Goal: Information Seeking & Learning: Learn about a topic

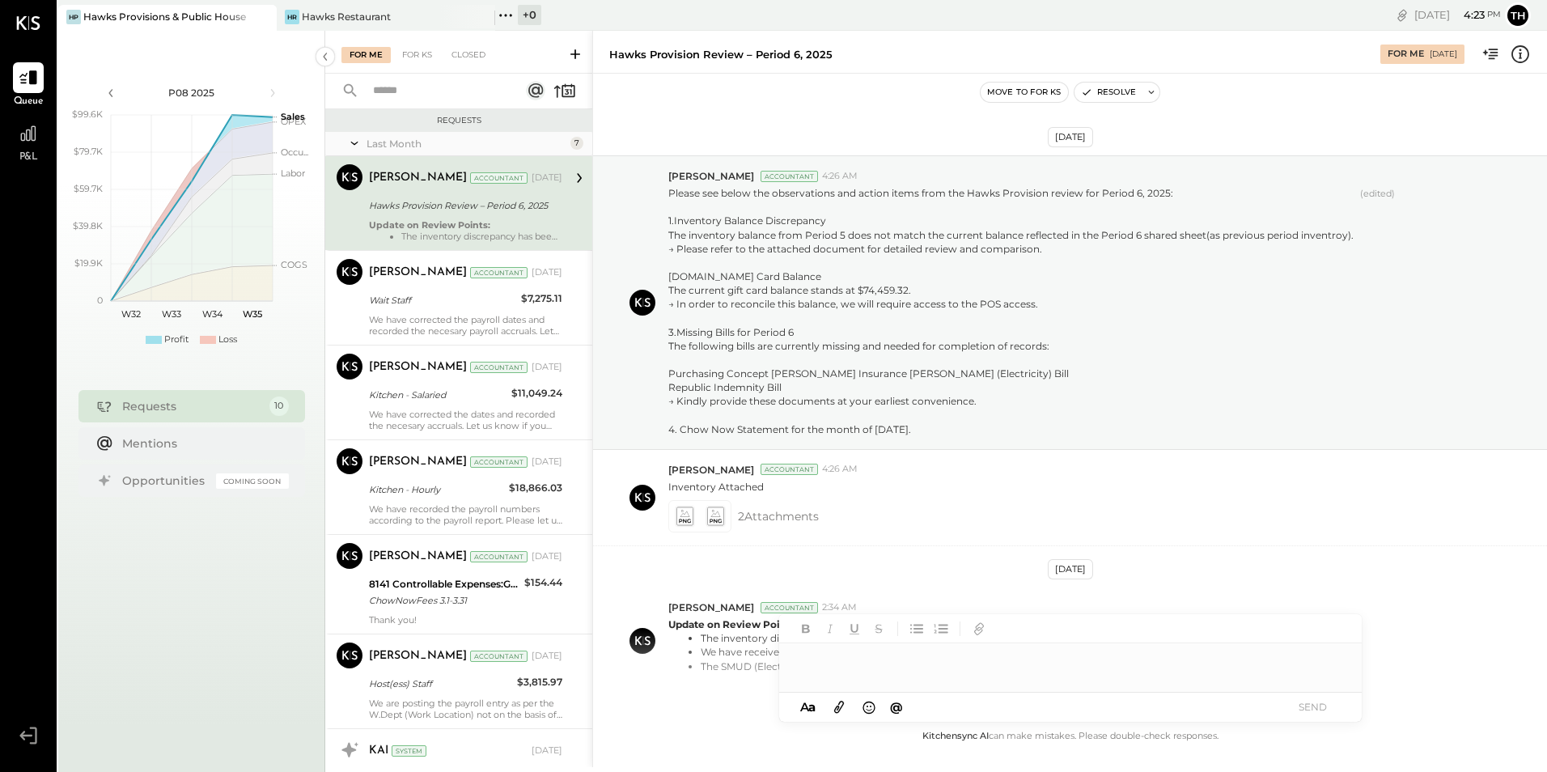
click at [151, 372] on div "P08 2025 polygon, polyline { transition: fill-opacity 0.1s, stroke-opacity 0.1s…" at bounding box center [191, 417] width 267 height 772
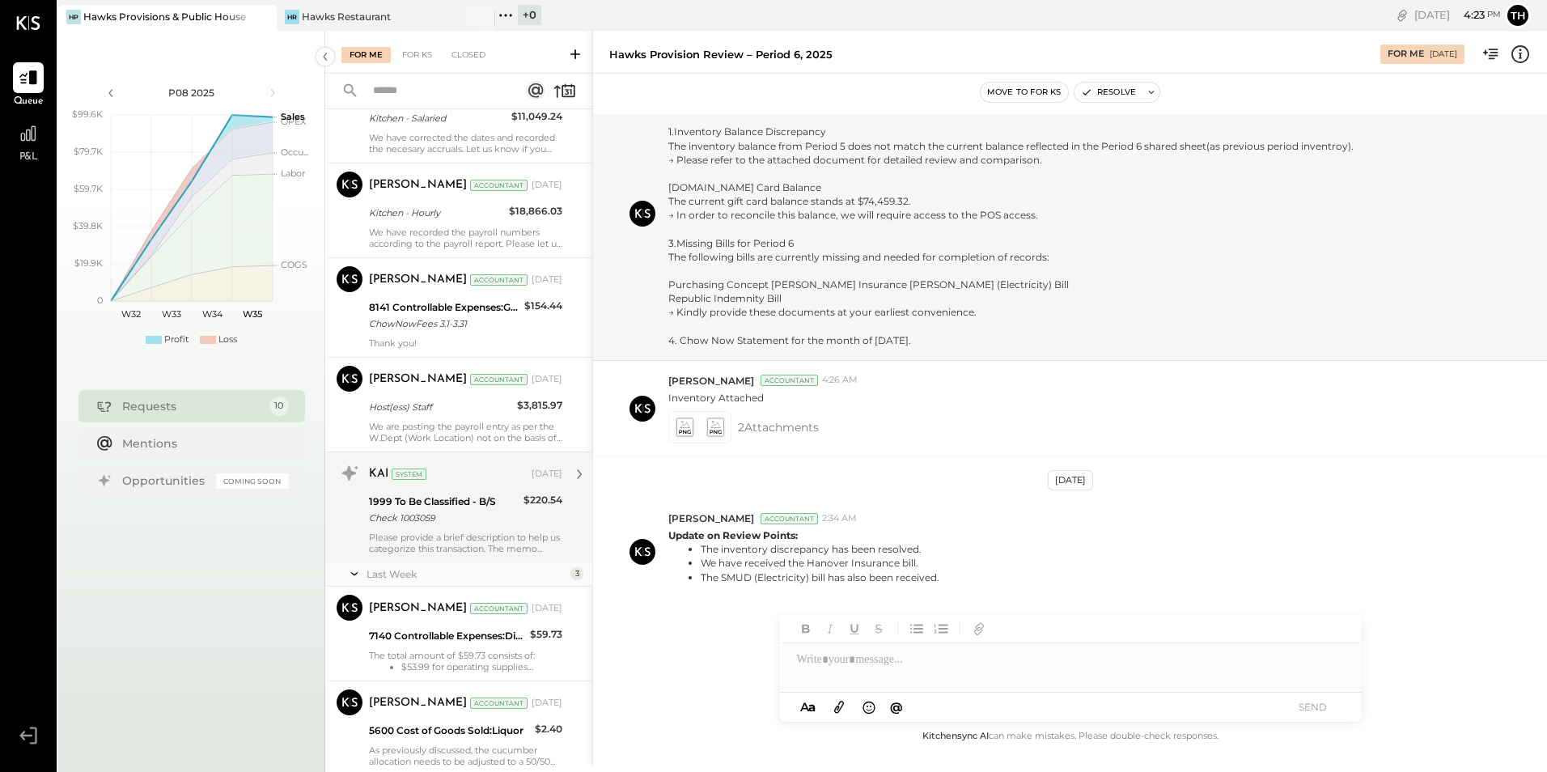
scroll to position [324, 0]
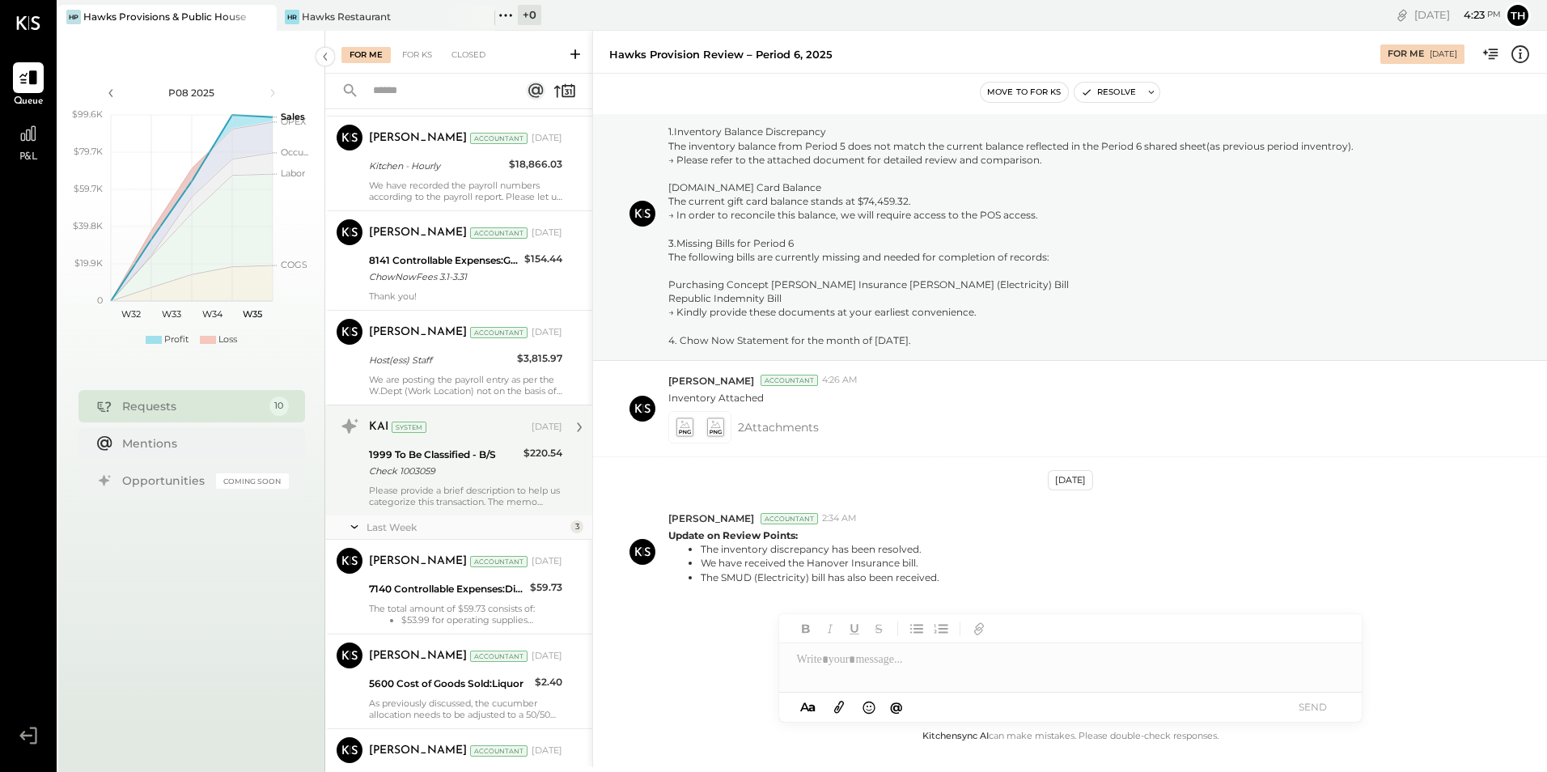
click at [415, 466] on div "Check 1003059" at bounding box center [444, 471] width 150 height 16
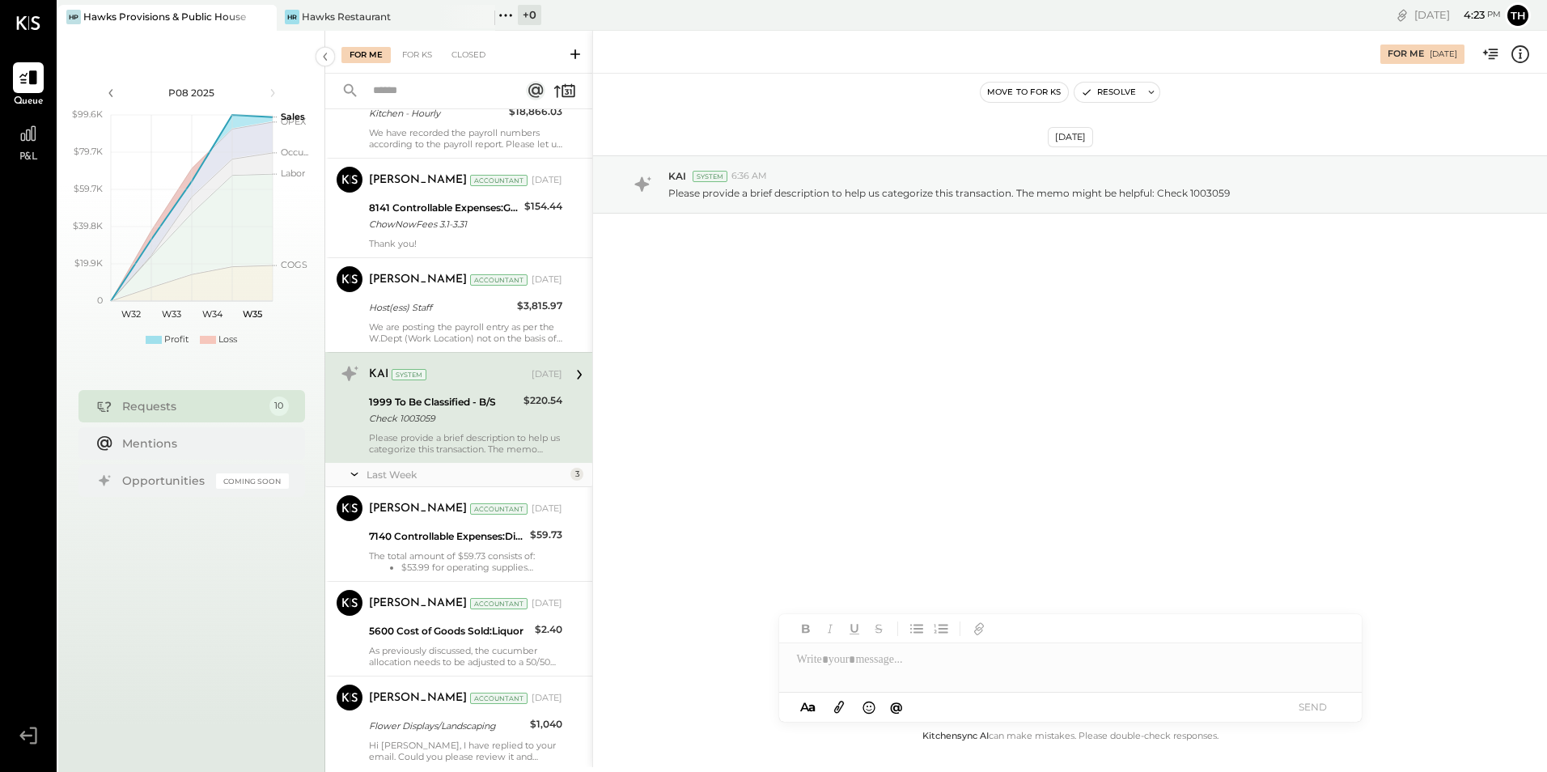
scroll to position [404, 0]
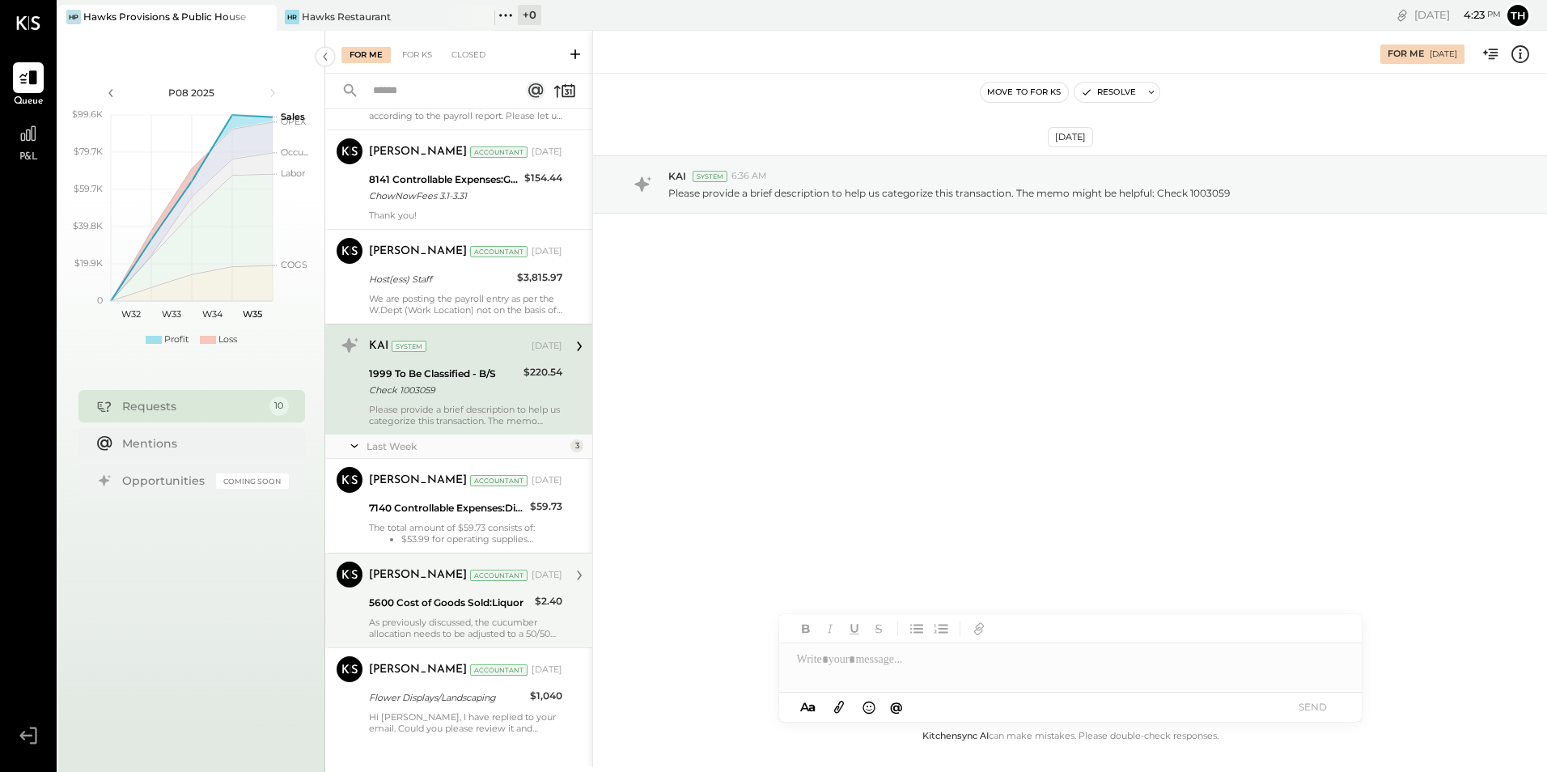
click at [419, 609] on div "5600 Cost of Goods Sold:Liquor" at bounding box center [449, 603] width 161 height 16
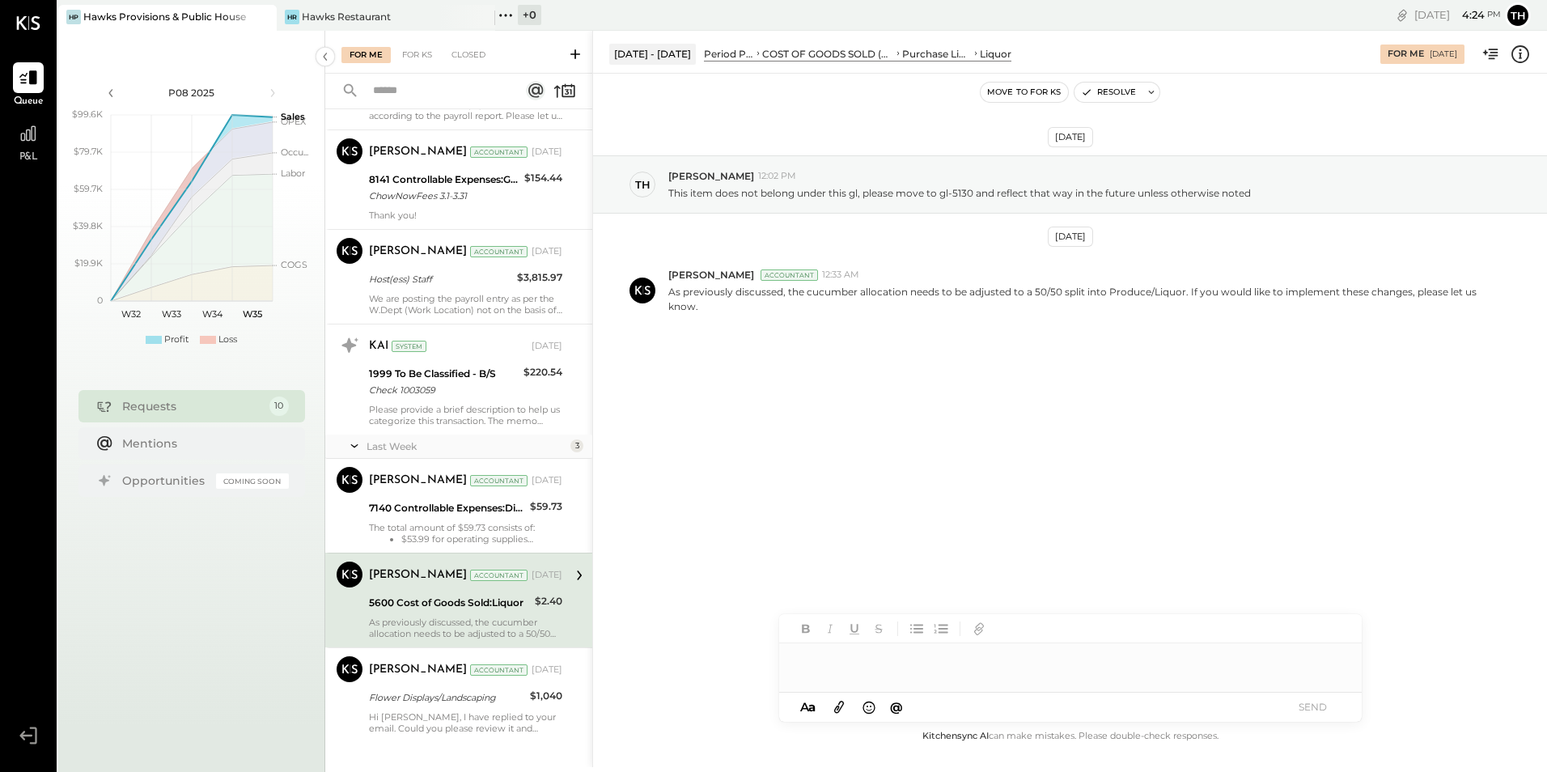
click at [885, 658] on div at bounding box center [1070, 659] width 582 height 32
click at [1114, 663] on div "**********" at bounding box center [1070, 659] width 582 height 32
click at [1300, 704] on button "SEND" at bounding box center [1313, 707] width 65 height 22
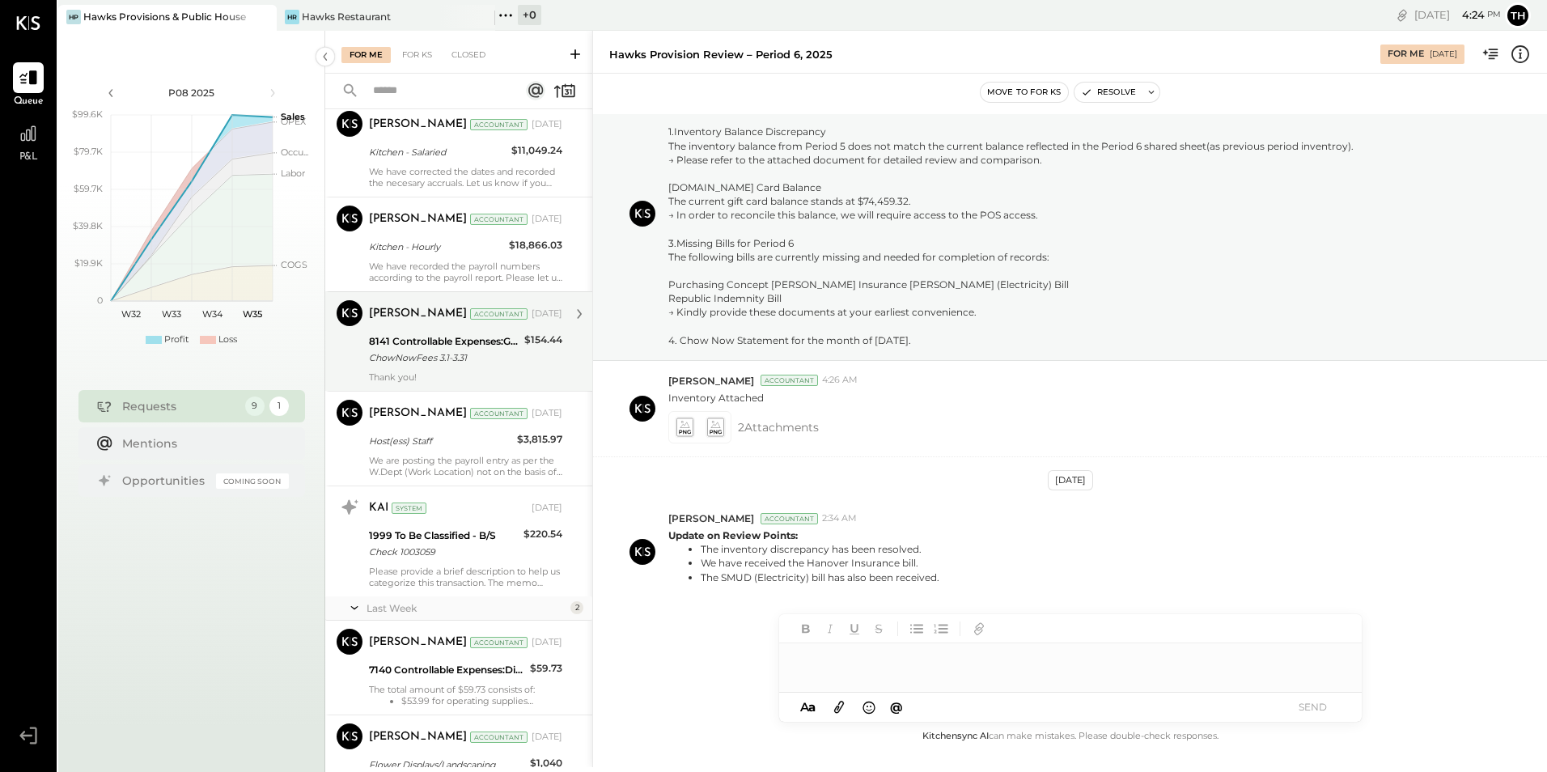
scroll to position [324, 0]
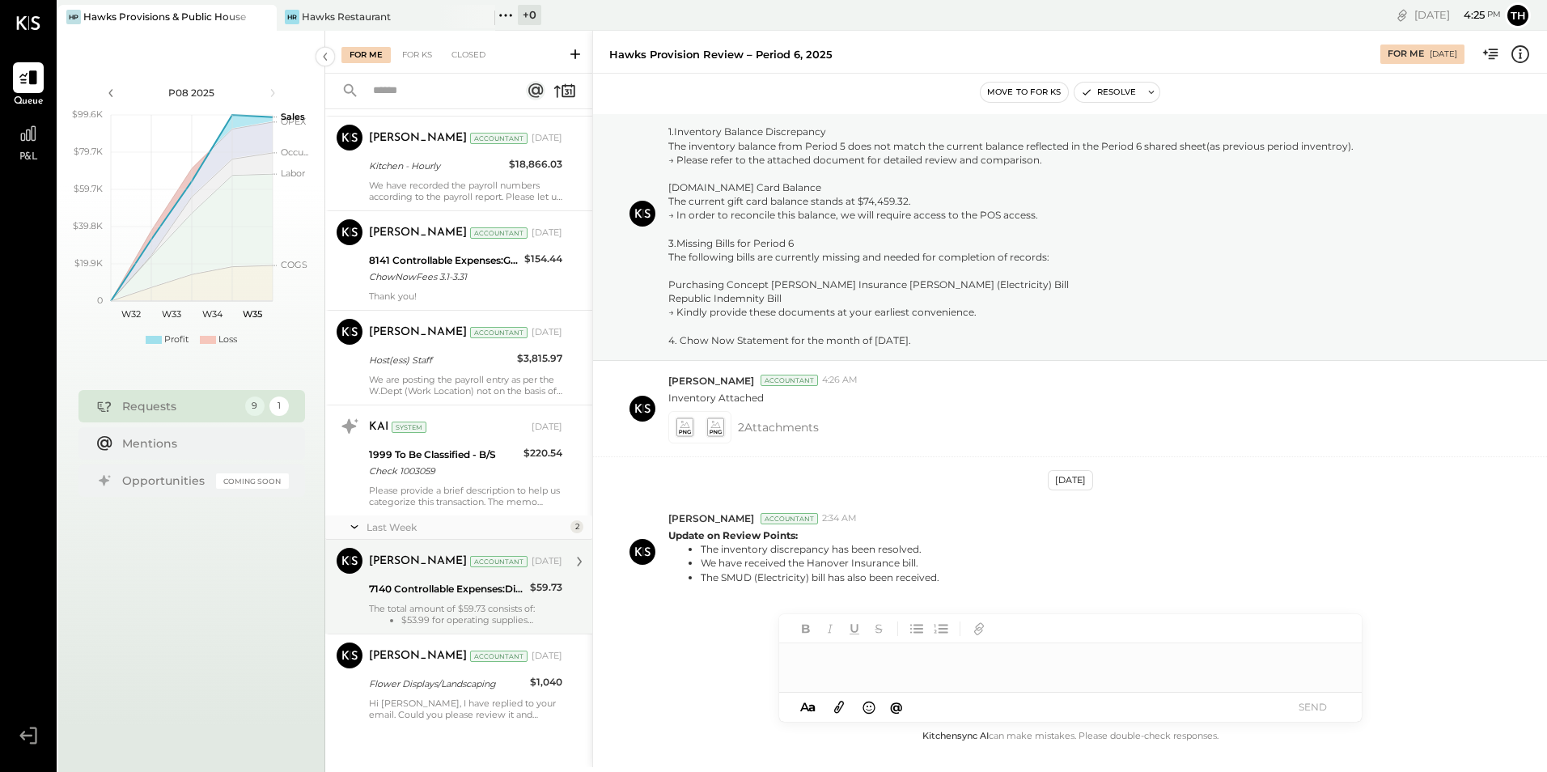
click at [445, 610] on div "The total amount of $59.73 consists of: $53.99 for operating supplies $1.02 for…" at bounding box center [465, 614] width 193 height 23
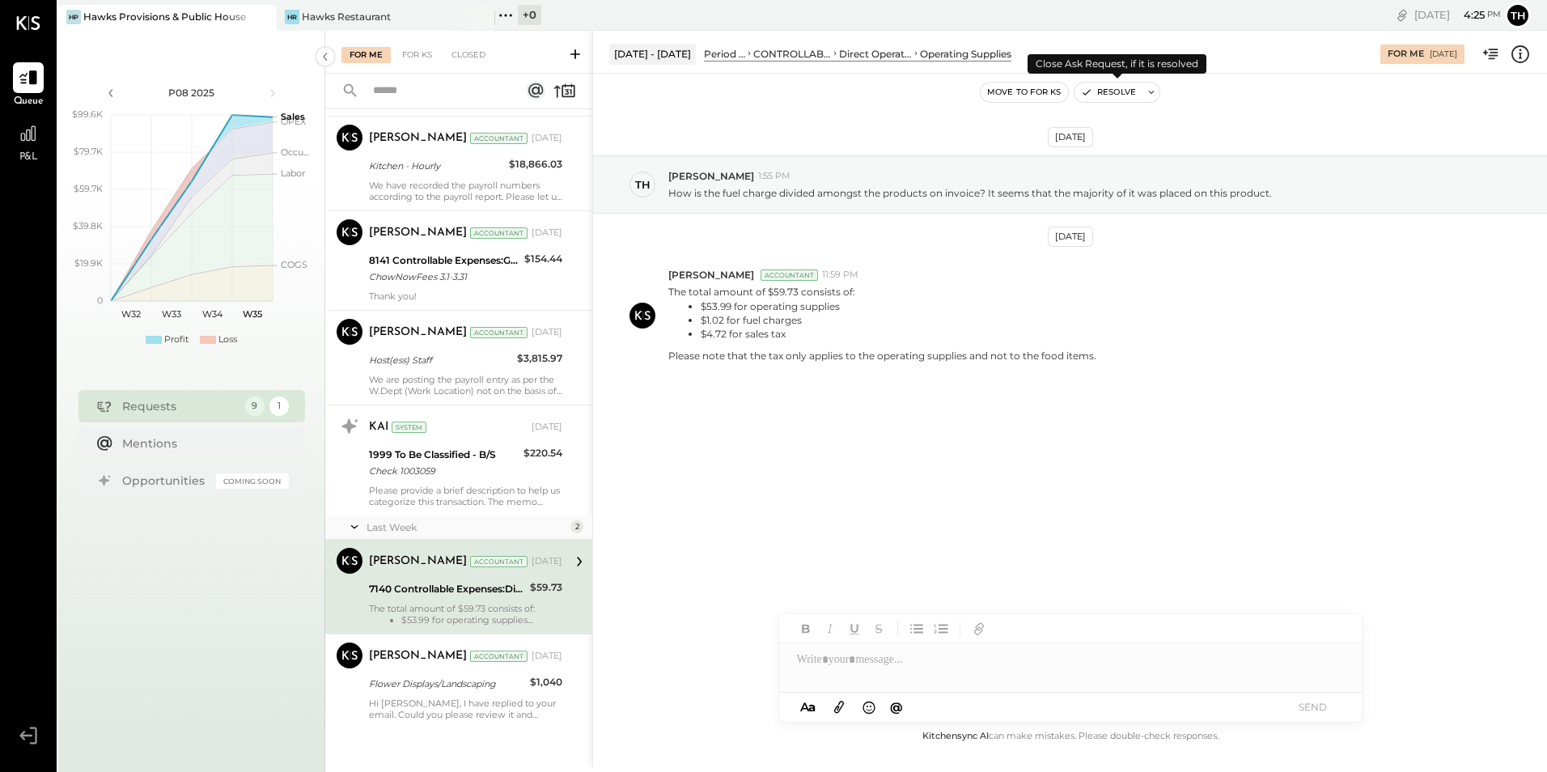
click at [1105, 89] on button "Resolve" at bounding box center [1108, 92] width 68 height 19
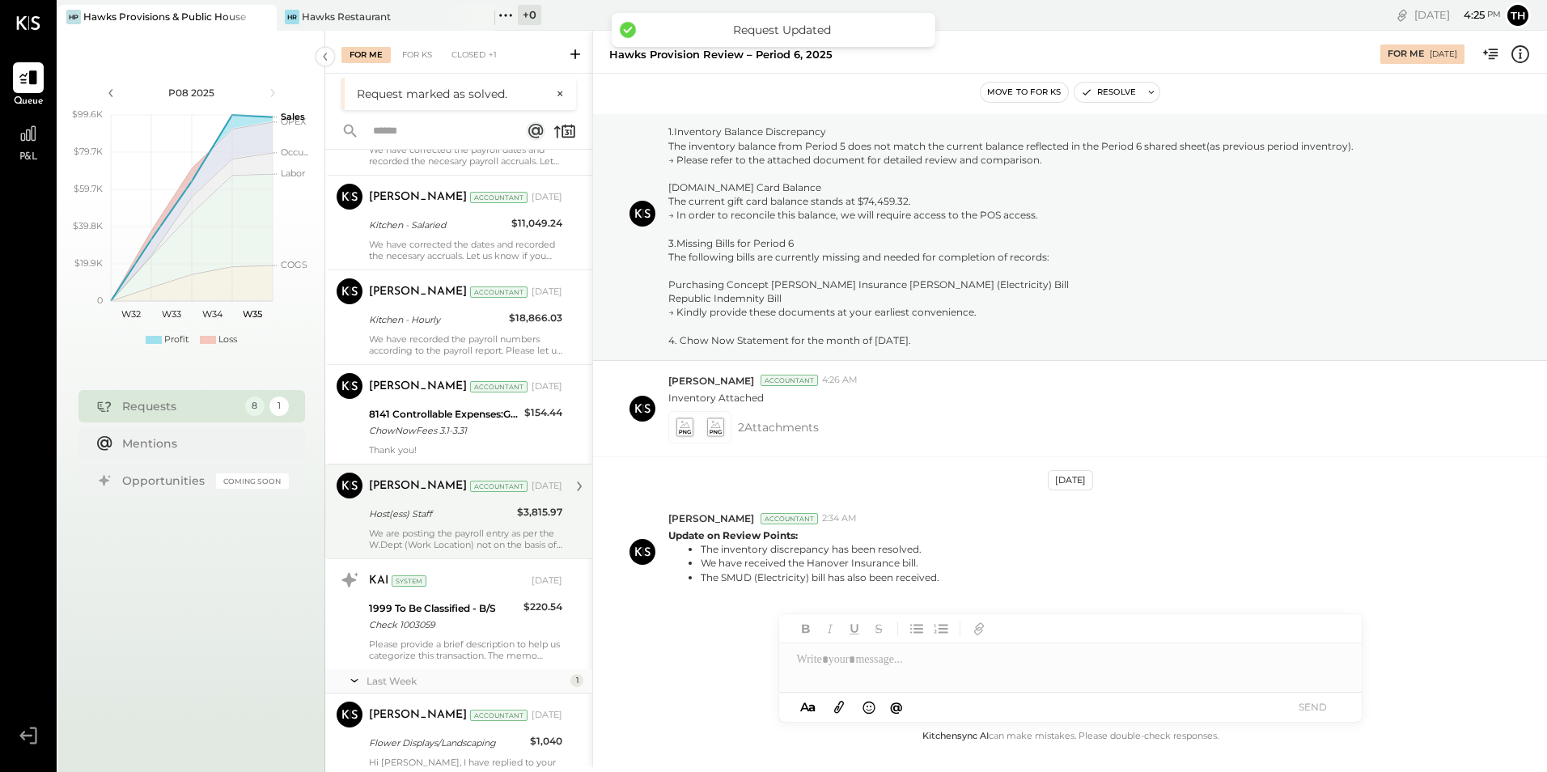
scroll to position [237, 0]
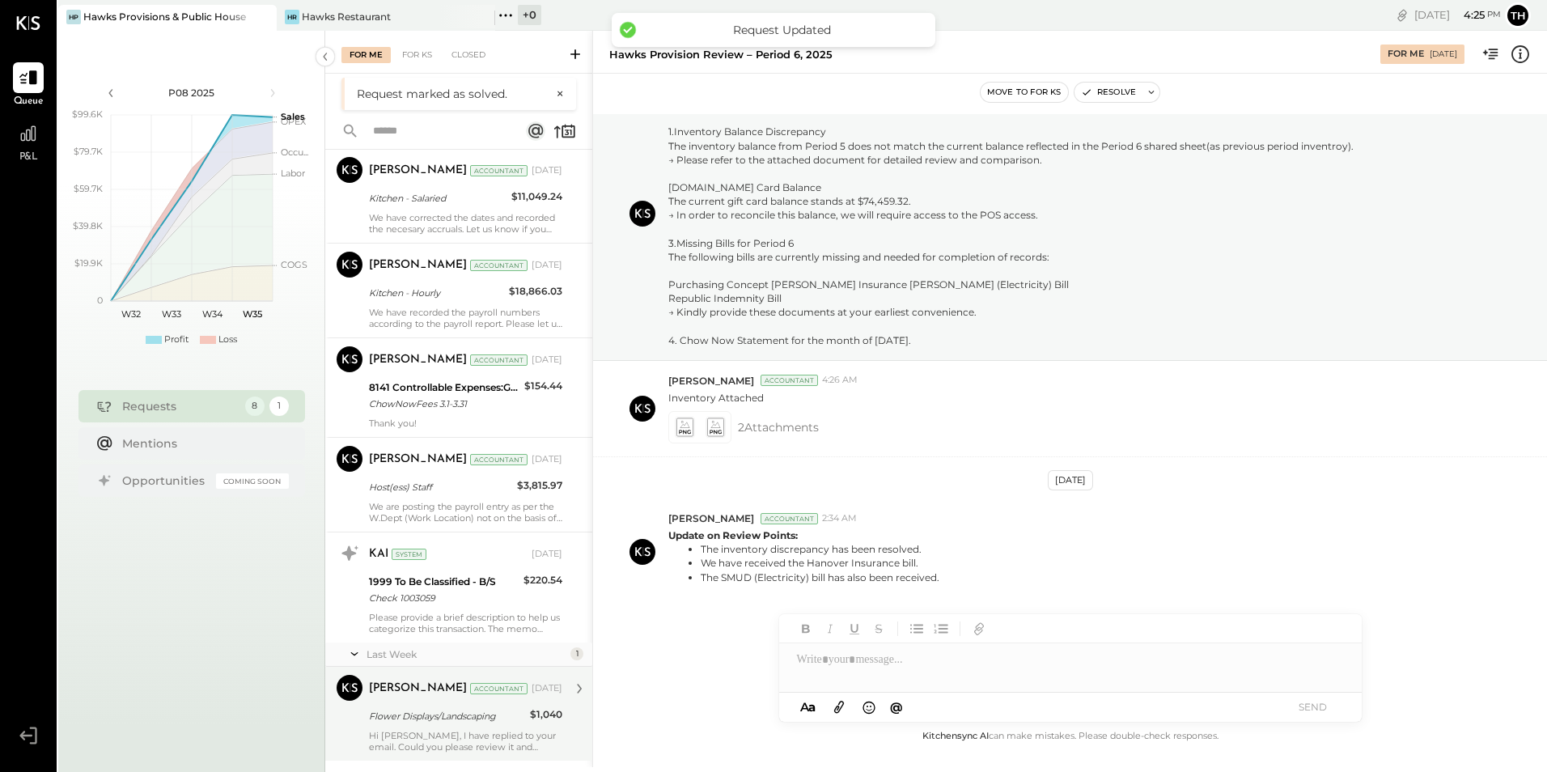
click at [400, 730] on div "Hi [PERSON_NAME], I have replied to your email. Could you please review it and …" at bounding box center [465, 741] width 193 height 23
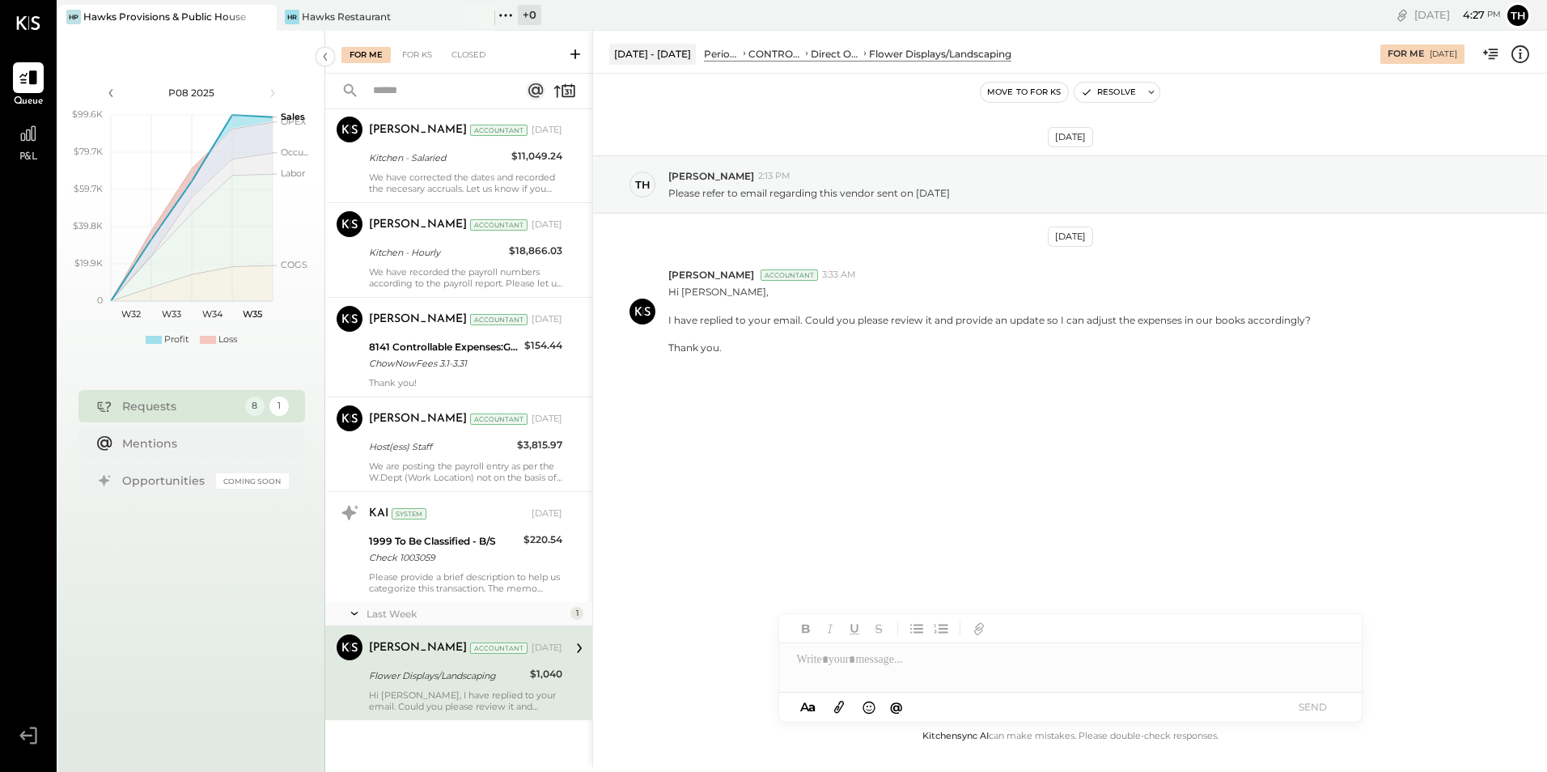
click at [25, 156] on span "P&L" at bounding box center [28, 157] width 19 height 15
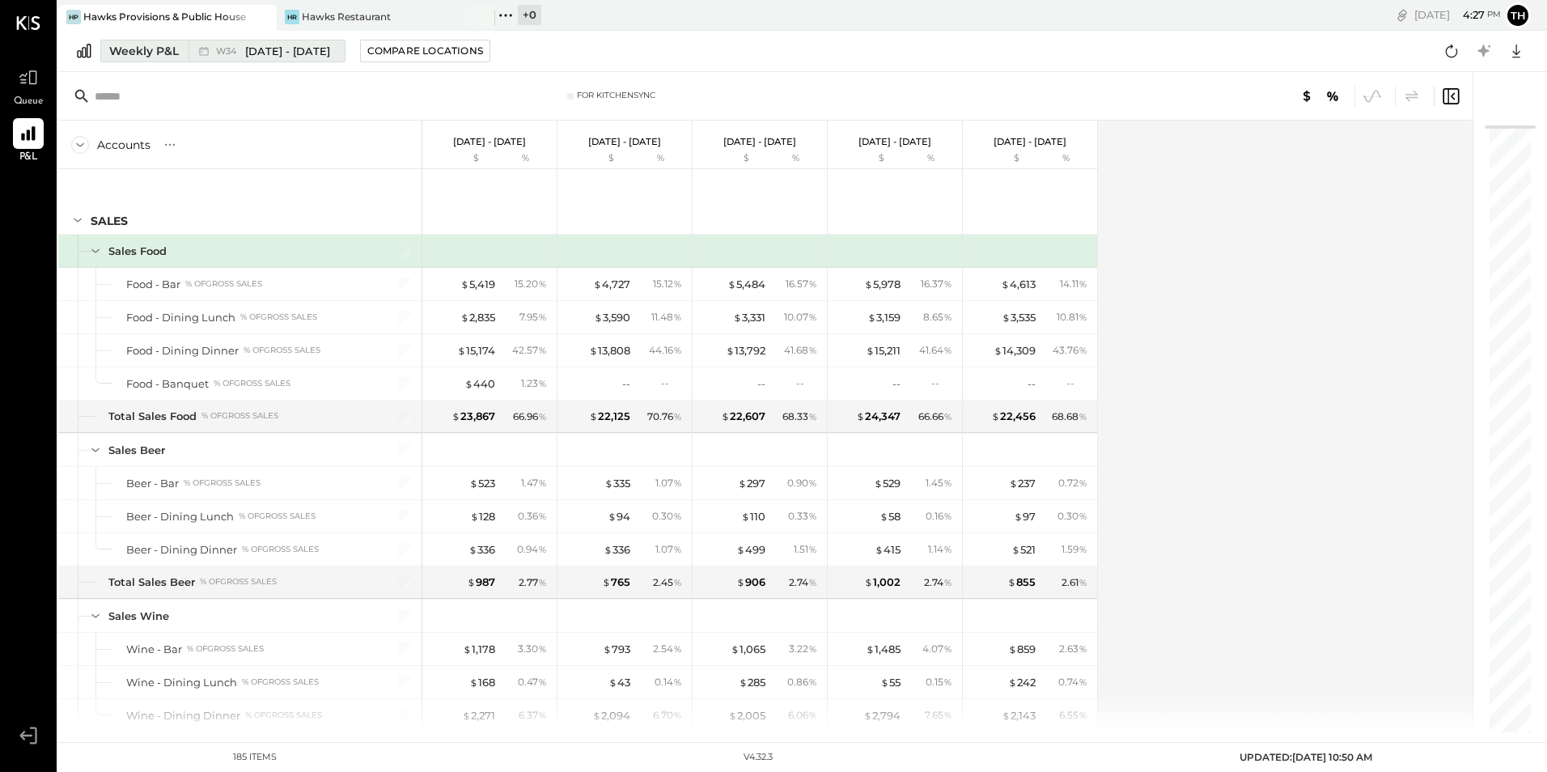
click at [273, 51] on span "[DATE] - [DATE]" at bounding box center [287, 51] width 85 height 15
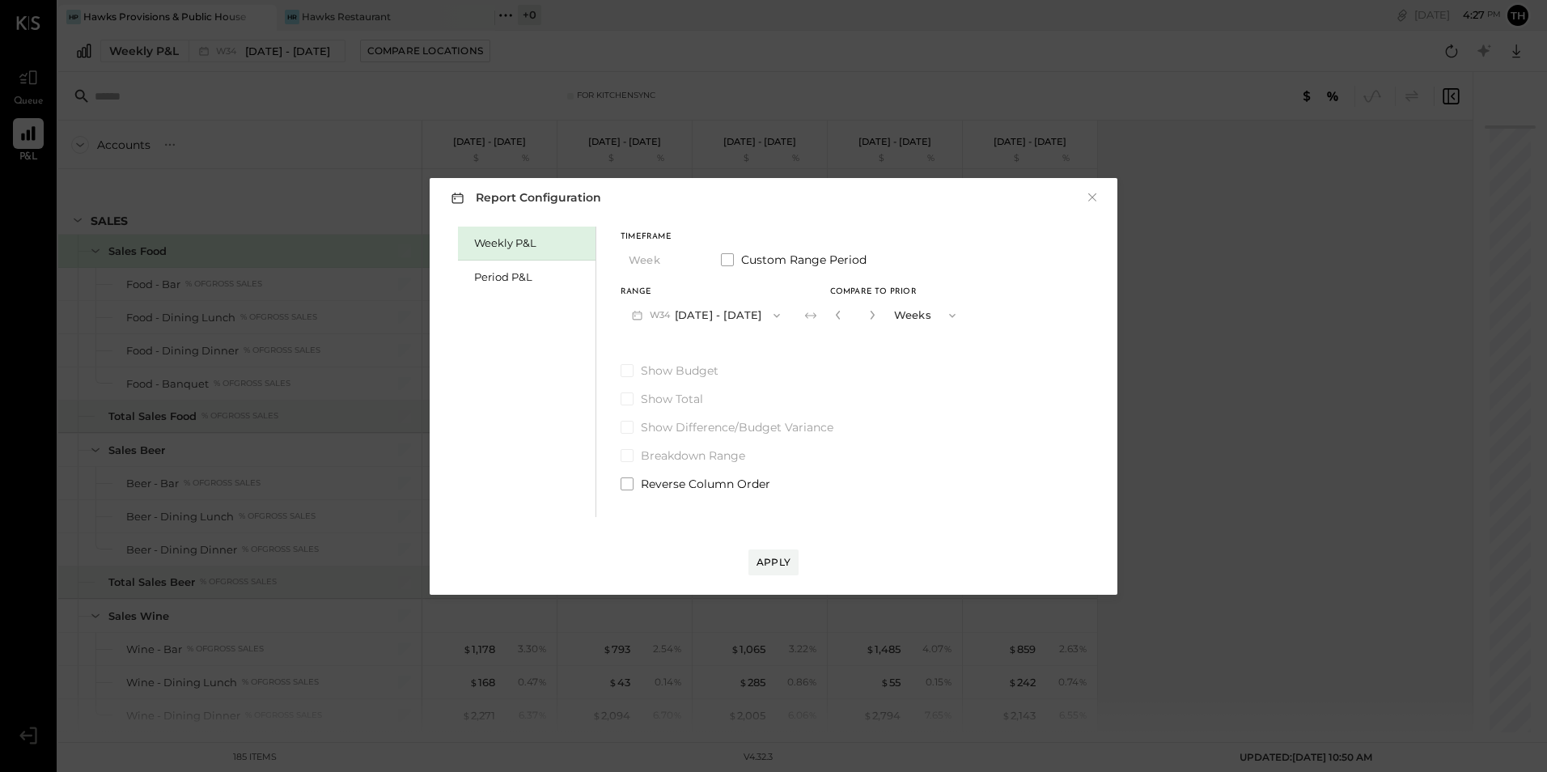
click at [662, 315] on span "W34" at bounding box center [662, 315] width 25 height 13
click at [509, 273] on div "Period P&L" at bounding box center [530, 276] width 113 height 15
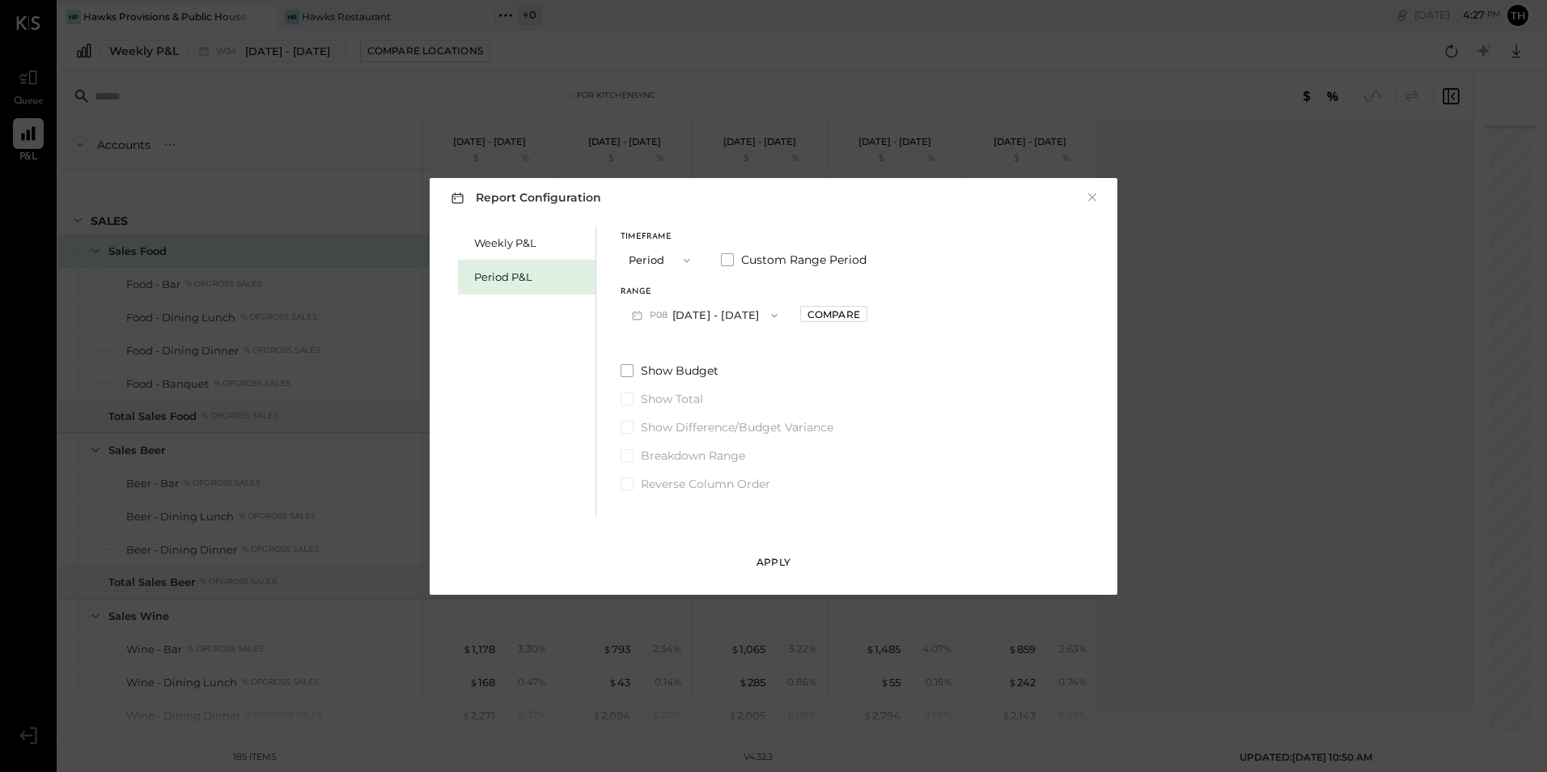
click at [758, 557] on div "Apply" at bounding box center [773, 562] width 34 height 14
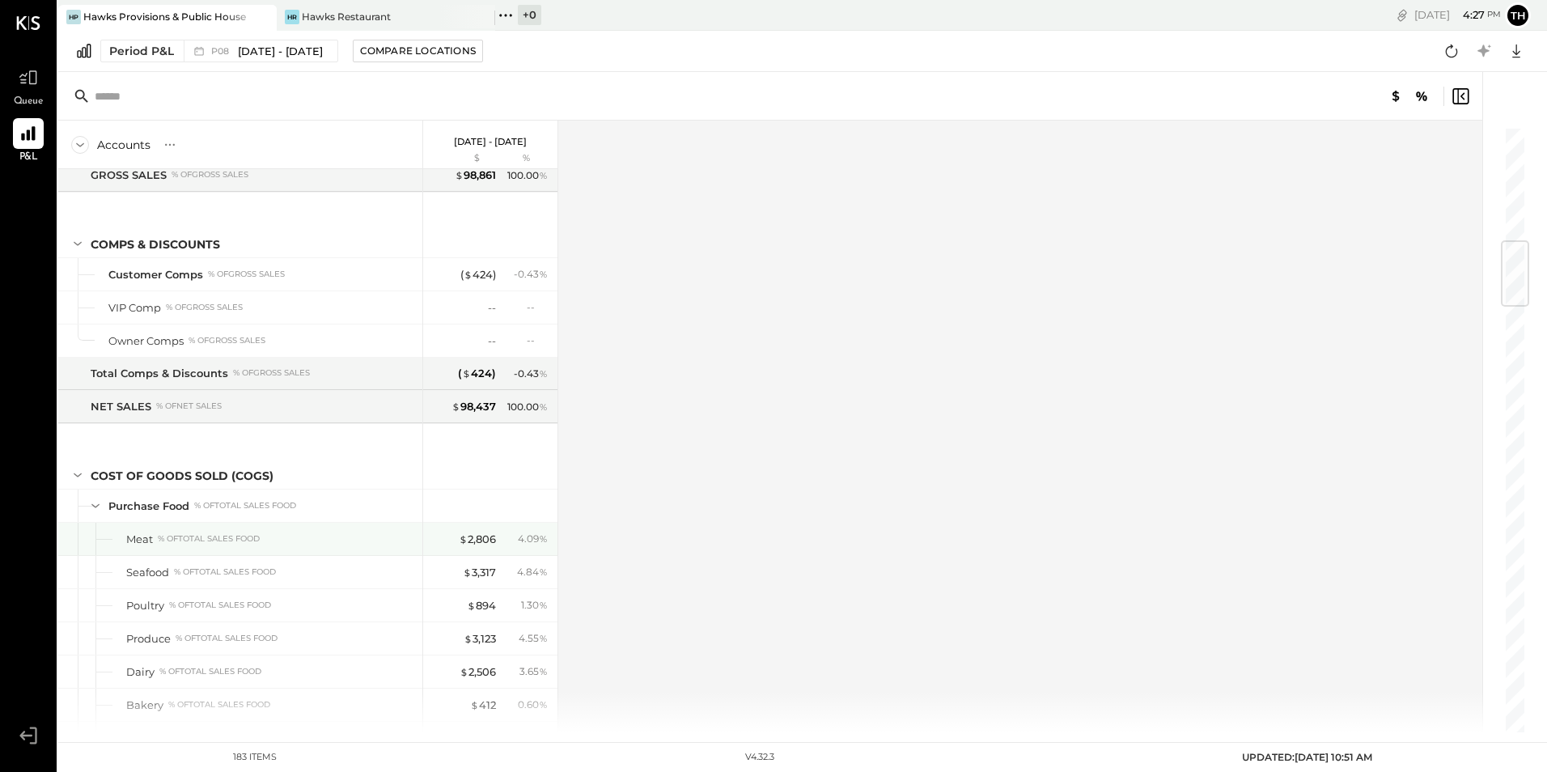
scroll to position [1375, 0]
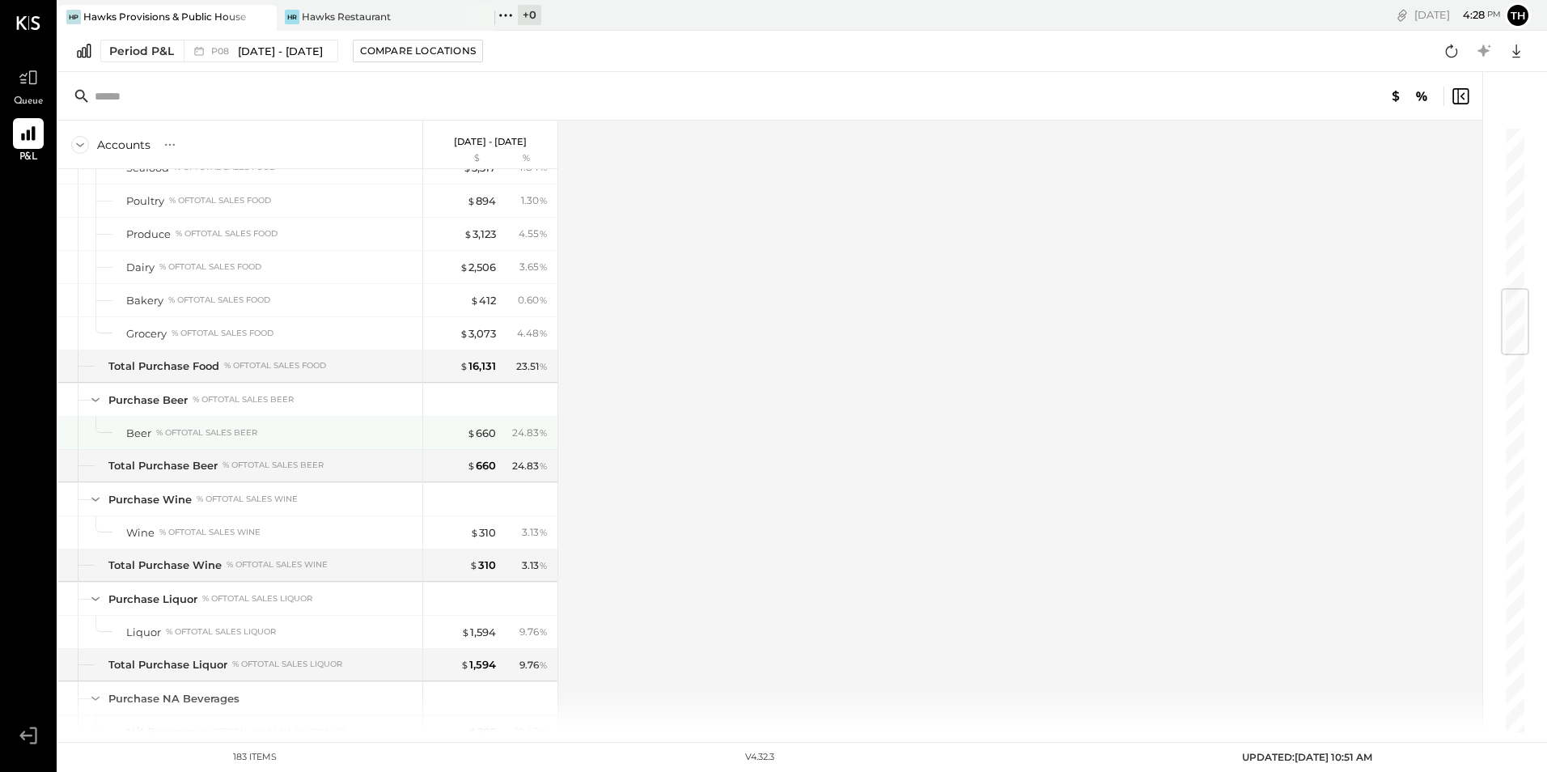
click at [498, 432] on div "$ 660 24.83 %" at bounding box center [491, 433] width 121 height 32
click at [477, 426] on div "$ 660" at bounding box center [481, 432] width 29 height 15
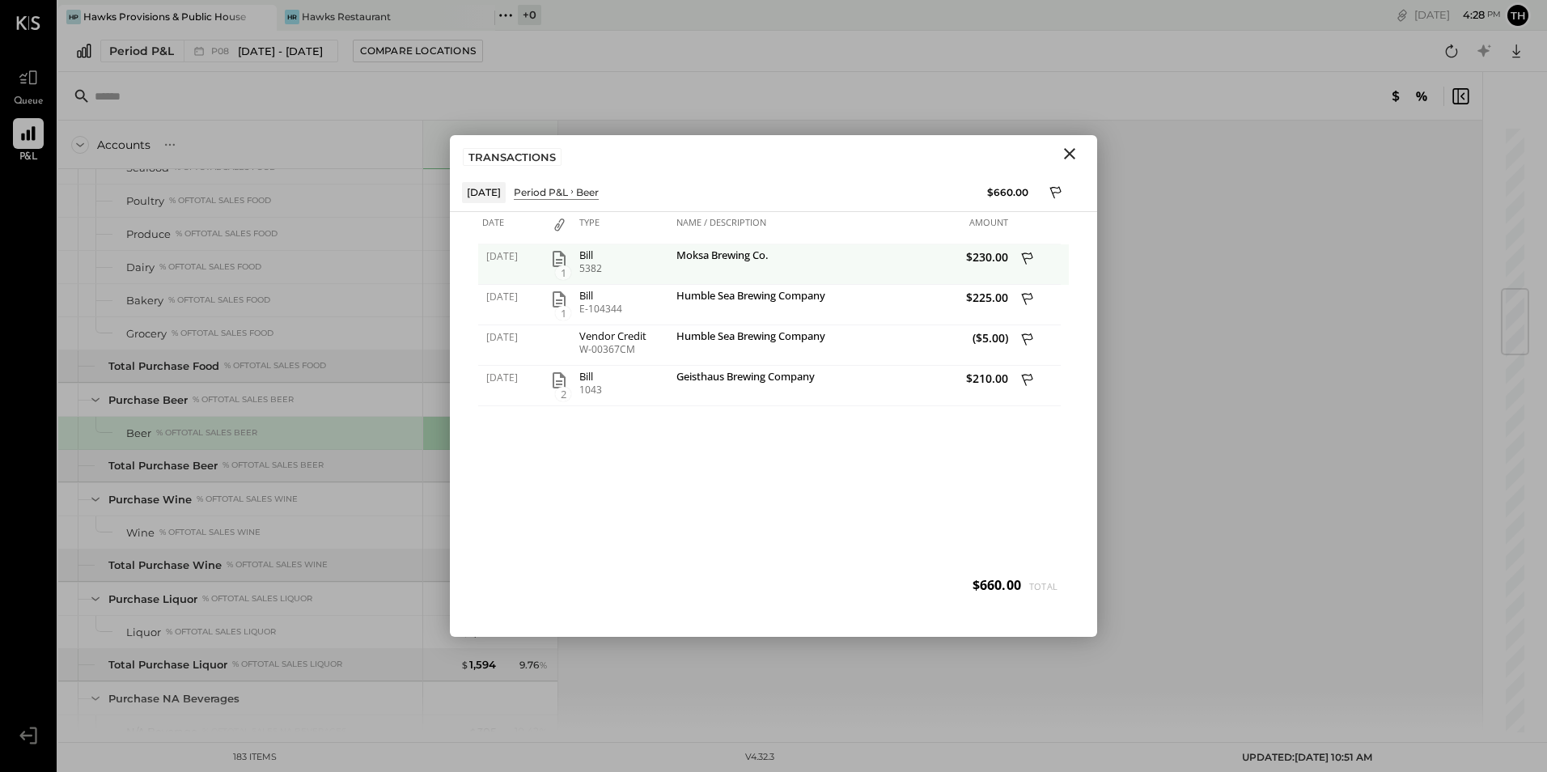
click at [748, 259] on div "Moksa Brewing Co." at bounding box center [757, 256] width 162 height 15
click at [542, 251] on div "[DATE]" at bounding box center [510, 264] width 65 height 40
click at [557, 258] on icon "button" at bounding box center [558, 258] width 19 height 19
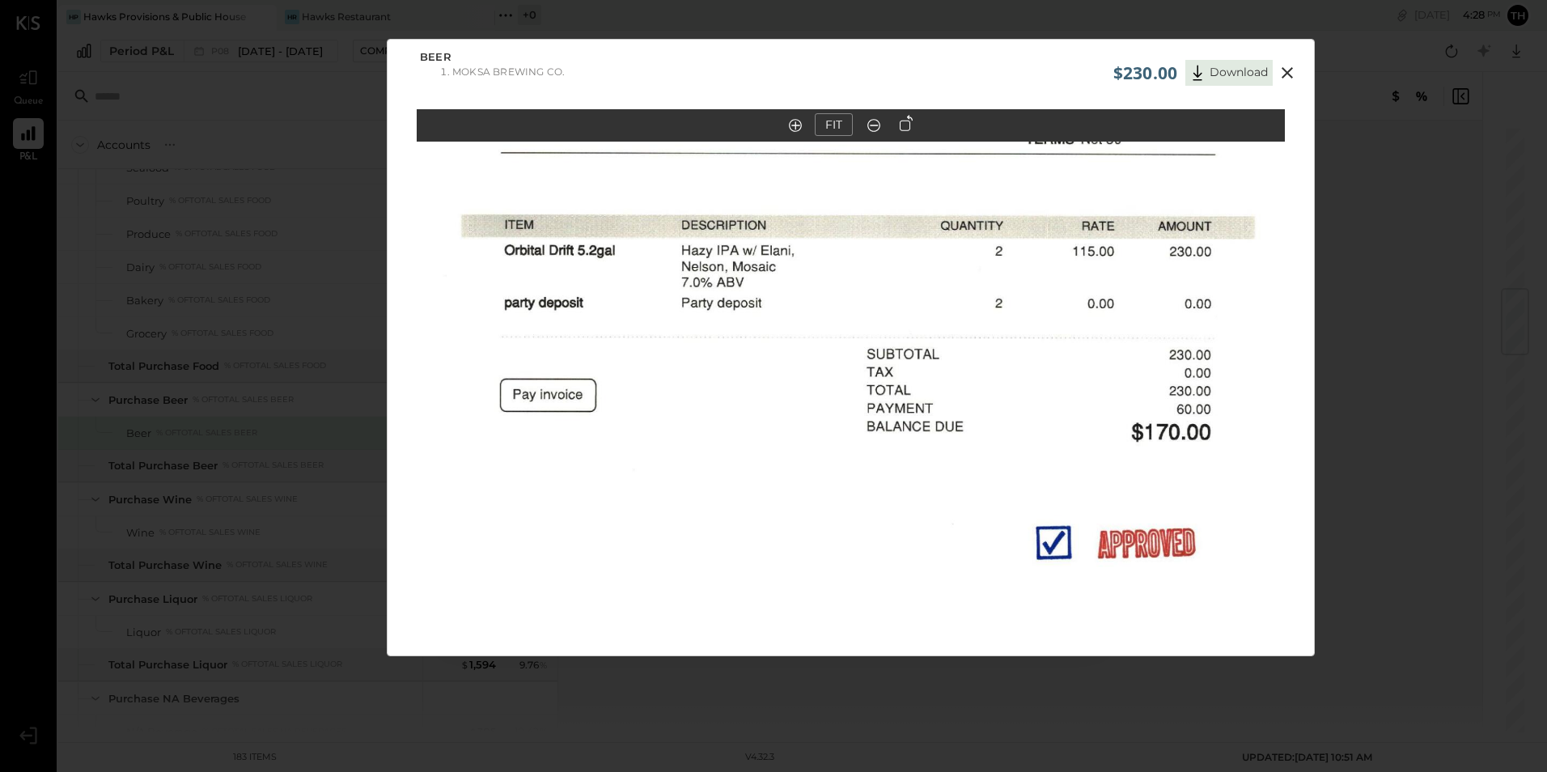
click at [1288, 68] on icon at bounding box center [1286, 72] width 19 height 19
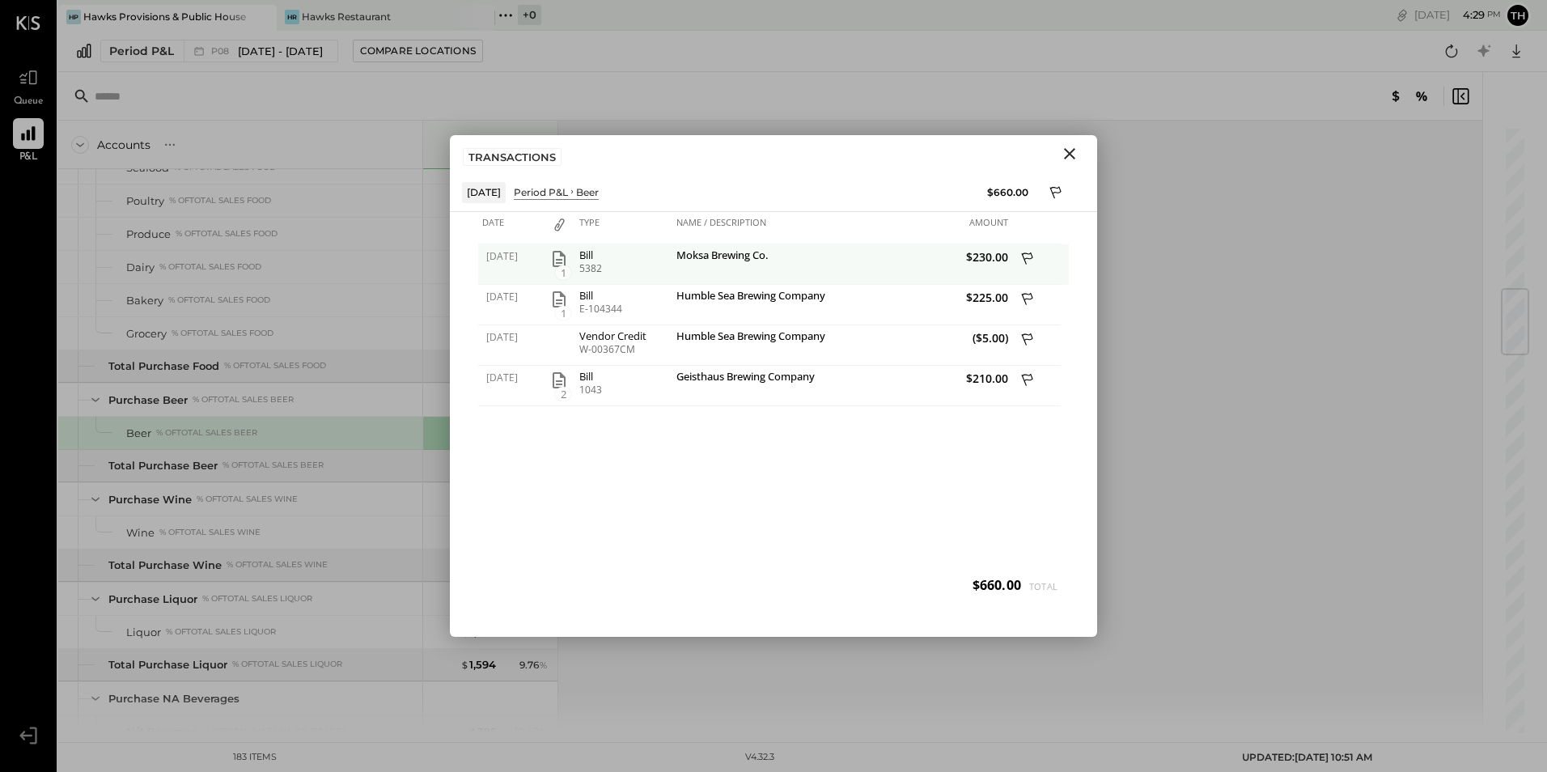
click at [1027, 256] on icon at bounding box center [1028, 260] width 15 height 20
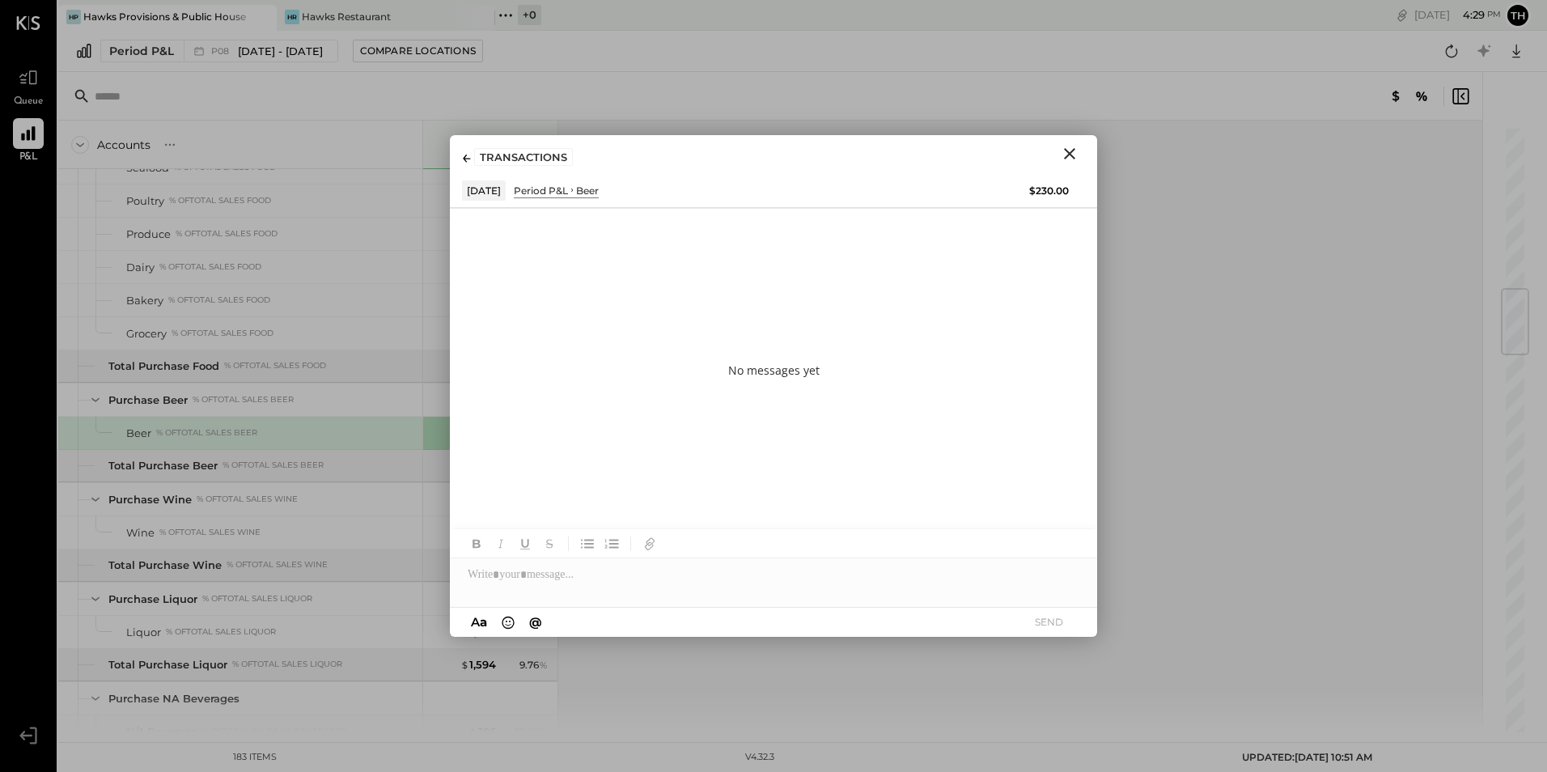
click at [464, 155] on icon at bounding box center [467, 159] width 8 height 8
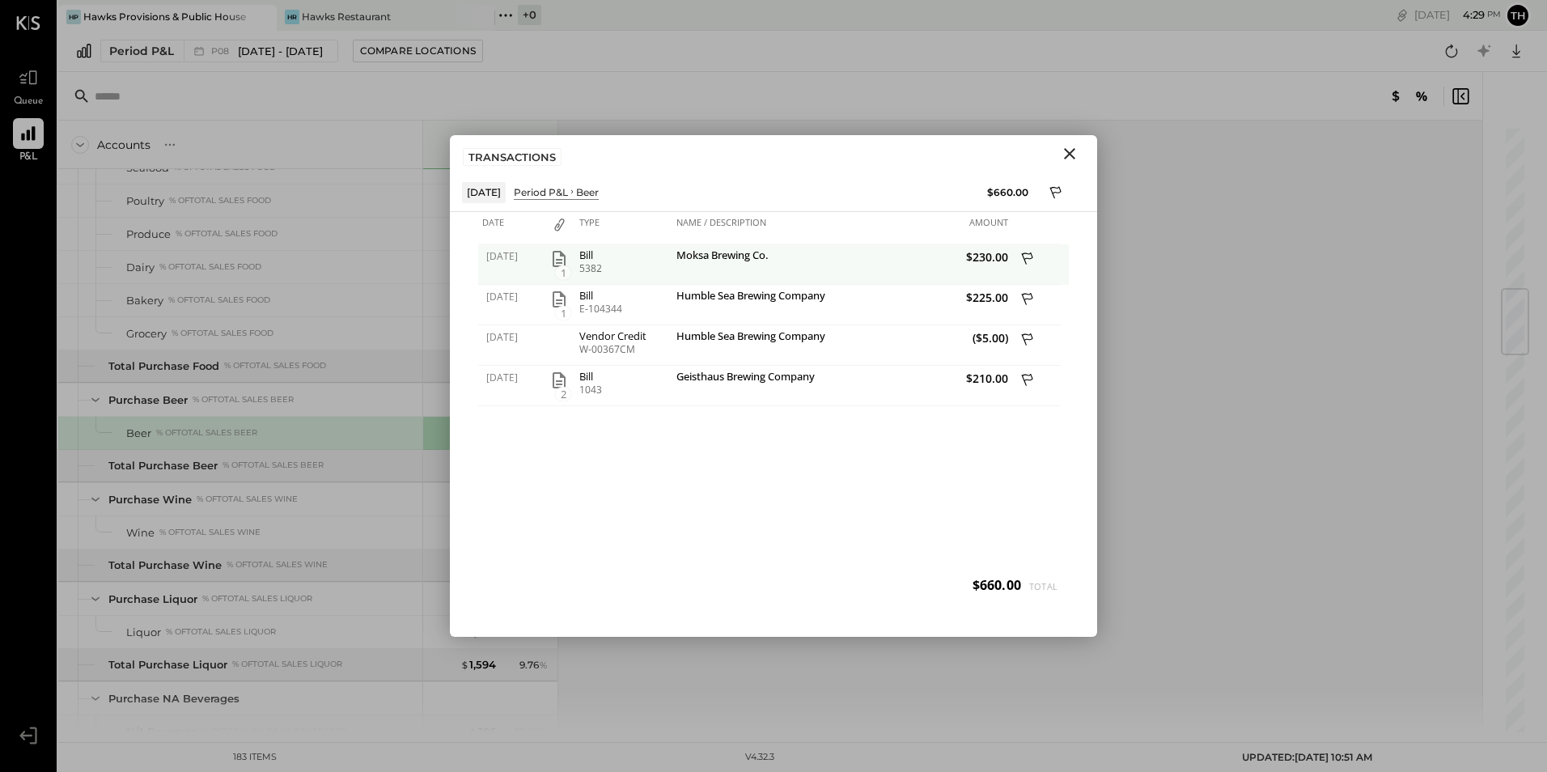
click at [557, 259] on icon "button" at bounding box center [558, 259] width 13 height 16
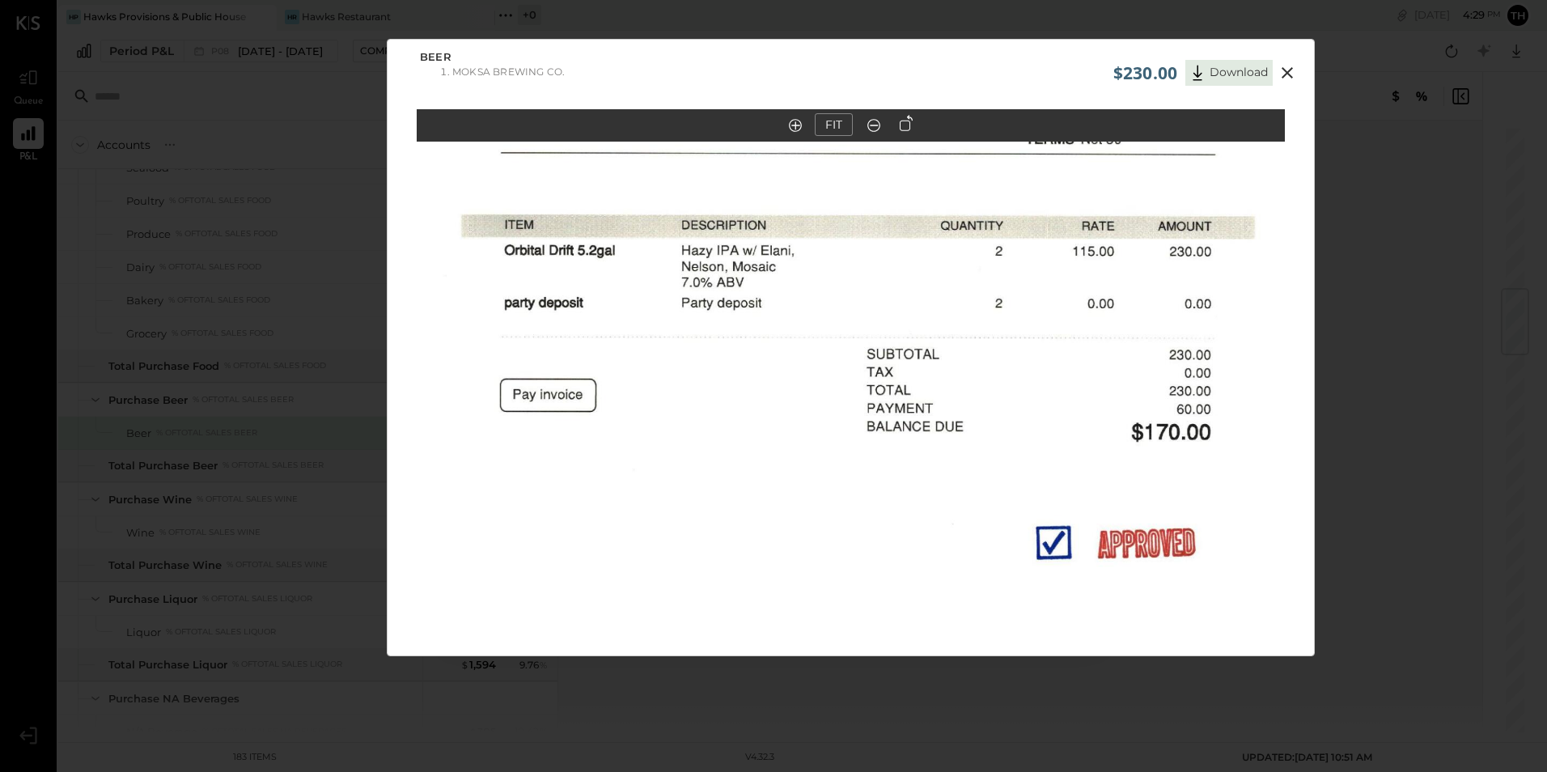
click at [1283, 70] on icon at bounding box center [1286, 72] width 11 height 11
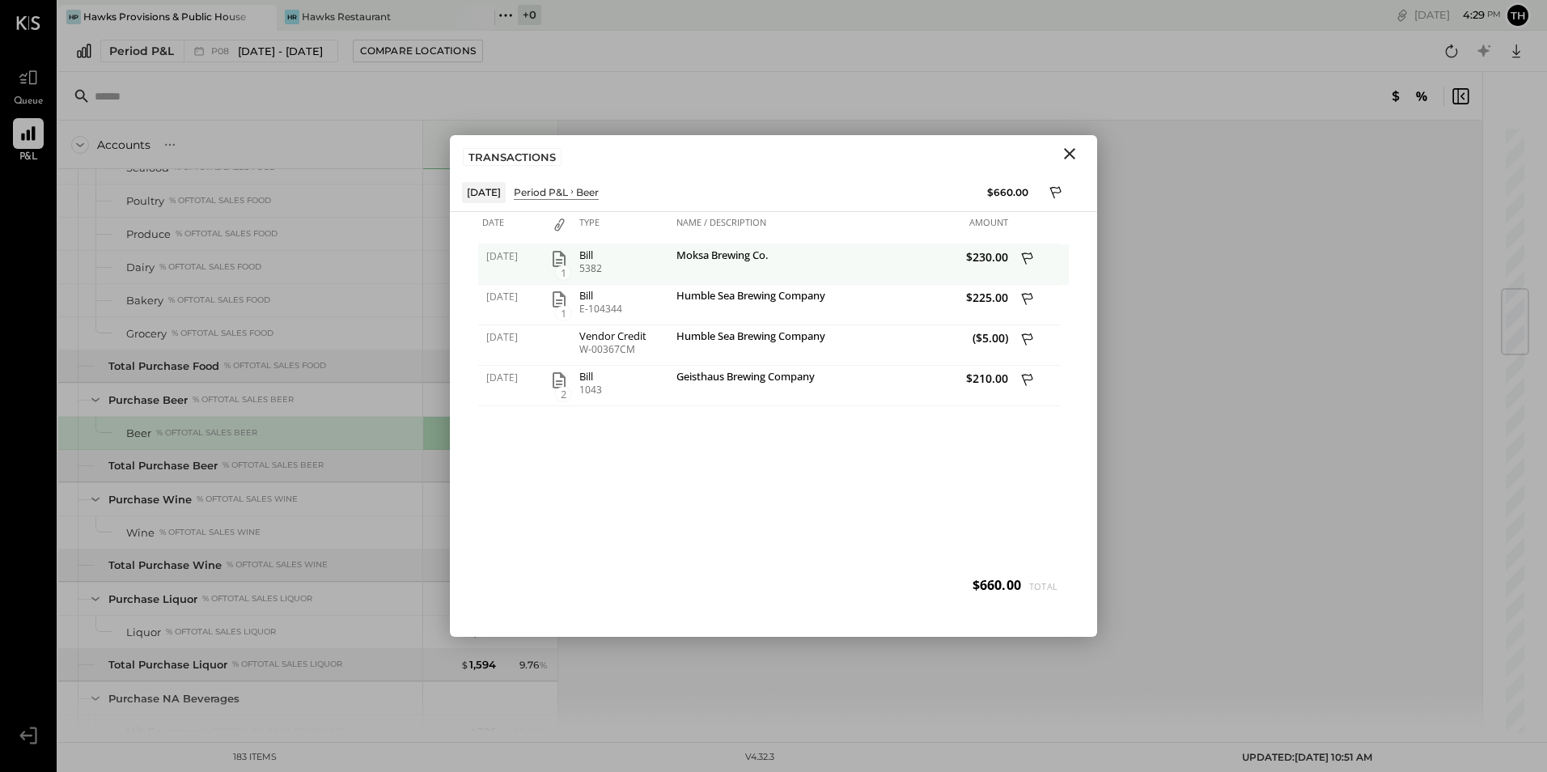
click at [1026, 247] on div at bounding box center [1036, 264] width 49 height 40
click at [1022, 253] on icon at bounding box center [1028, 260] width 15 height 20
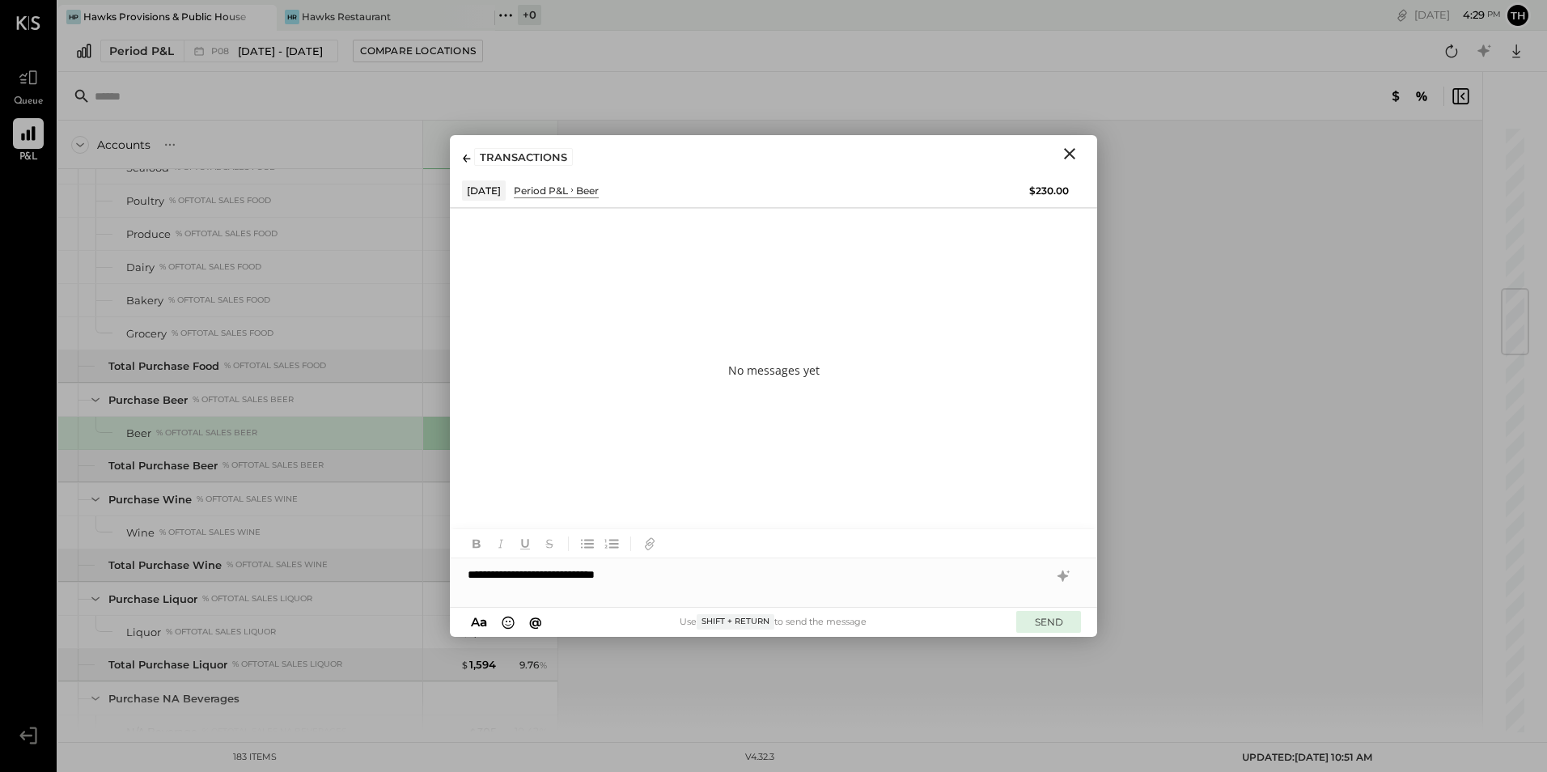
click at [1035, 621] on button "SEND" at bounding box center [1048, 622] width 65 height 22
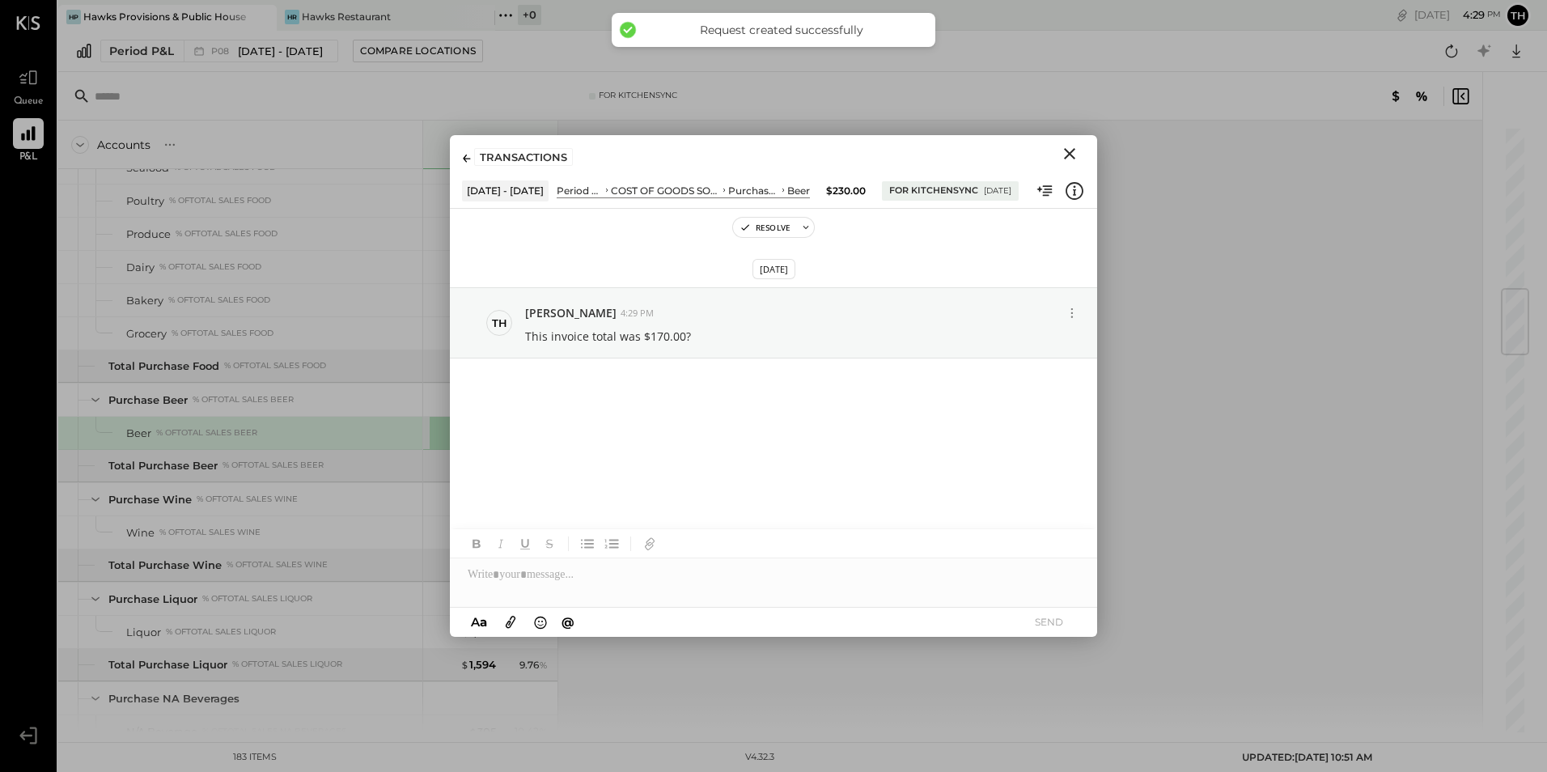
click at [467, 160] on icon at bounding box center [467, 159] width 8 height 8
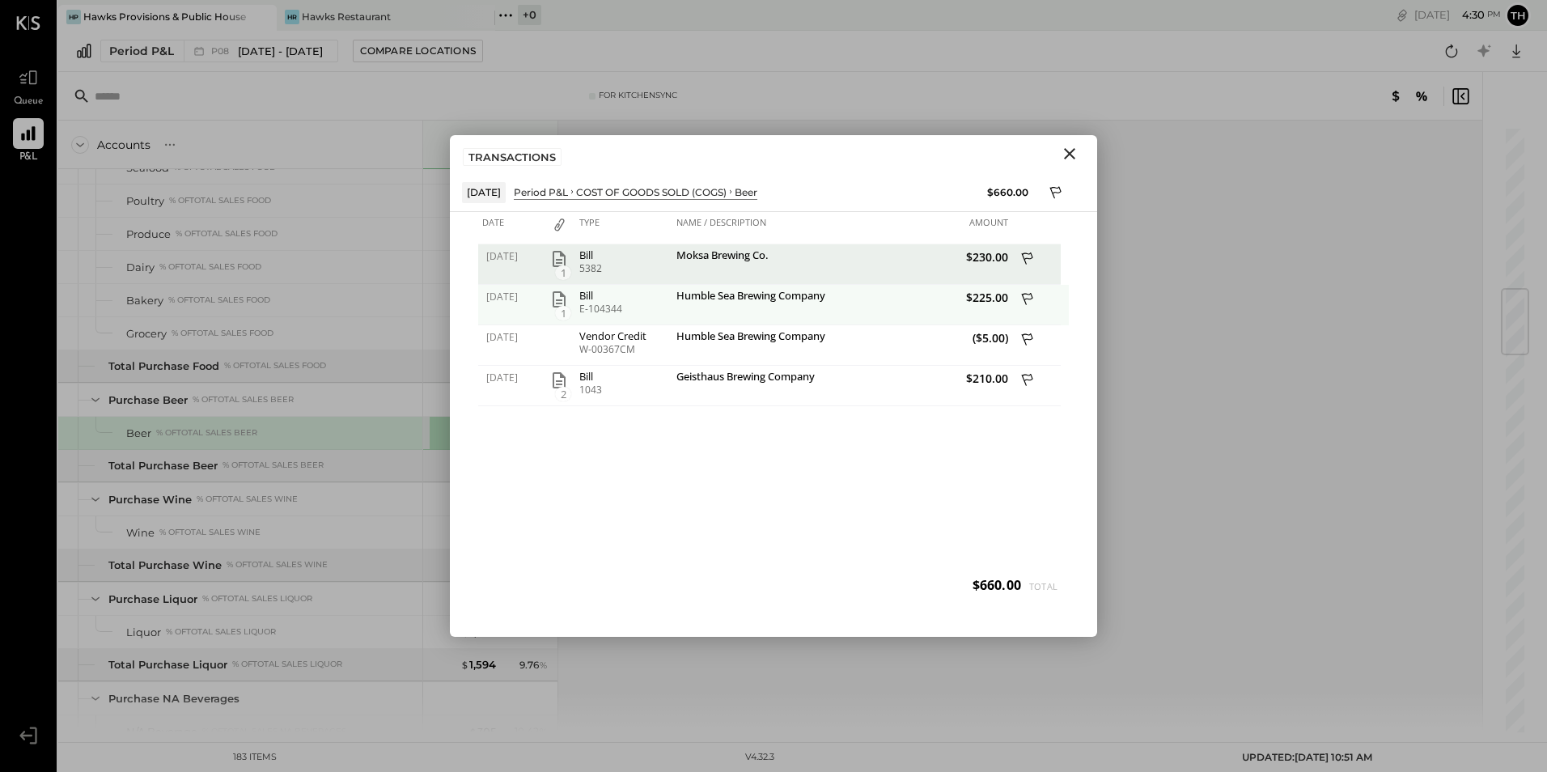
click at [881, 308] on div "$225.00" at bounding box center [927, 305] width 170 height 40
click at [548, 298] on div "1" at bounding box center [559, 299] width 24 height 19
click at [555, 290] on icon "button" at bounding box center [558, 299] width 19 height 19
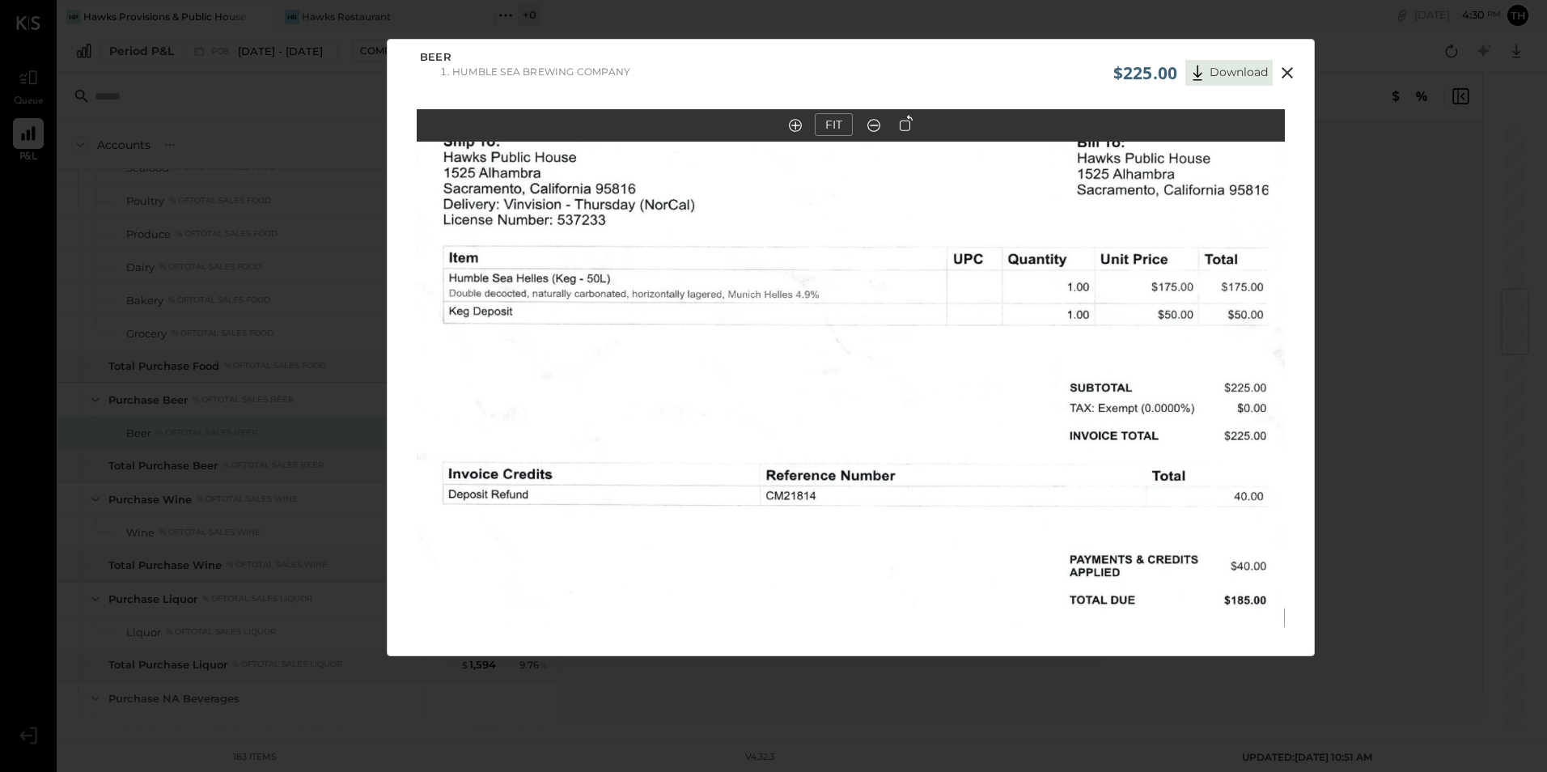
click at [1291, 76] on icon at bounding box center [1286, 72] width 19 height 19
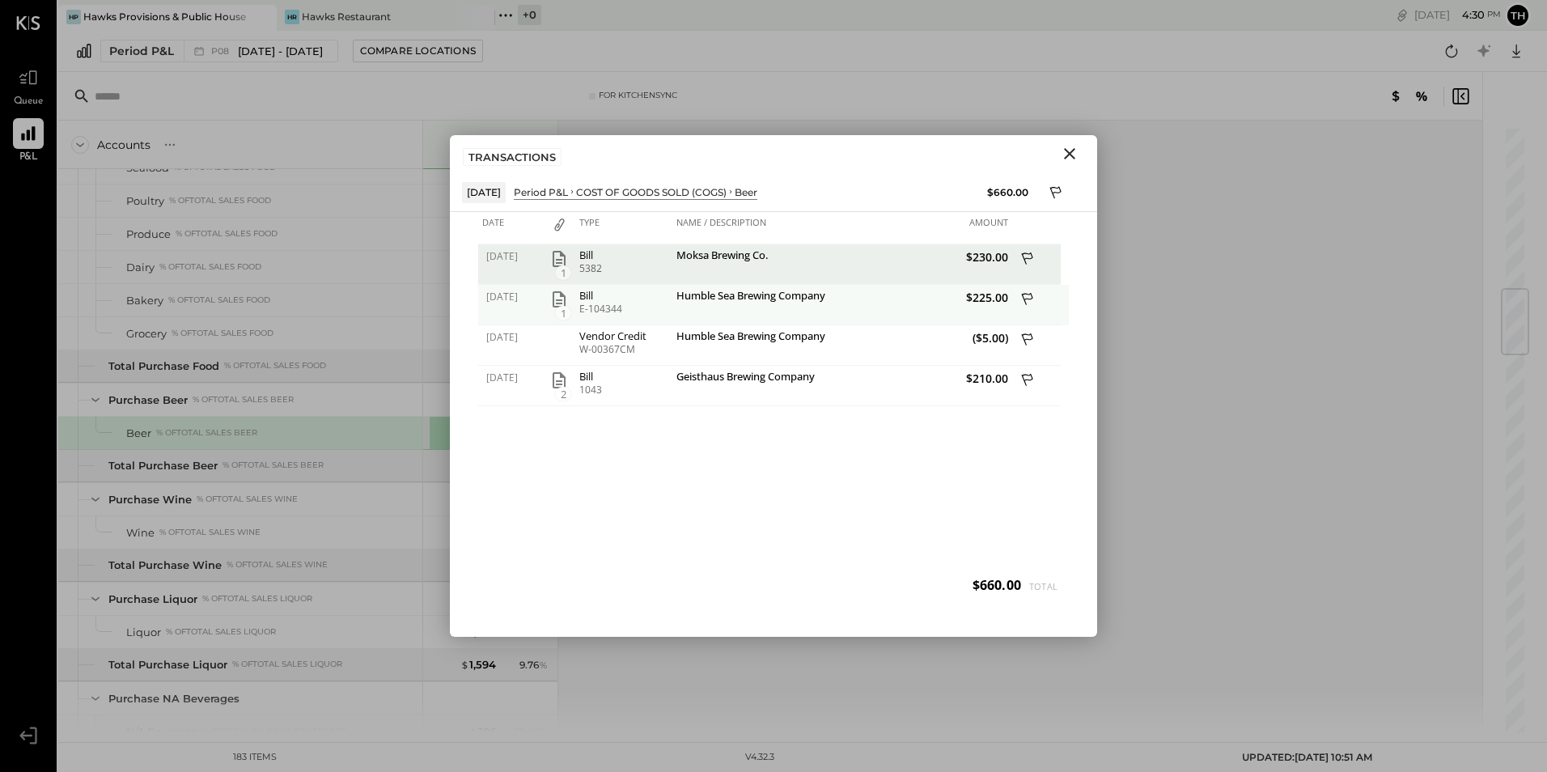
click at [1026, 296] on icon at bounding box center [1028, 300] width 15 height 20
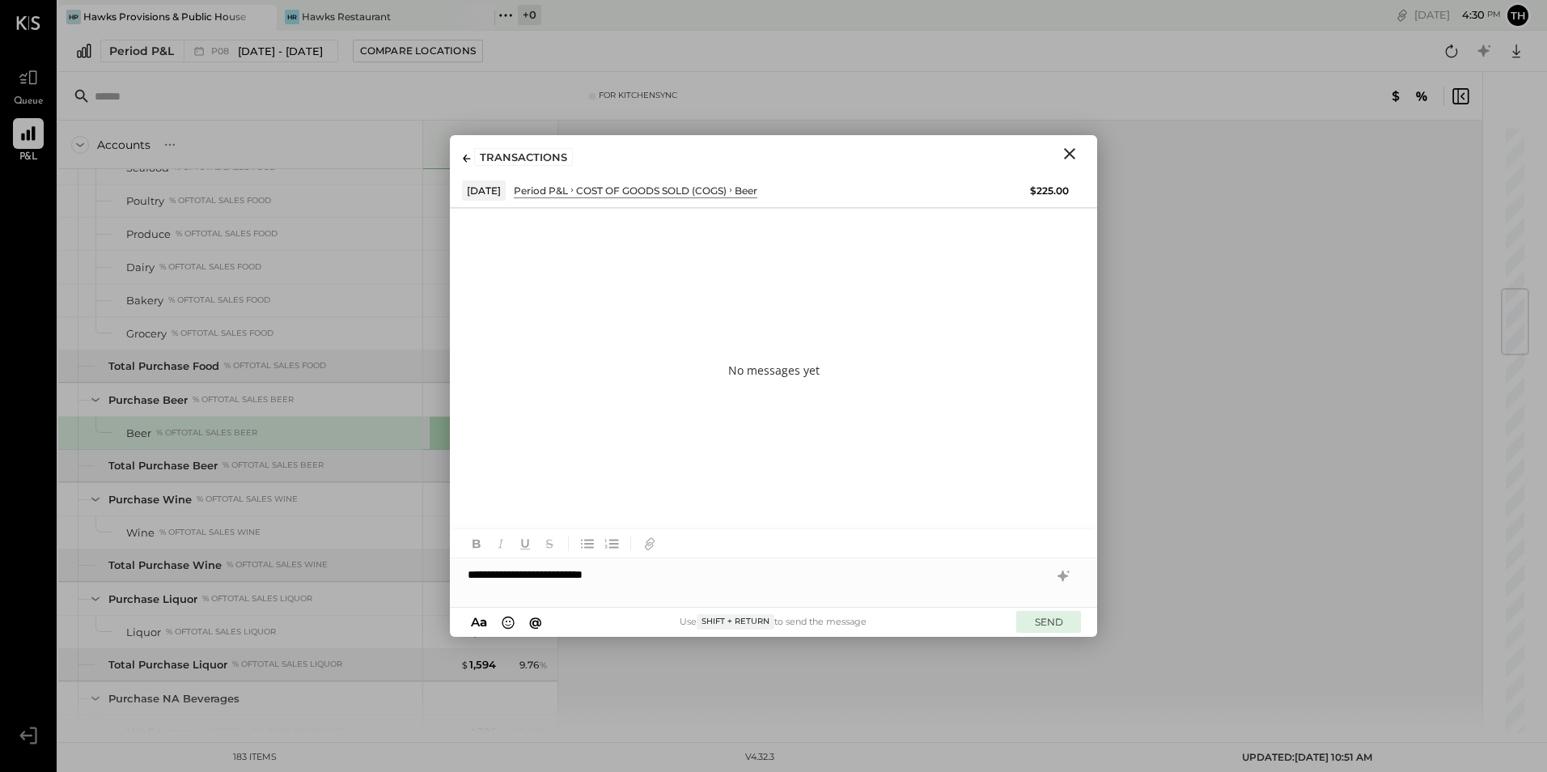
click at [1038, 616] on button "SEND" at bounding box center [1048, 622] width 65 height 22
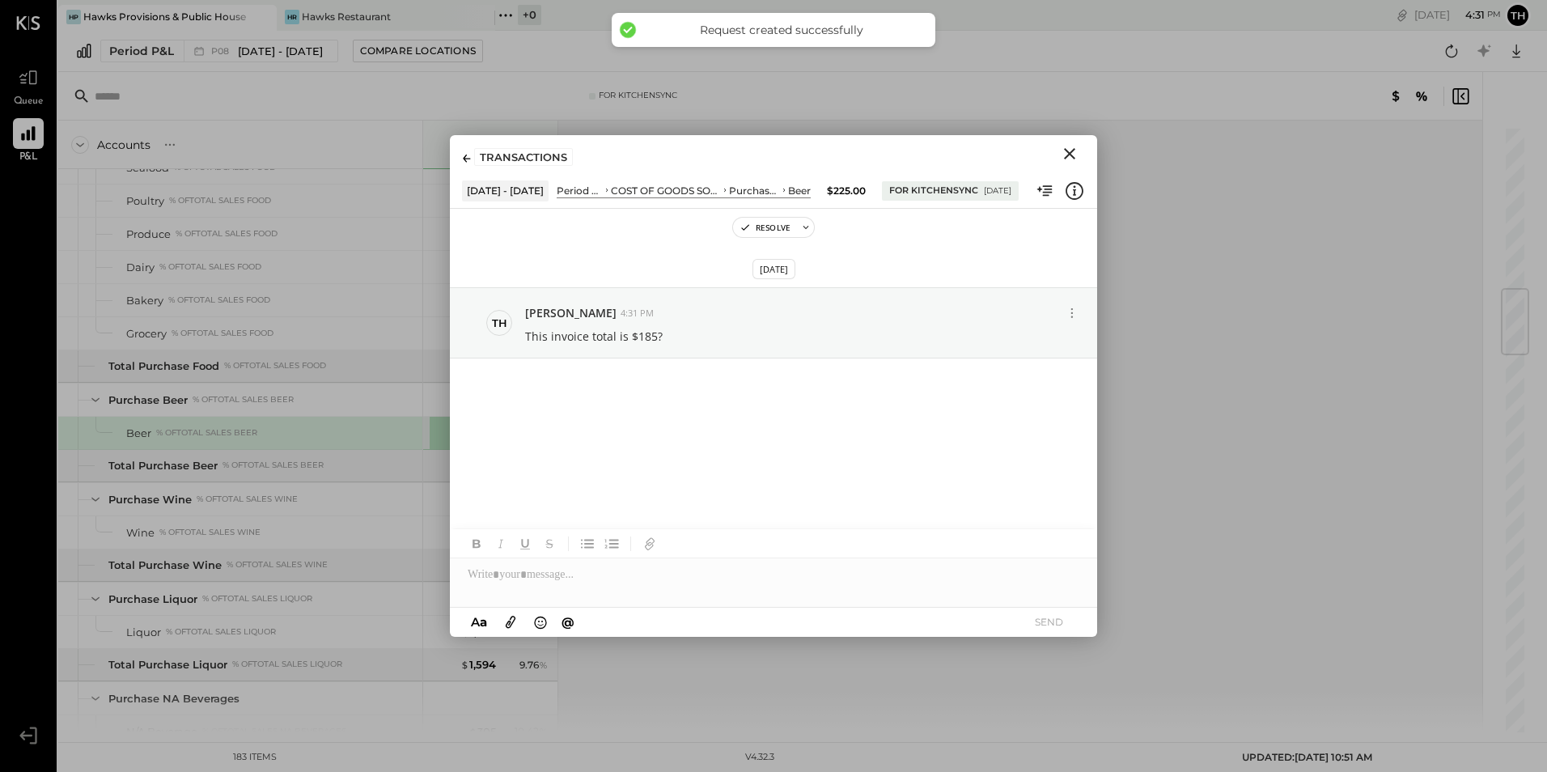
click at [464, 151] on div at bounding box center [467, 156] width 8 height 13
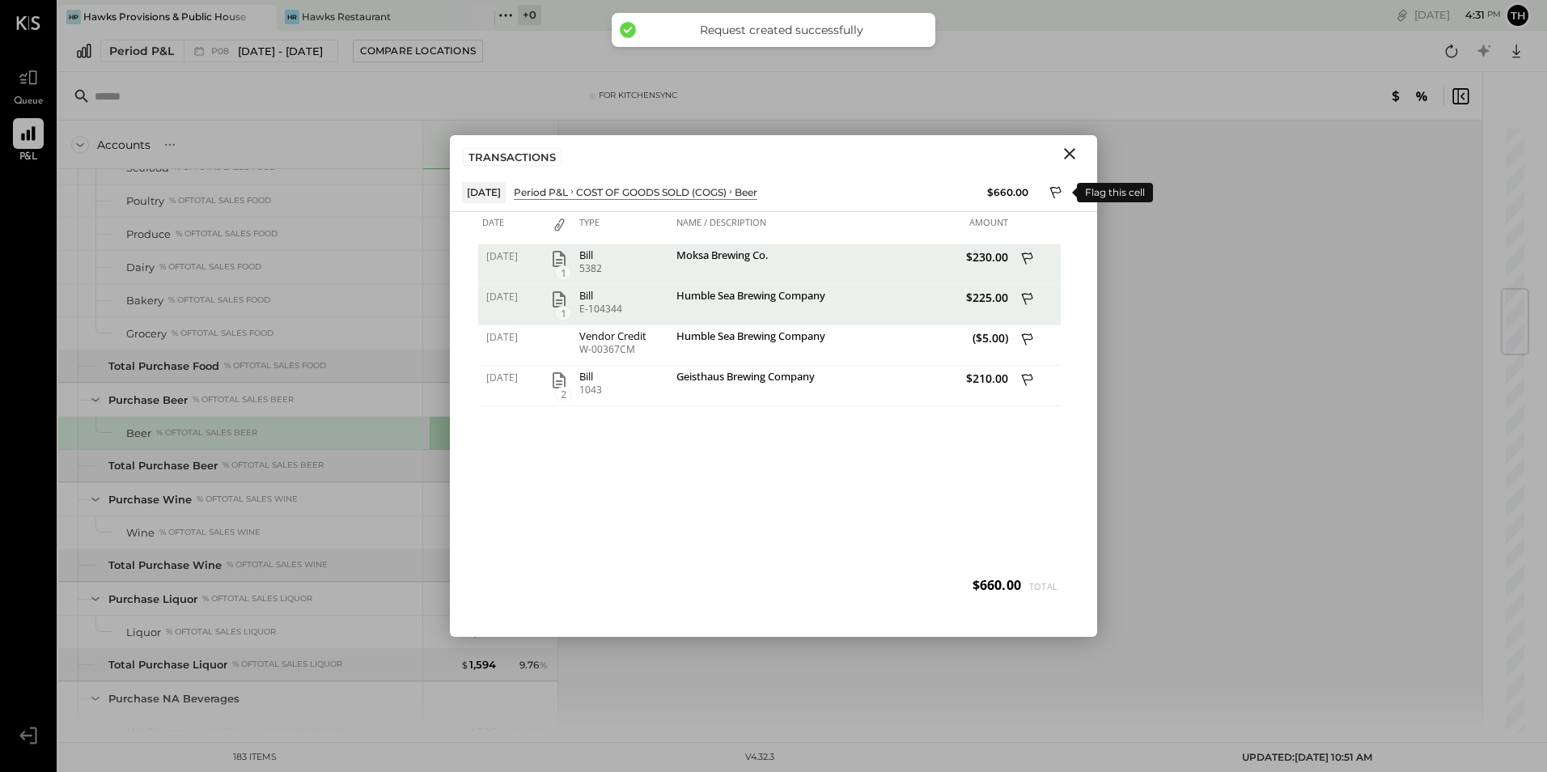
click at [1052, 196] on icon at bounding box center [1056, 193] width 15 height 19
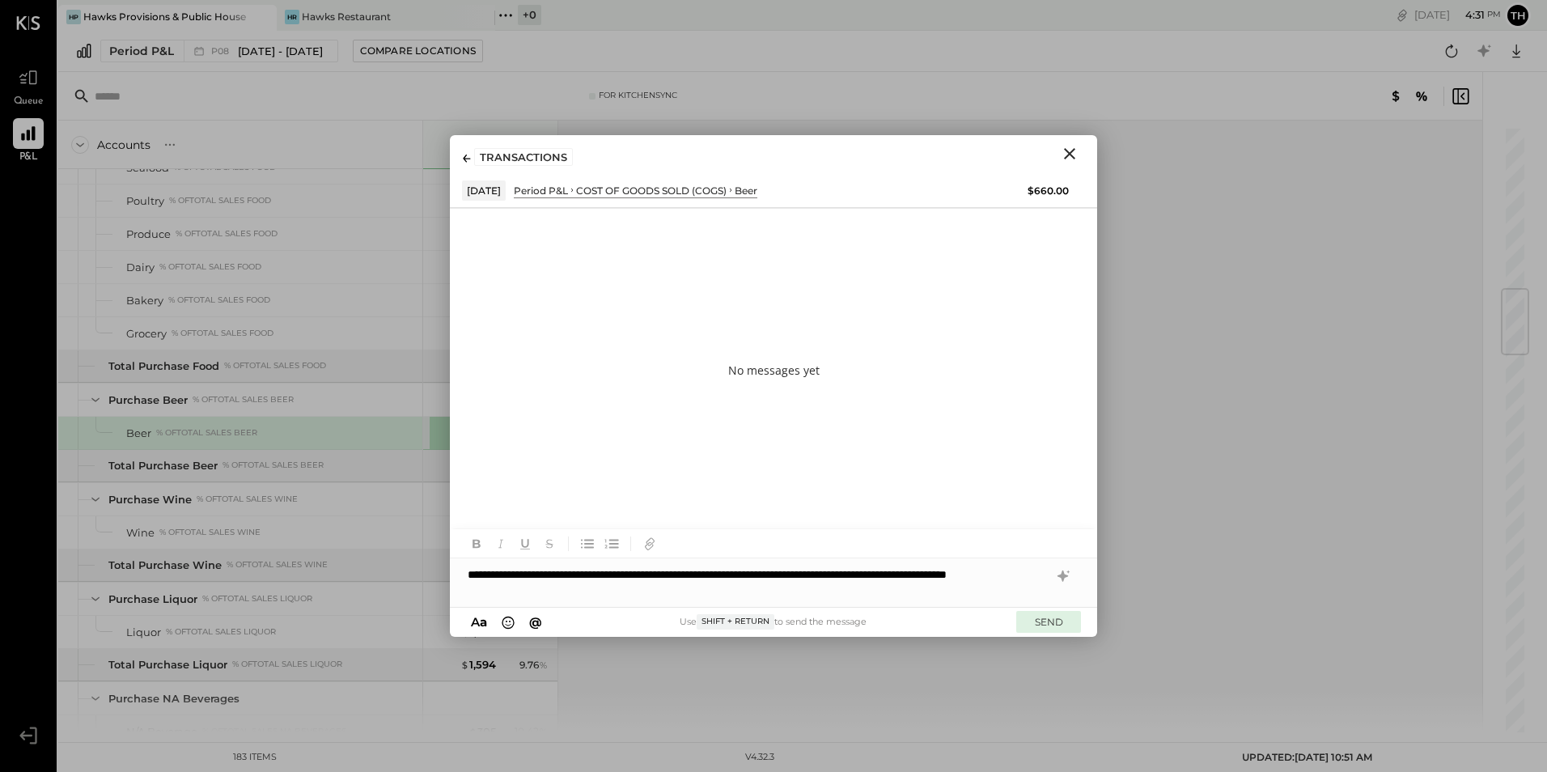
click at [1039, 624] on button "SEND" at bounding box center [1048, 622] width 65 height 22
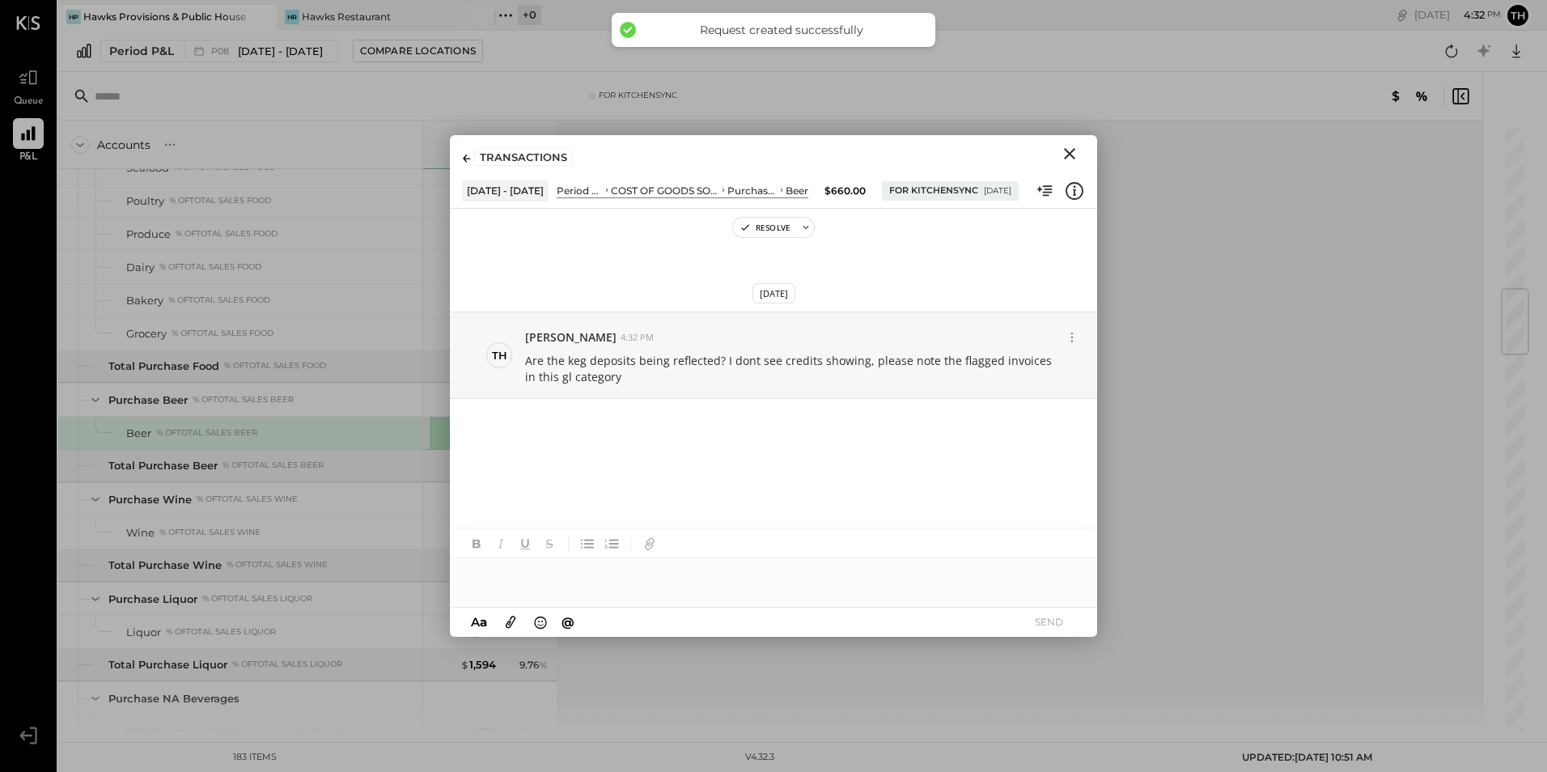
click at [1064, 155] on icon "Close" at bounding box center [1069, 153] width 19 height 19
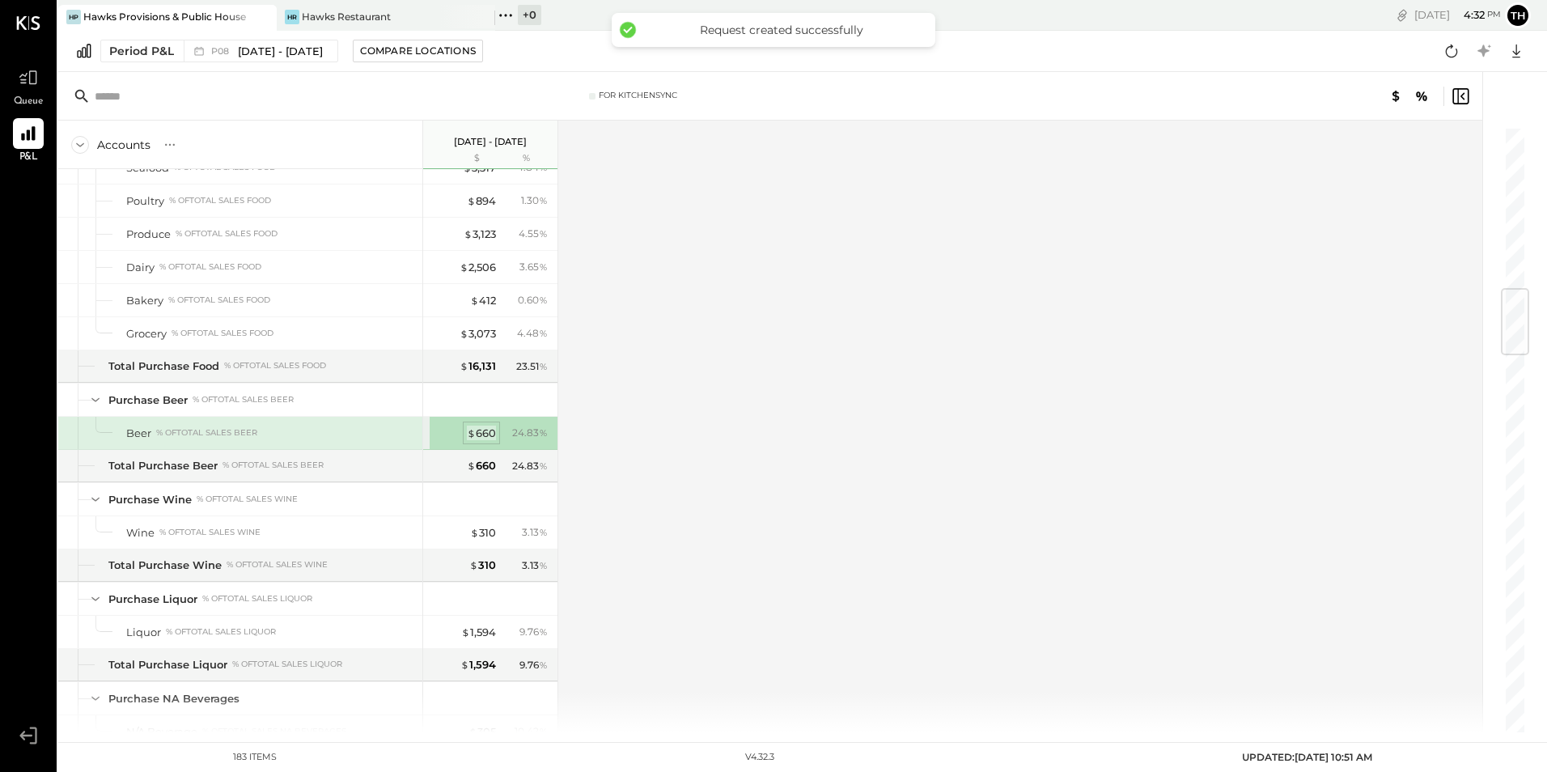
click at [475, 431] on span "$" at bounding box center [471, 432] width 9 height 13
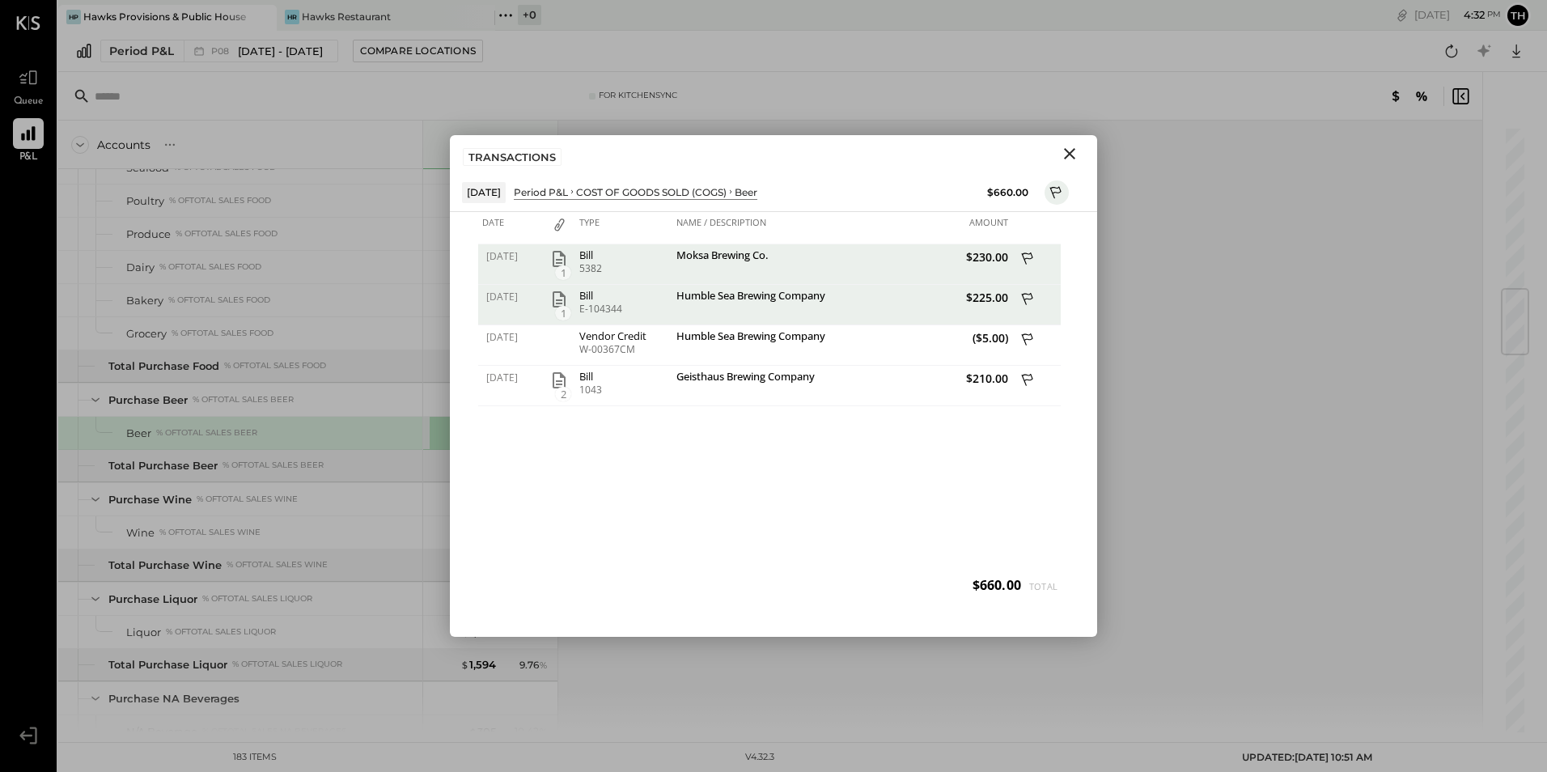
click at [1068, 154] on icon "Close" at bounding box center [1069, 153] width 19 height 19
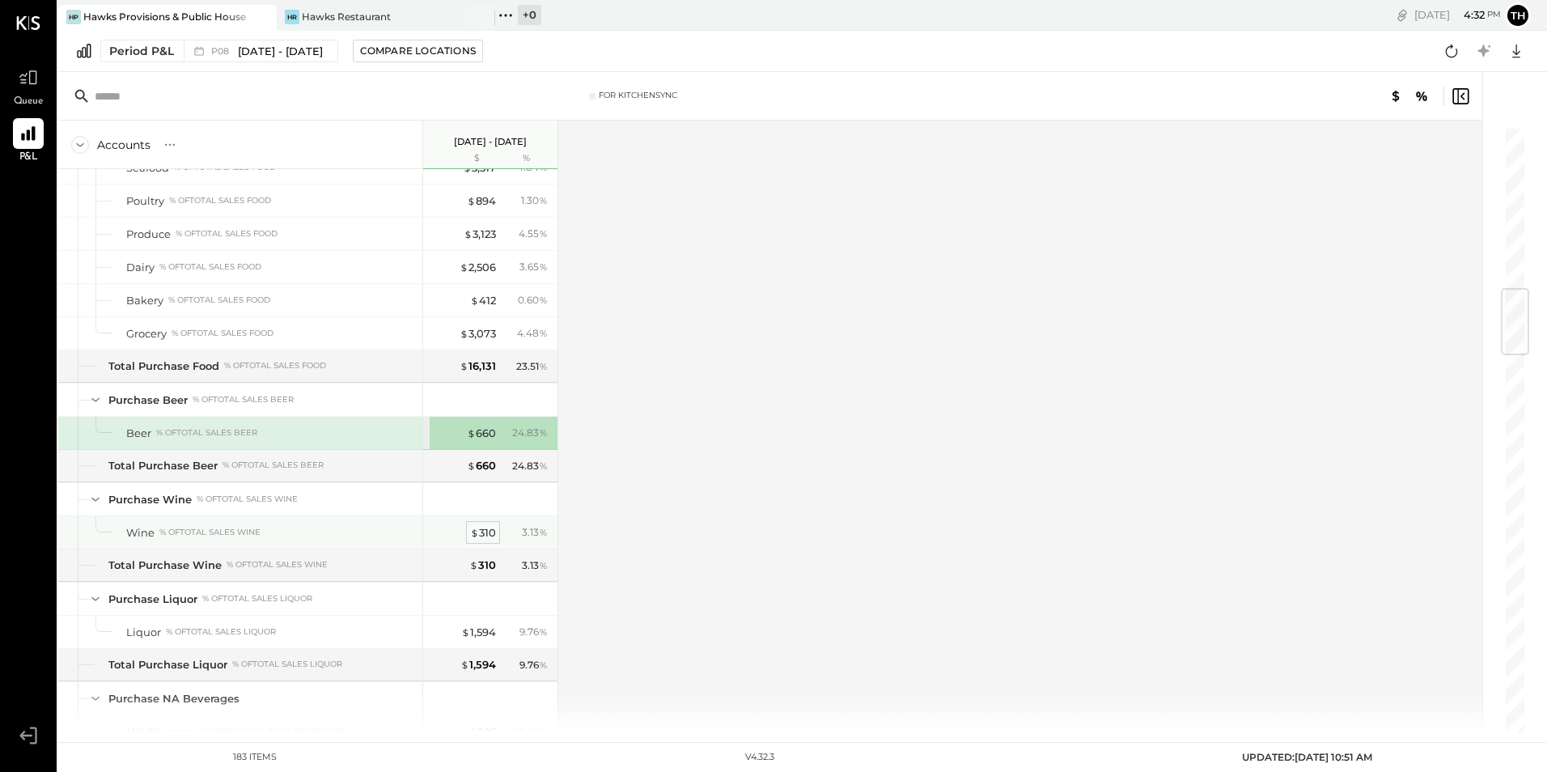
click at [476, 538] on span "$" at bounding box center [474, 532] width 9 height 13
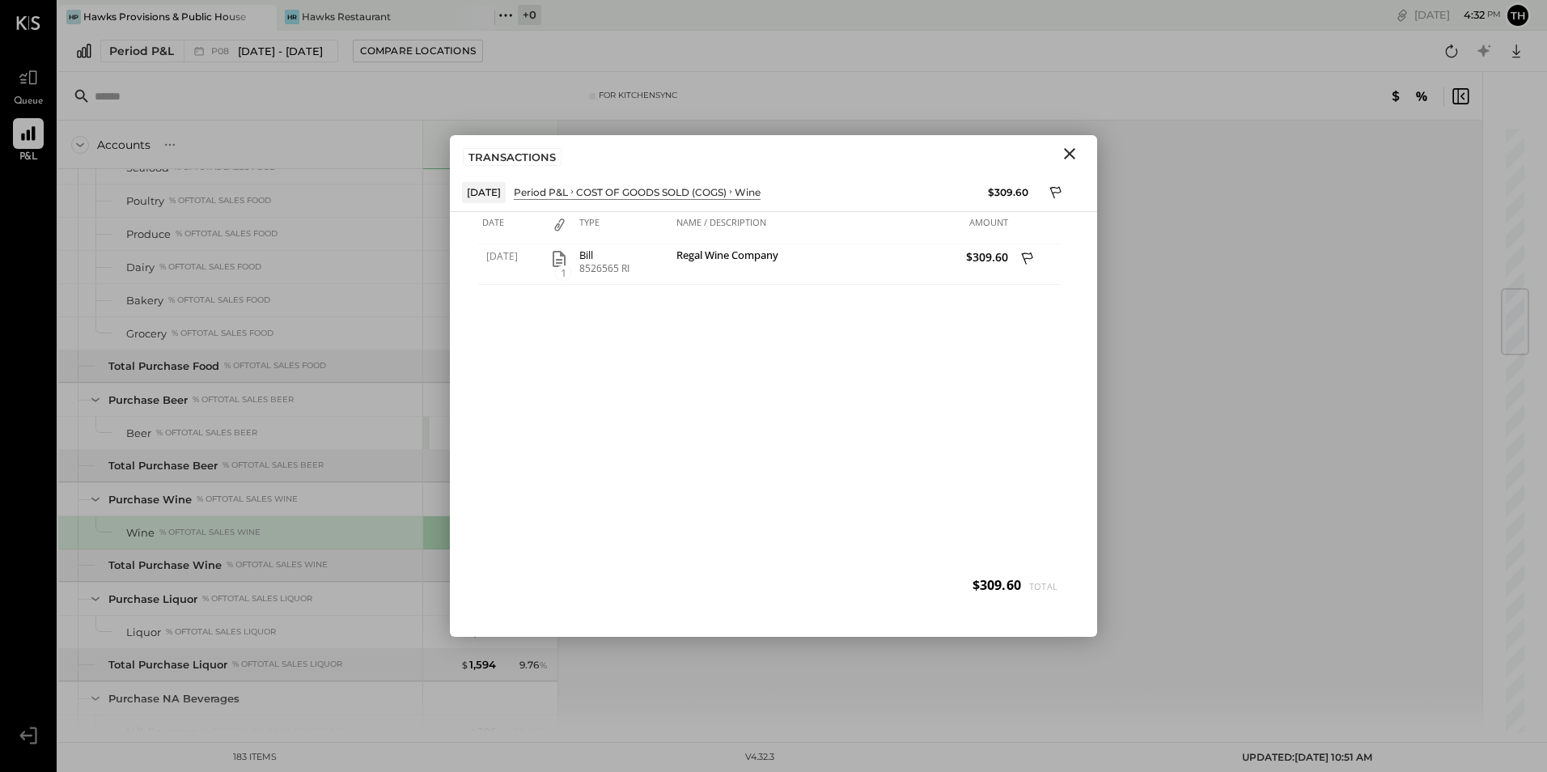
click at [1070, 154] on icon "Close" at bounding box center [1069, 153] width 11 height 11
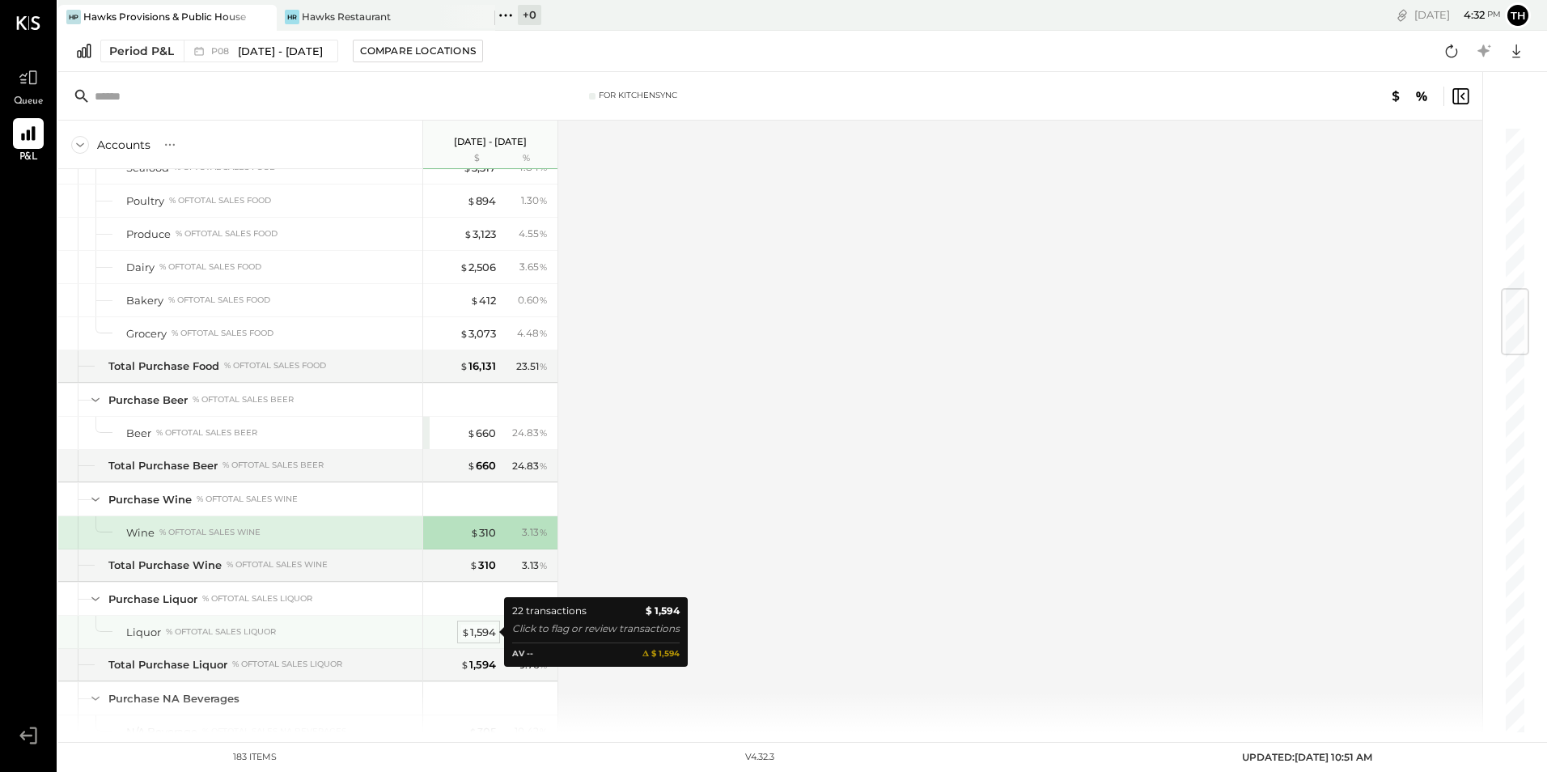
click at [474, 633] on div "$ 1,594" at bounding box center [478, 631] width 35 height 15
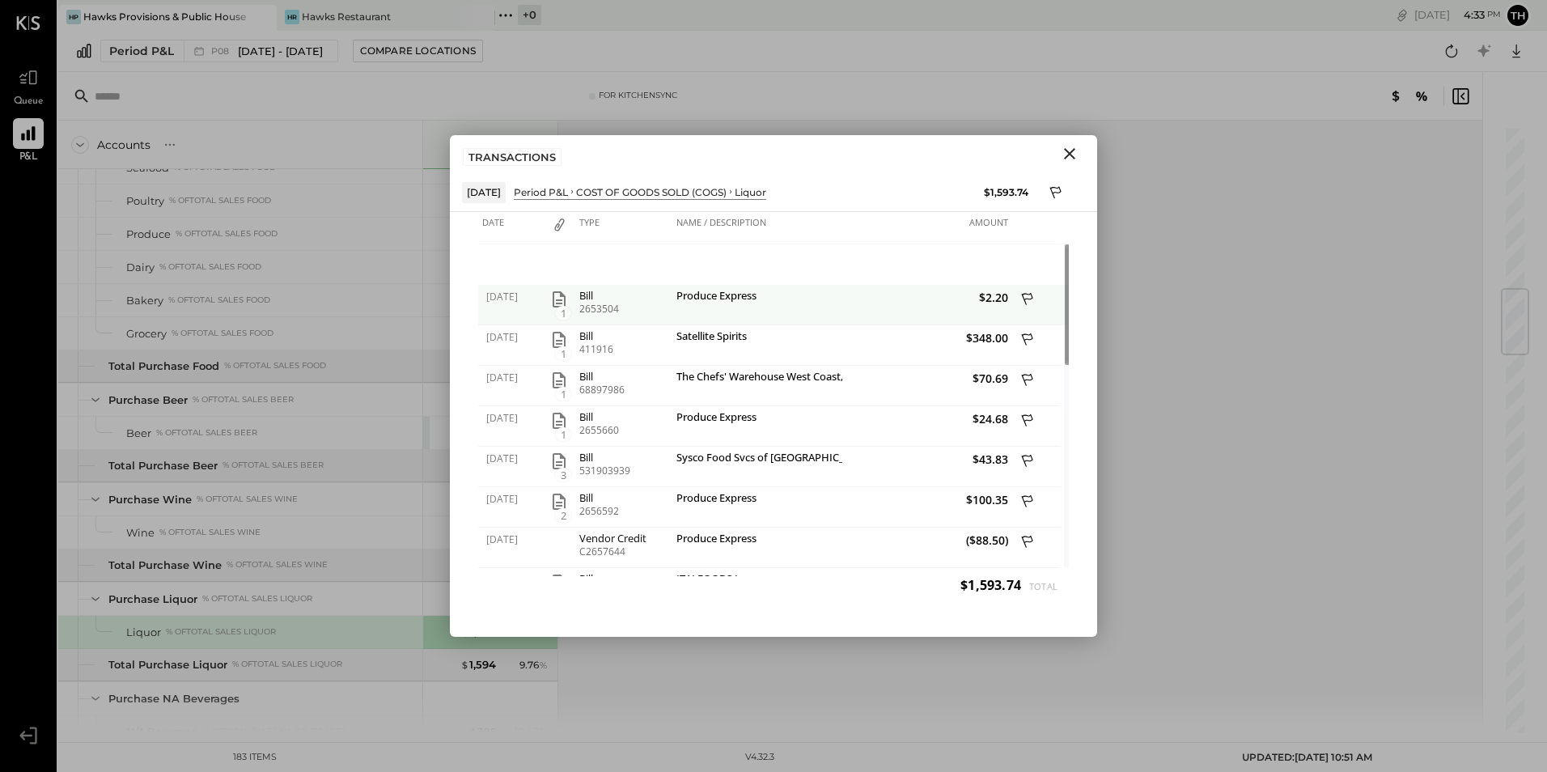
click at [557, 301] on icon "button" at bounding box center [558, 299] width 13 height 16
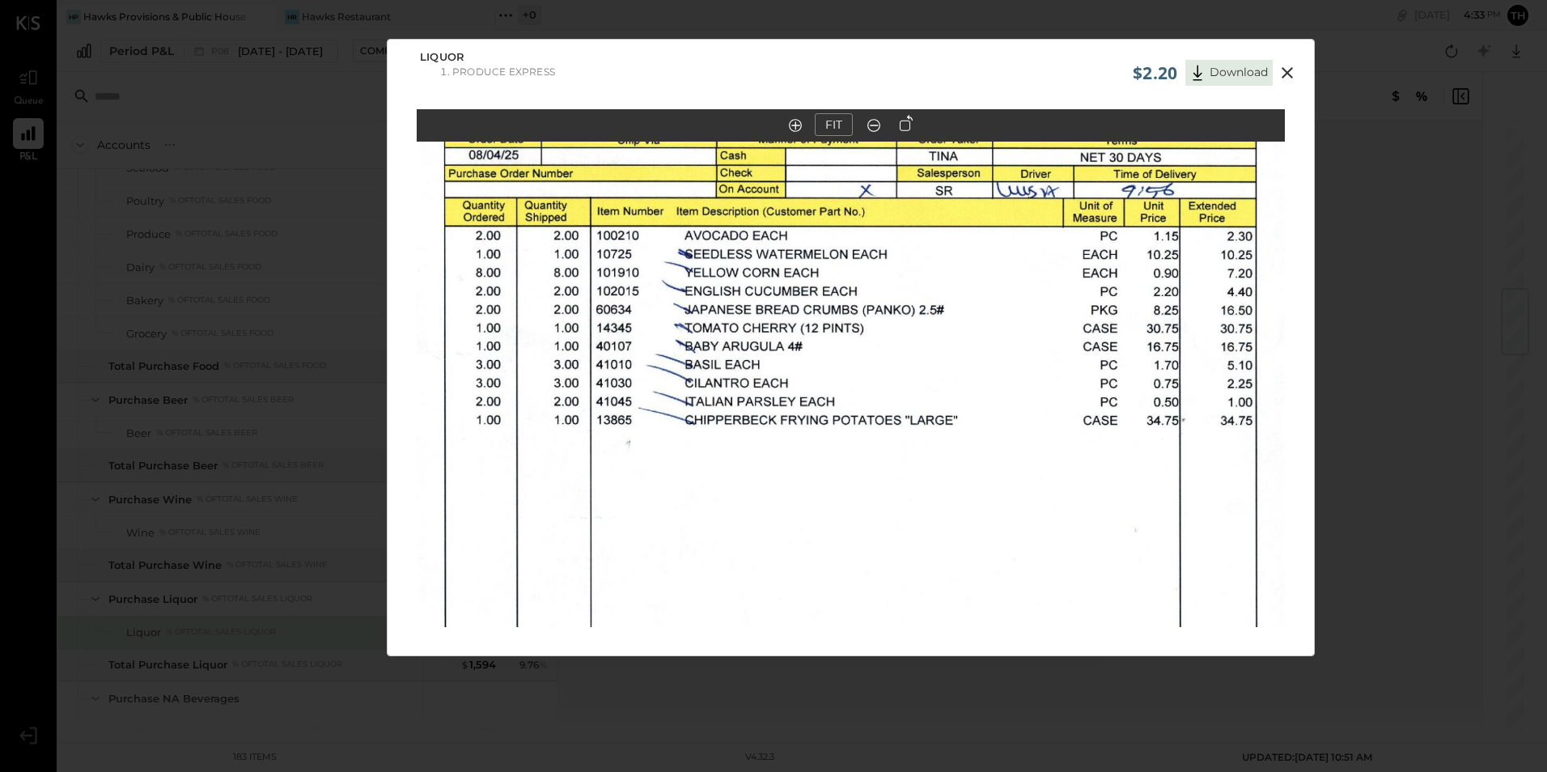
click at [1286, 71] on icon at bounding box center [1286, 72] width 11 height 11
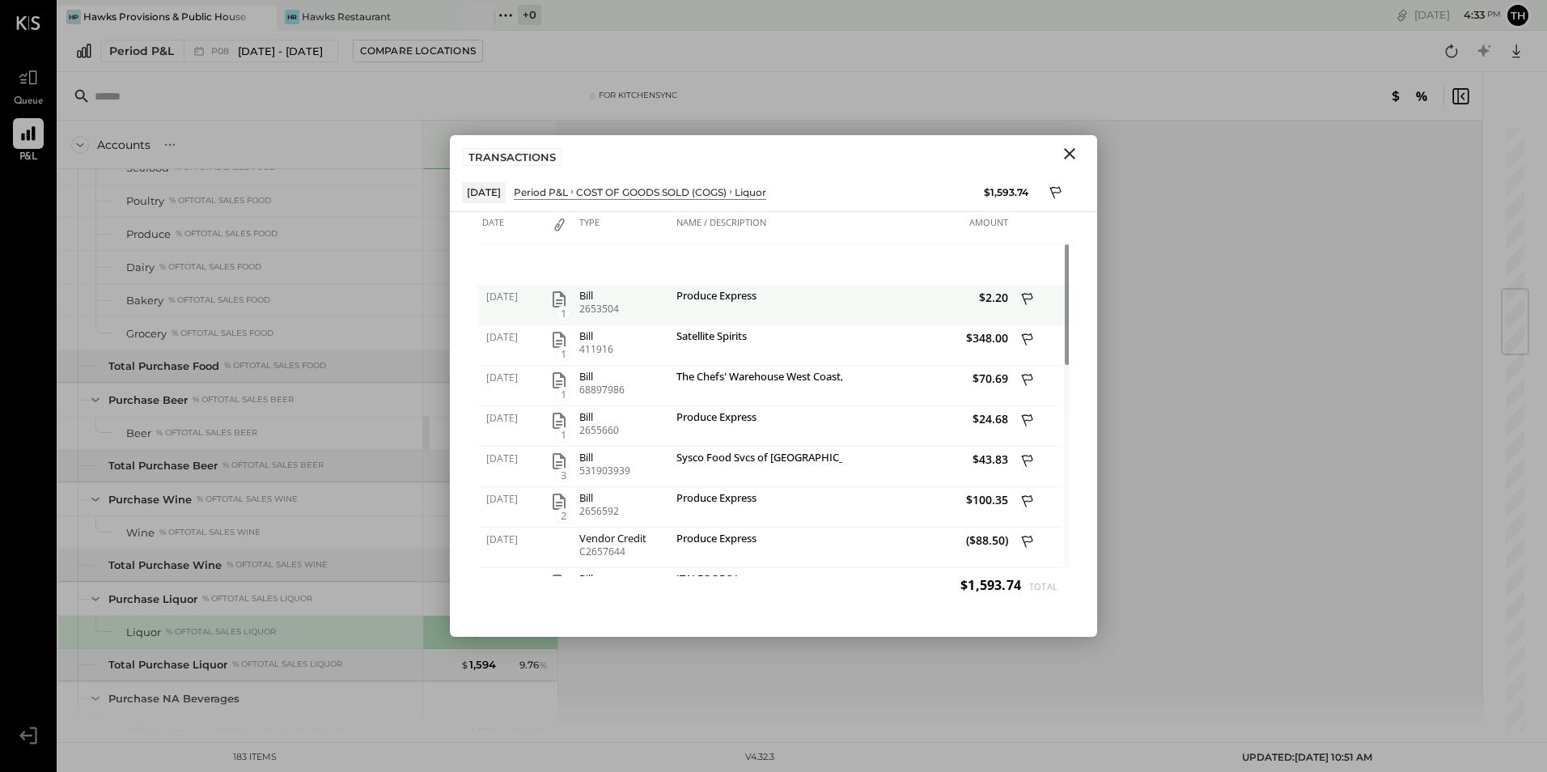
click at [1026, 294] on icon at bounding box center [1027, 299] width 11 height 12
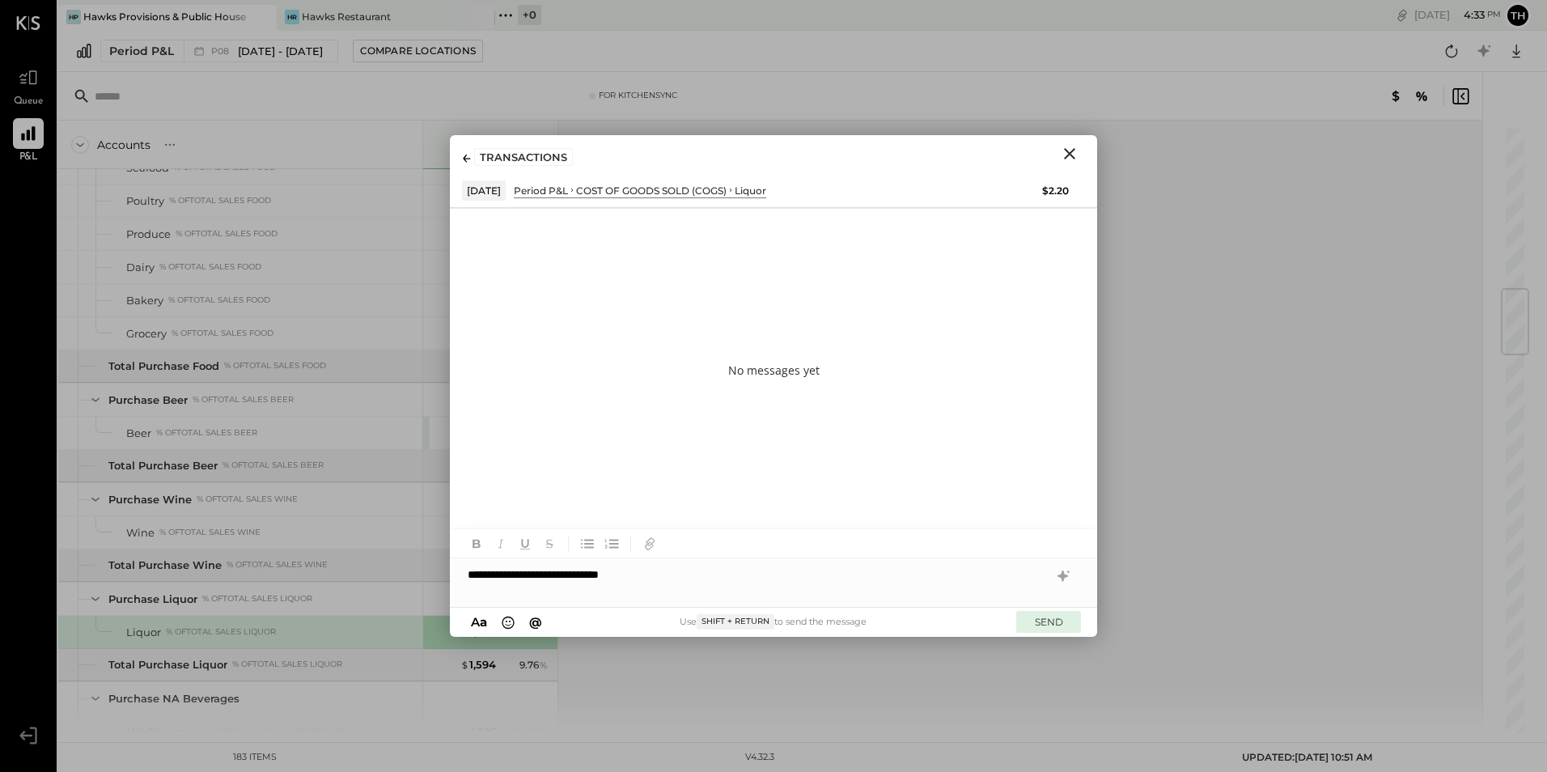
click at [1057, 616] on button "SEND" at bounding box center [1048, 622] width 65 height 22
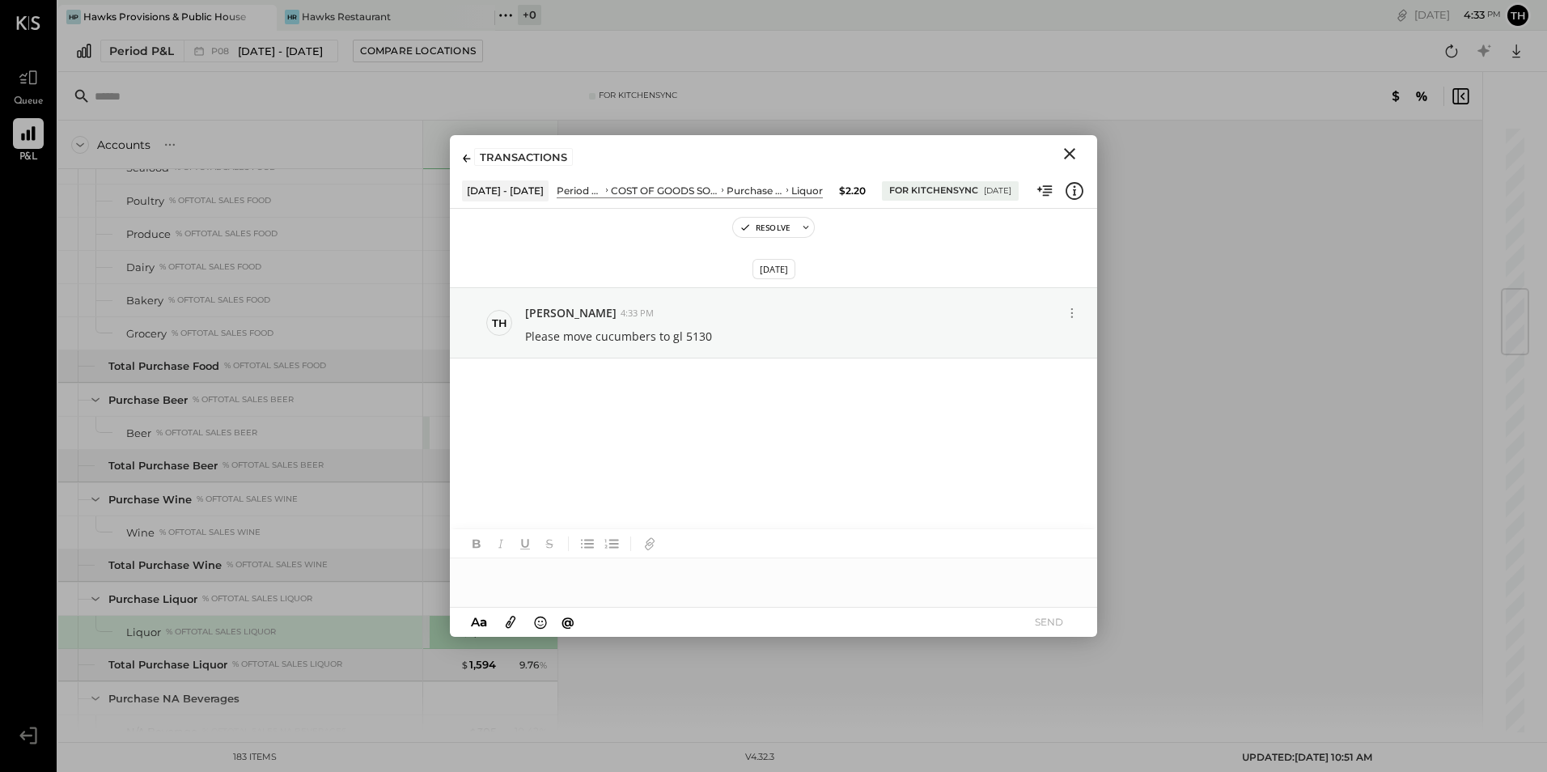
click at [1067, 155] on icon "Close" at bounding box center [1069, 153] width 11 height 11
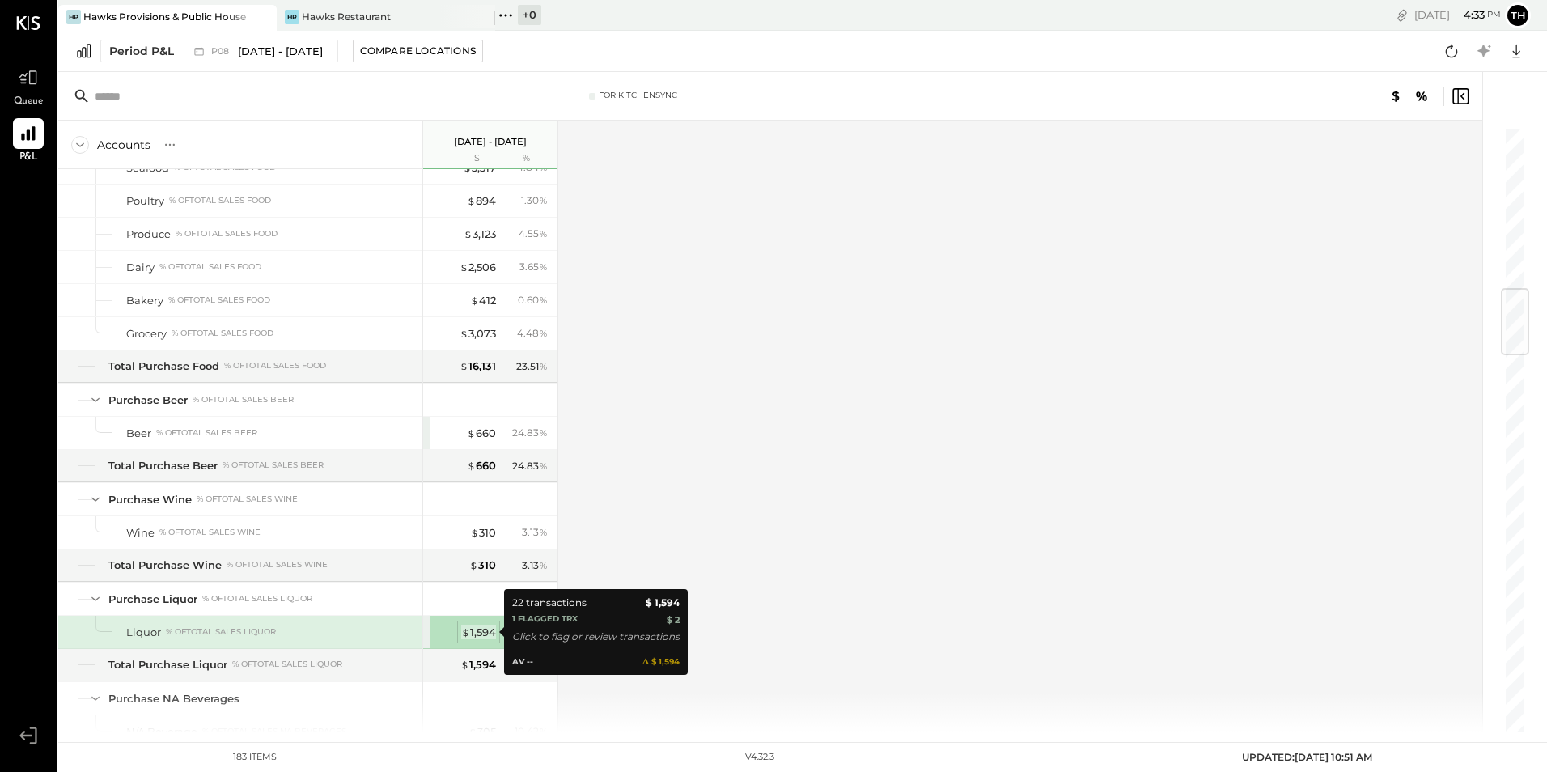
click at [476, 624] on div "$ 1,594" at bounding box center [478, 631] width 35 height 15
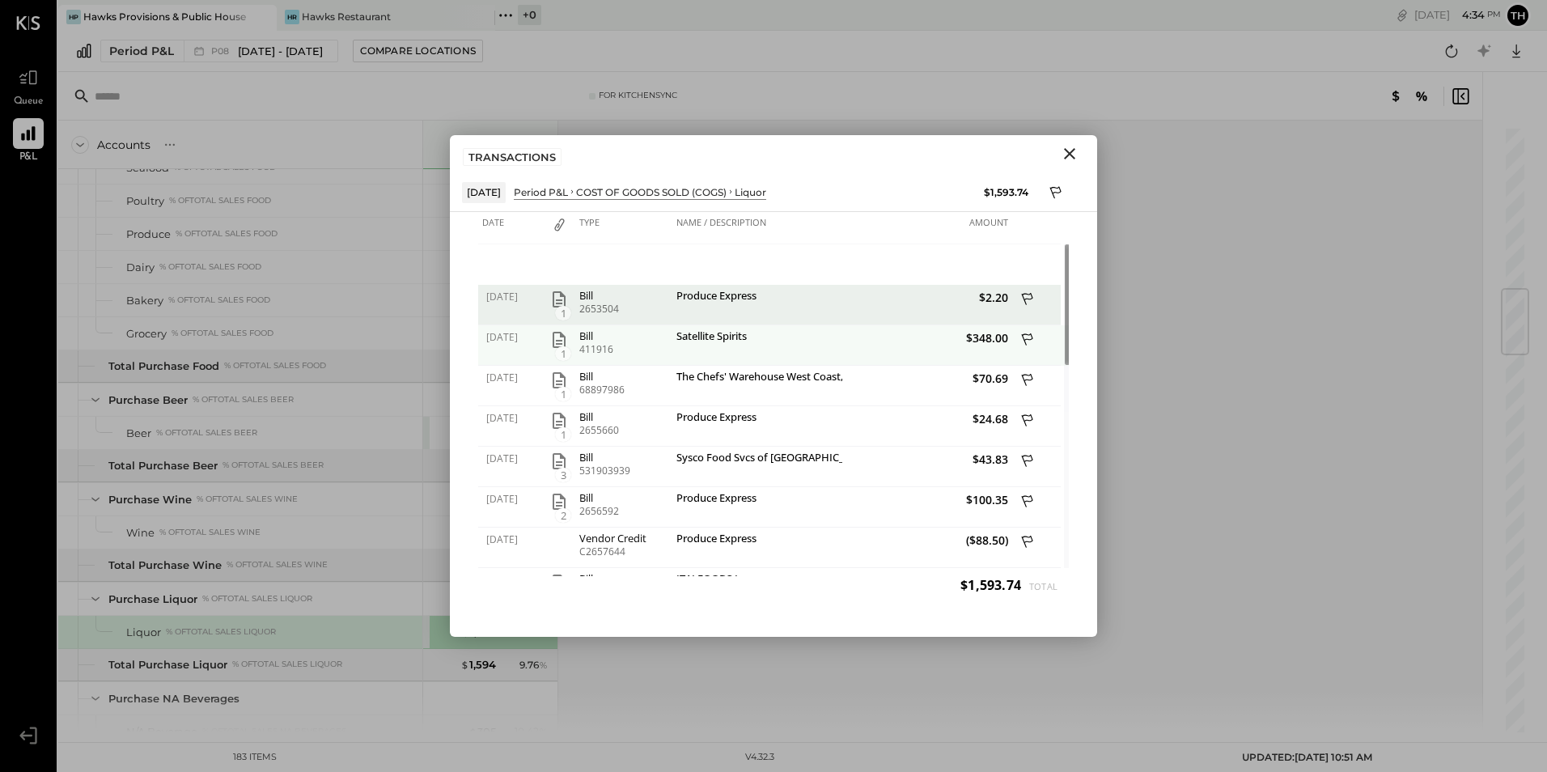
click at [836, 344] on div "Satellite Spirits" at bounding box center [757, 337] width 162 height 15
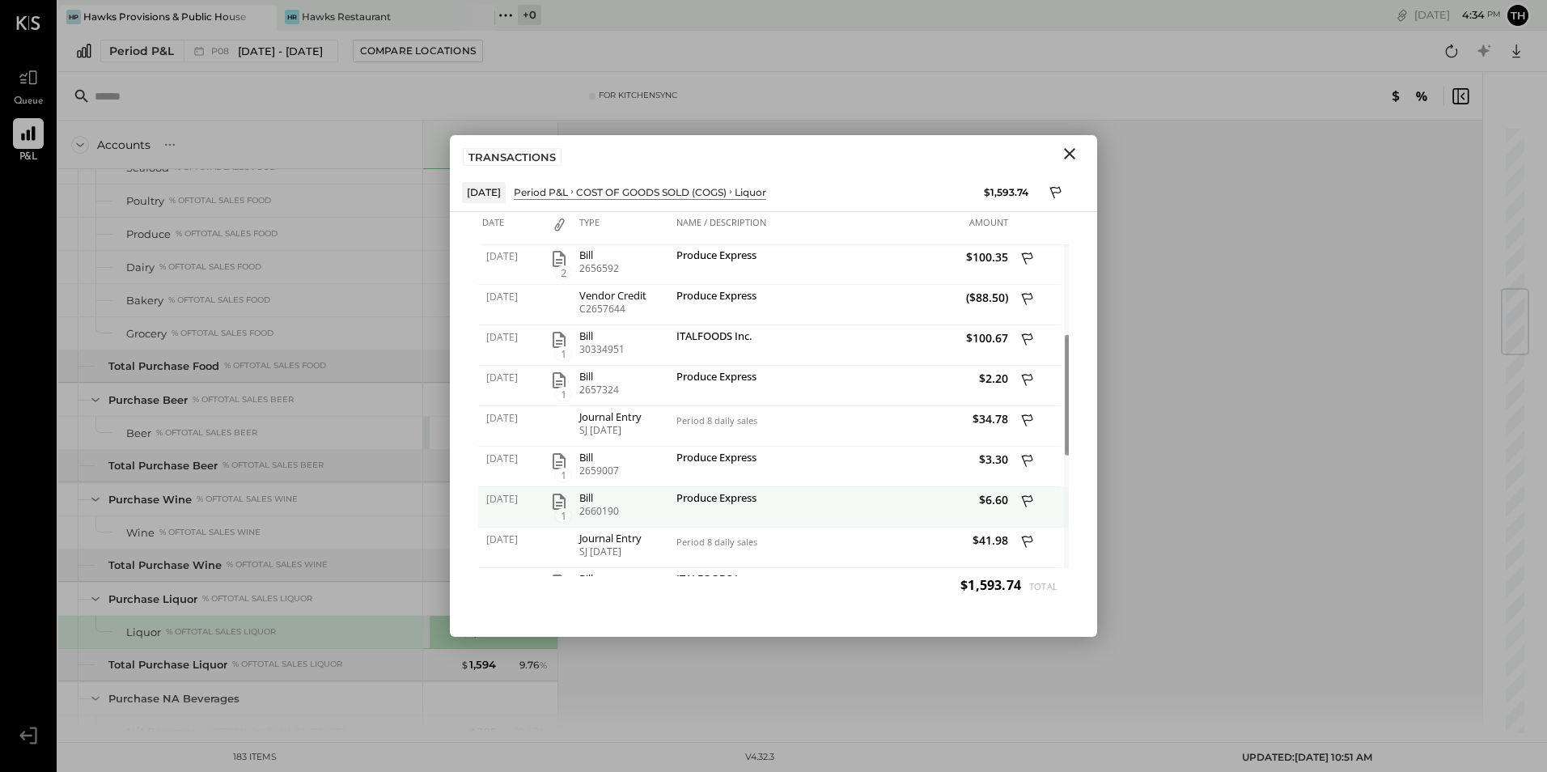
click at [558, 502] on icon "button" at bounding box center [558, 501] width 13 height 16
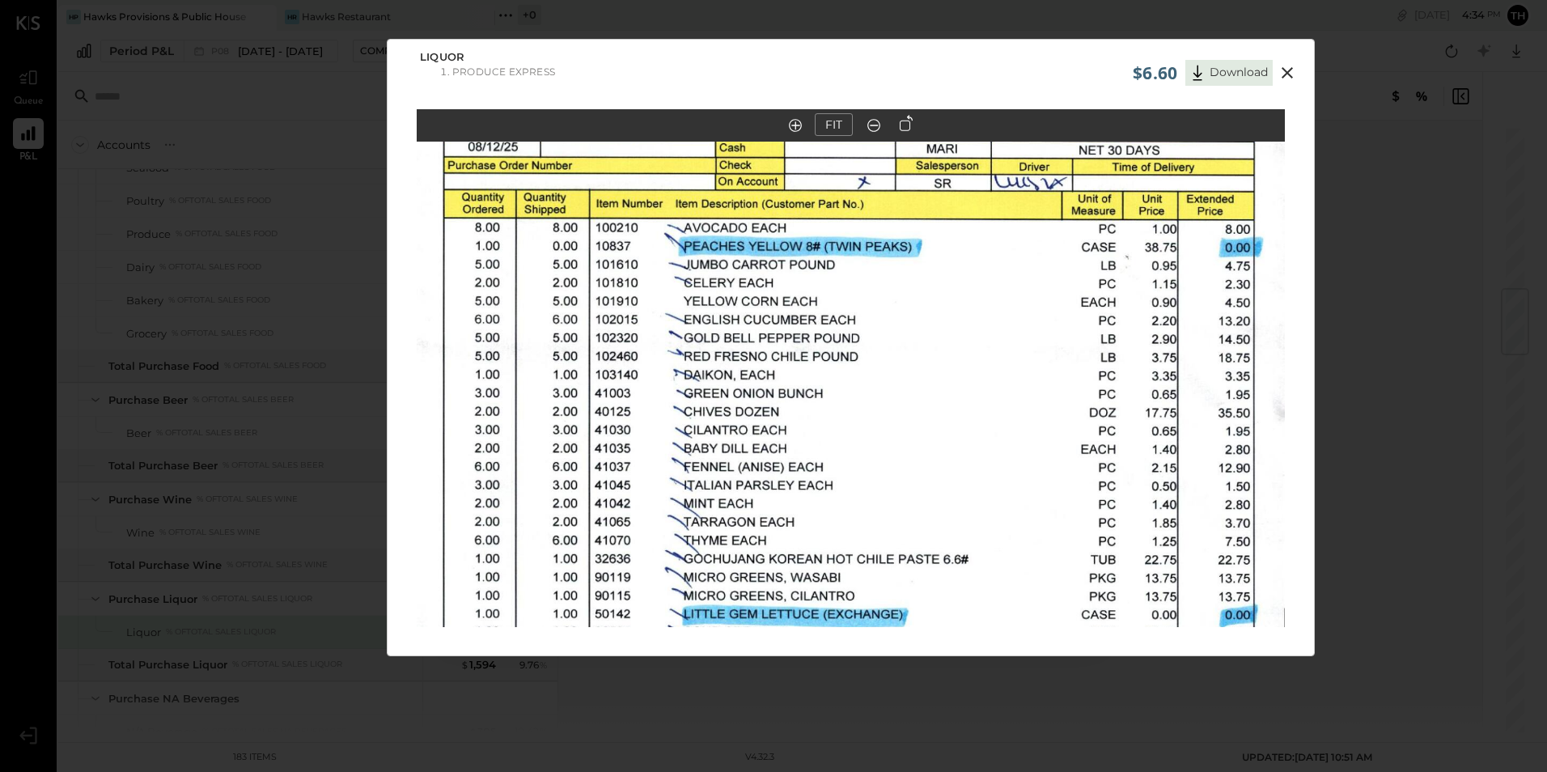
click at [1287, 72] on icon at bounding box center [1286, 72] width 11 height 11
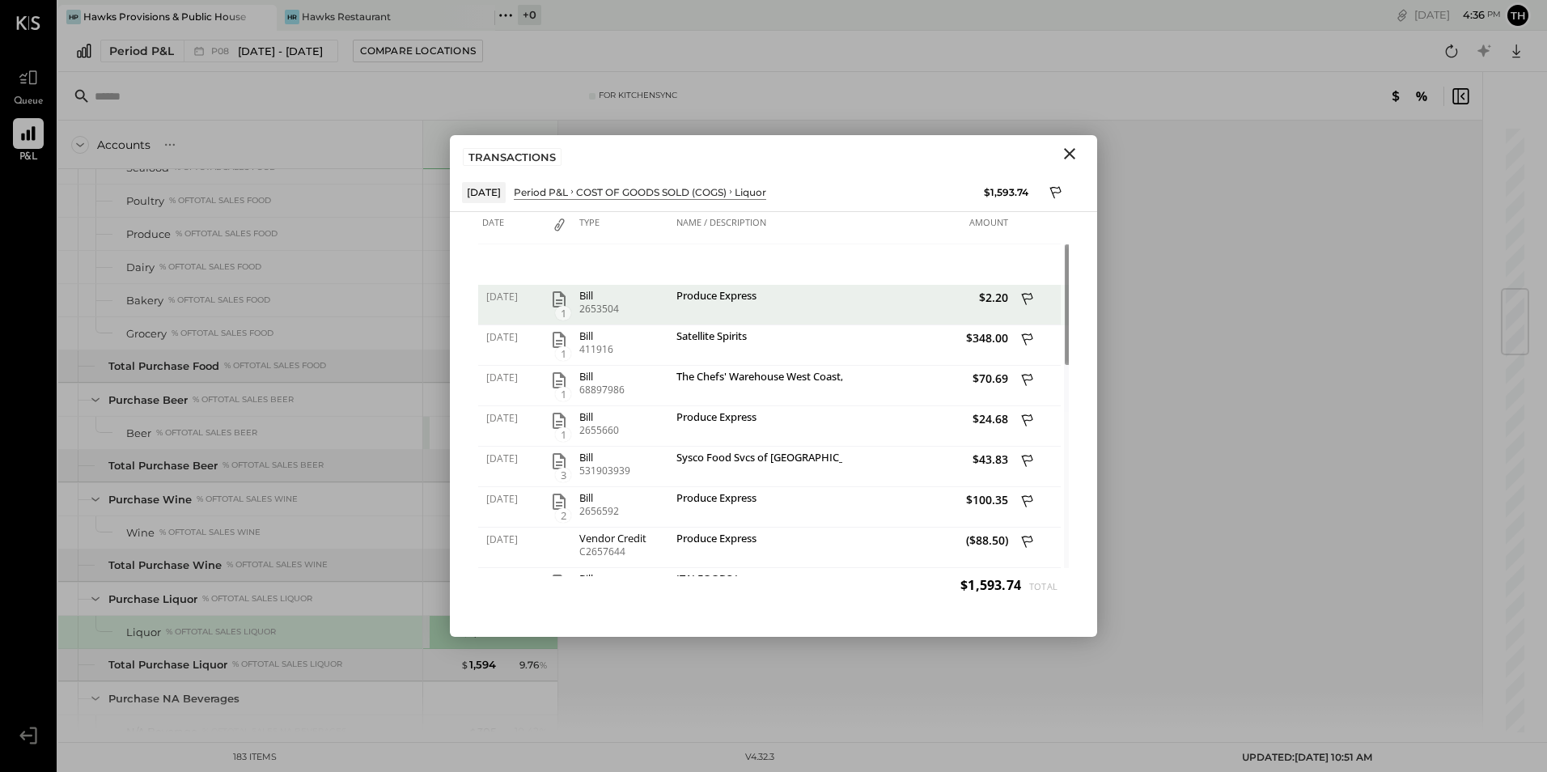
click at [1027, 296] on icon at bounding box center [1028, 300] width 15 height 20
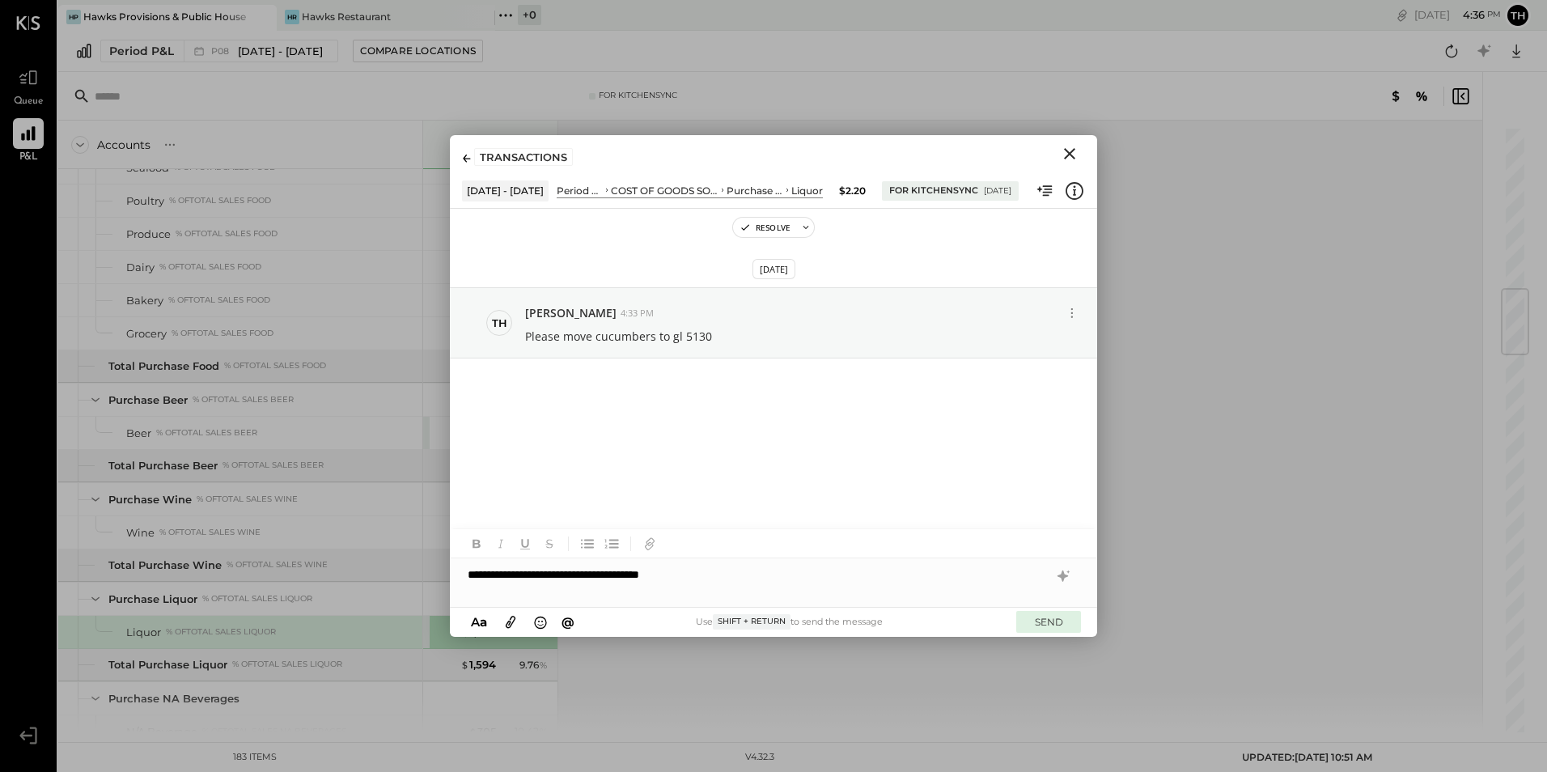
click at [1042, 618] on button "SEND" at bounding box center [1048, 622] width 65 height 22
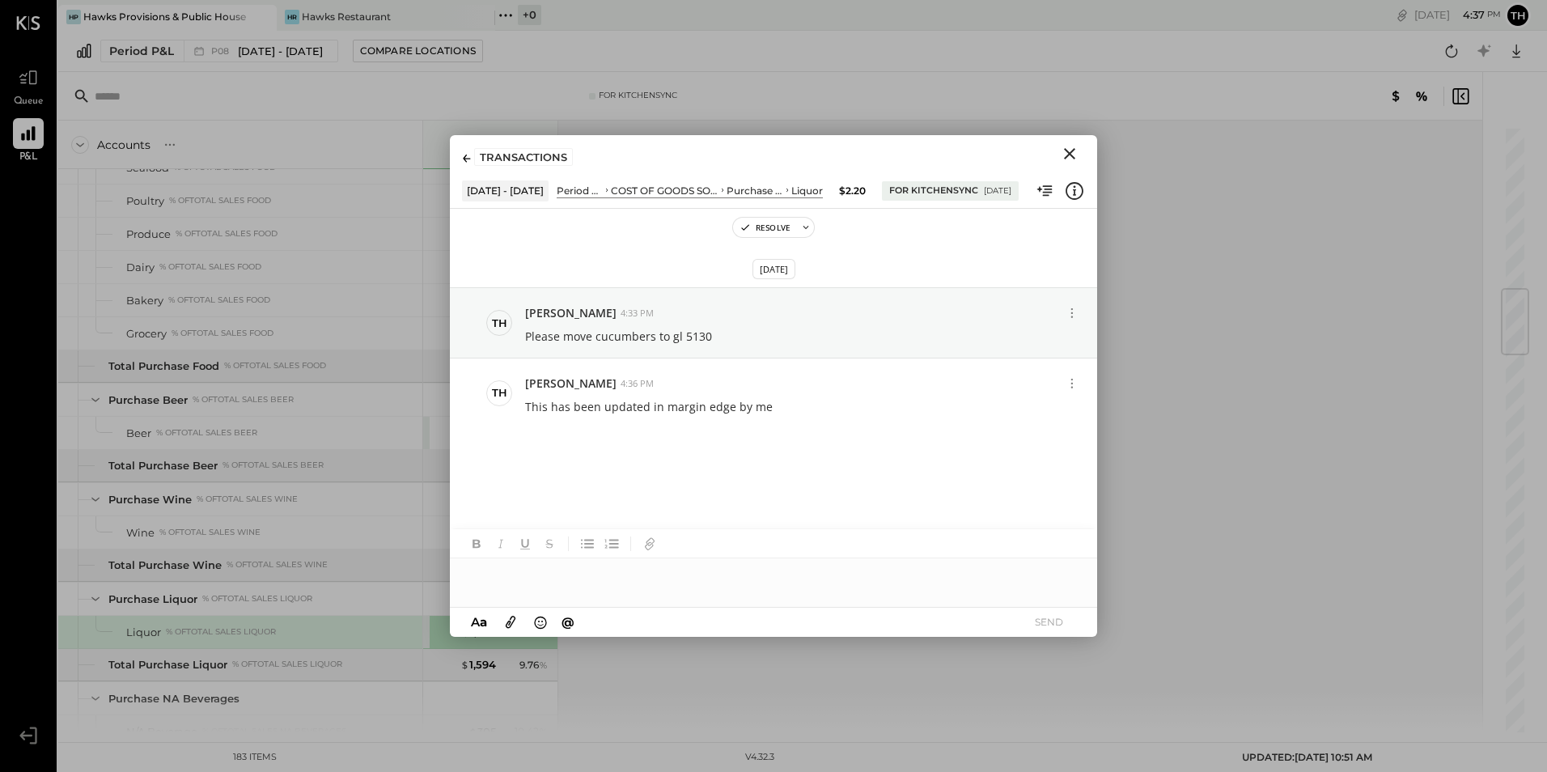
click at [1067, 153] on icon "Close" at bounding box center [1069, 153] width 19 height 19
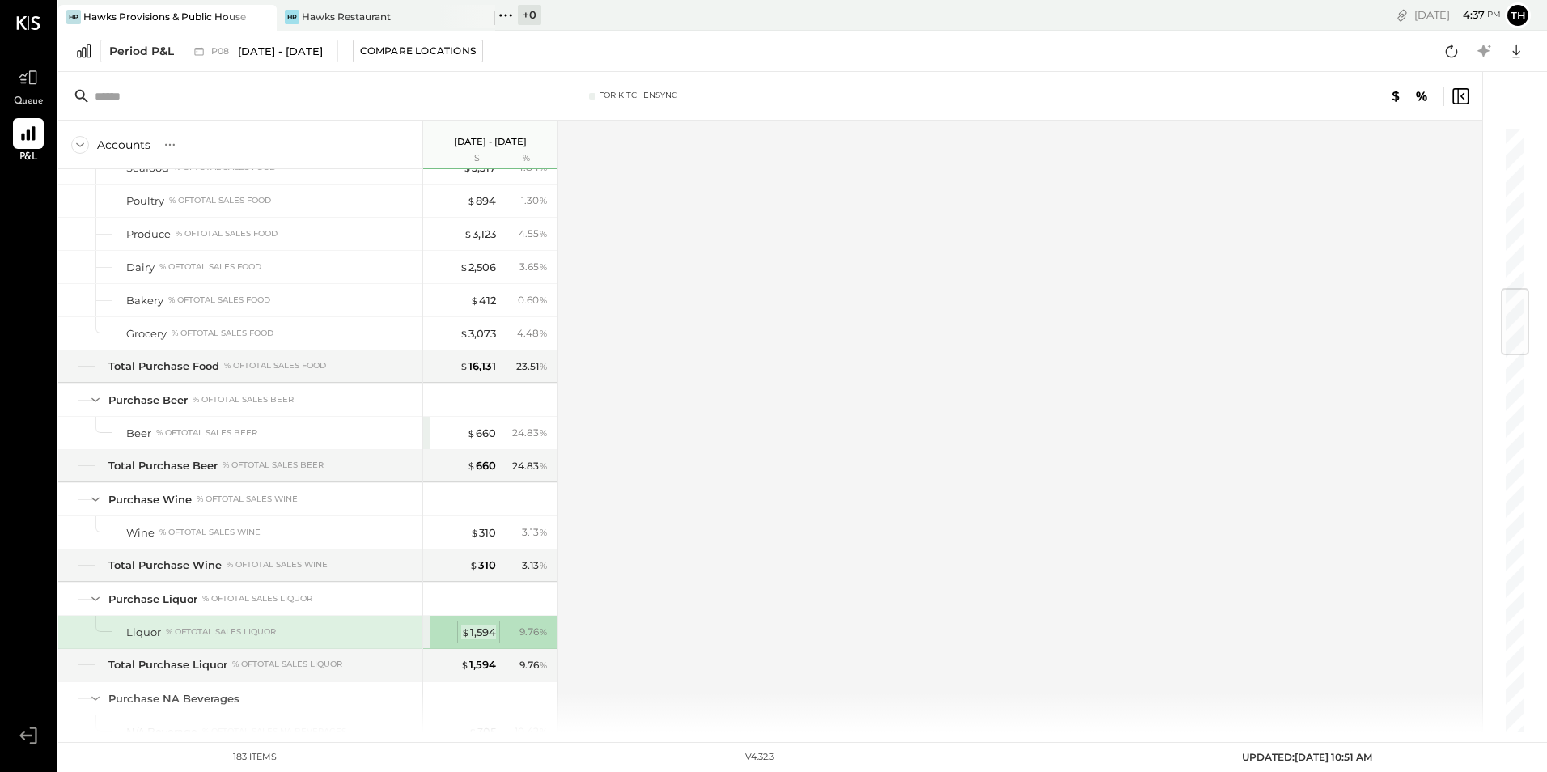
click at [479, 629] on div "$ 1,594" at bounding box center [478, 631] width 35 height 15
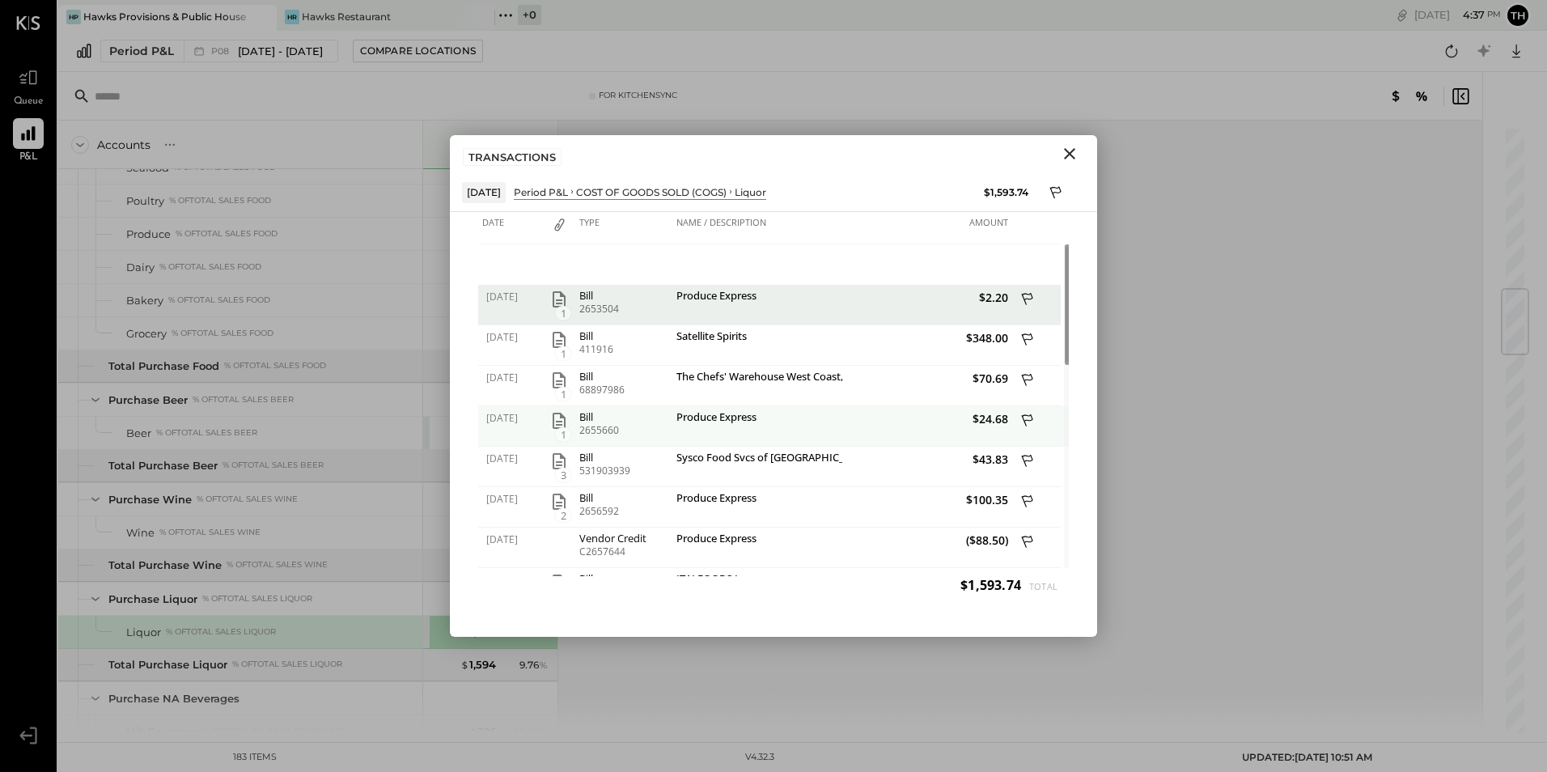
click at [559, 415] on icon "button" at bounding box center [558, 420] width 19 height 19
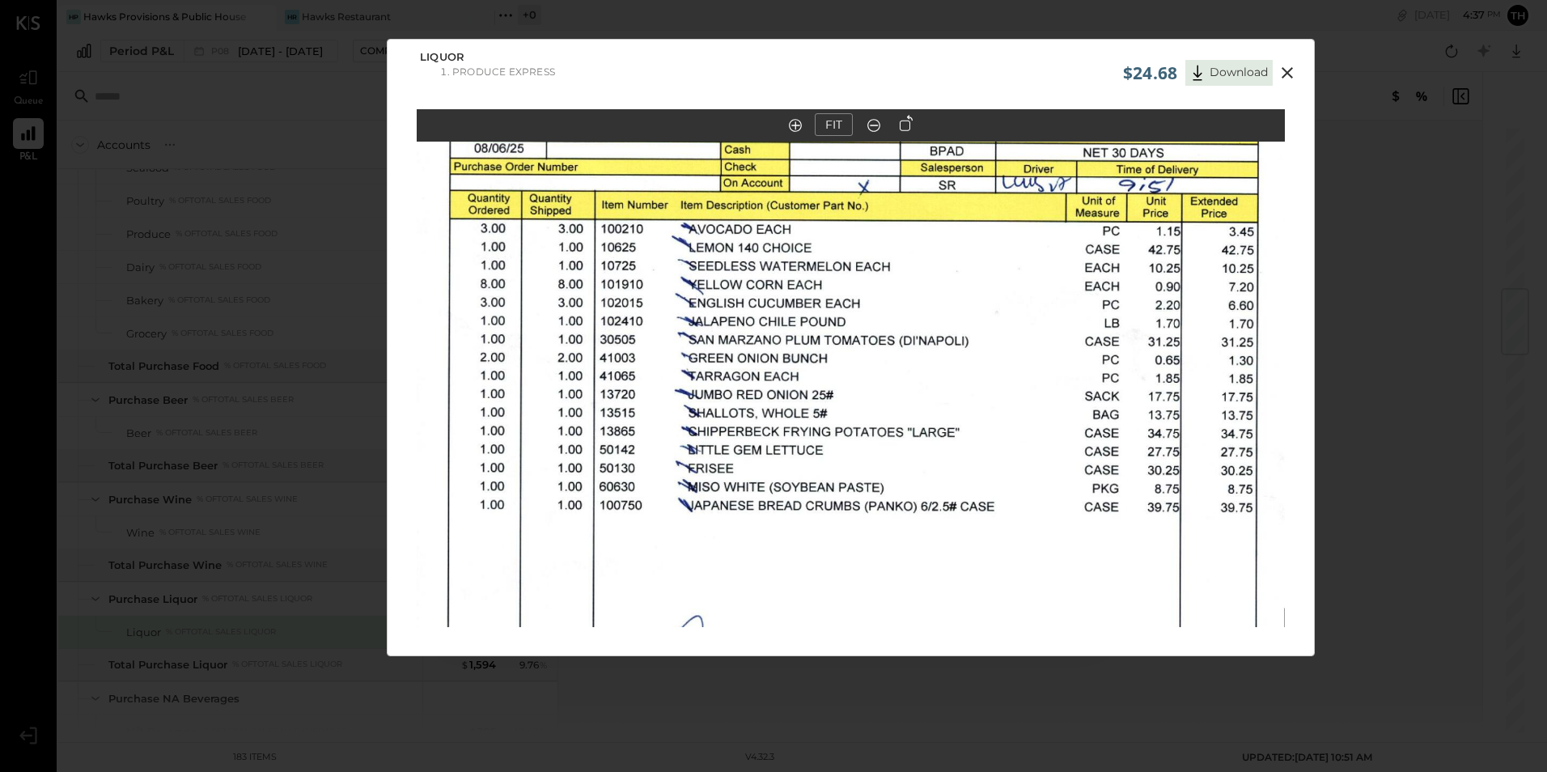
click at [1282, 74] on icon at bounding box center [1286, 72] width 19 height 19
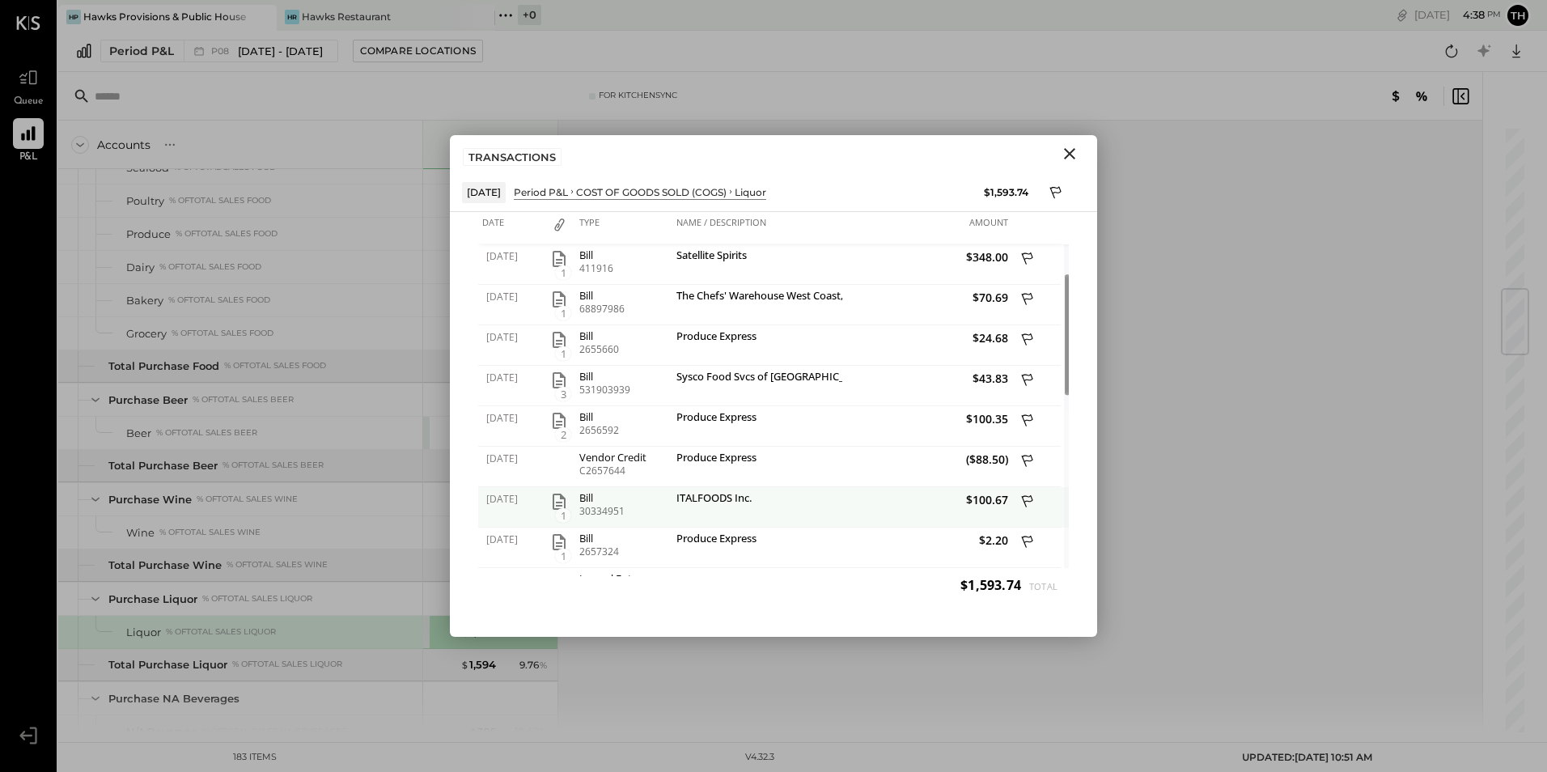
click at [563, 499] on icon "button" at bounding box center [558, 501] width 13 height 16
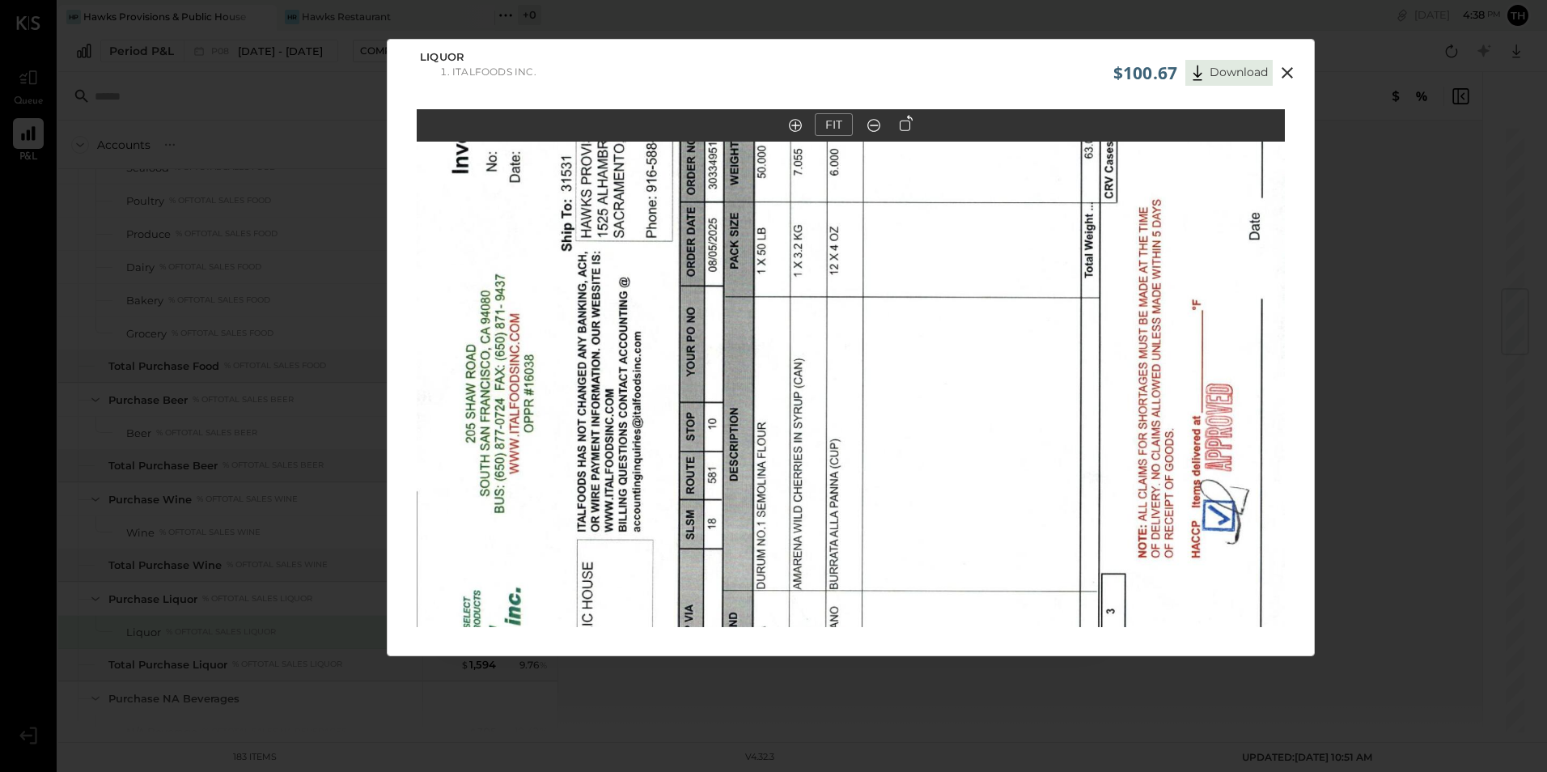
click at [904, 127] on icon at bounding box center [906, 123] width 13 height 16
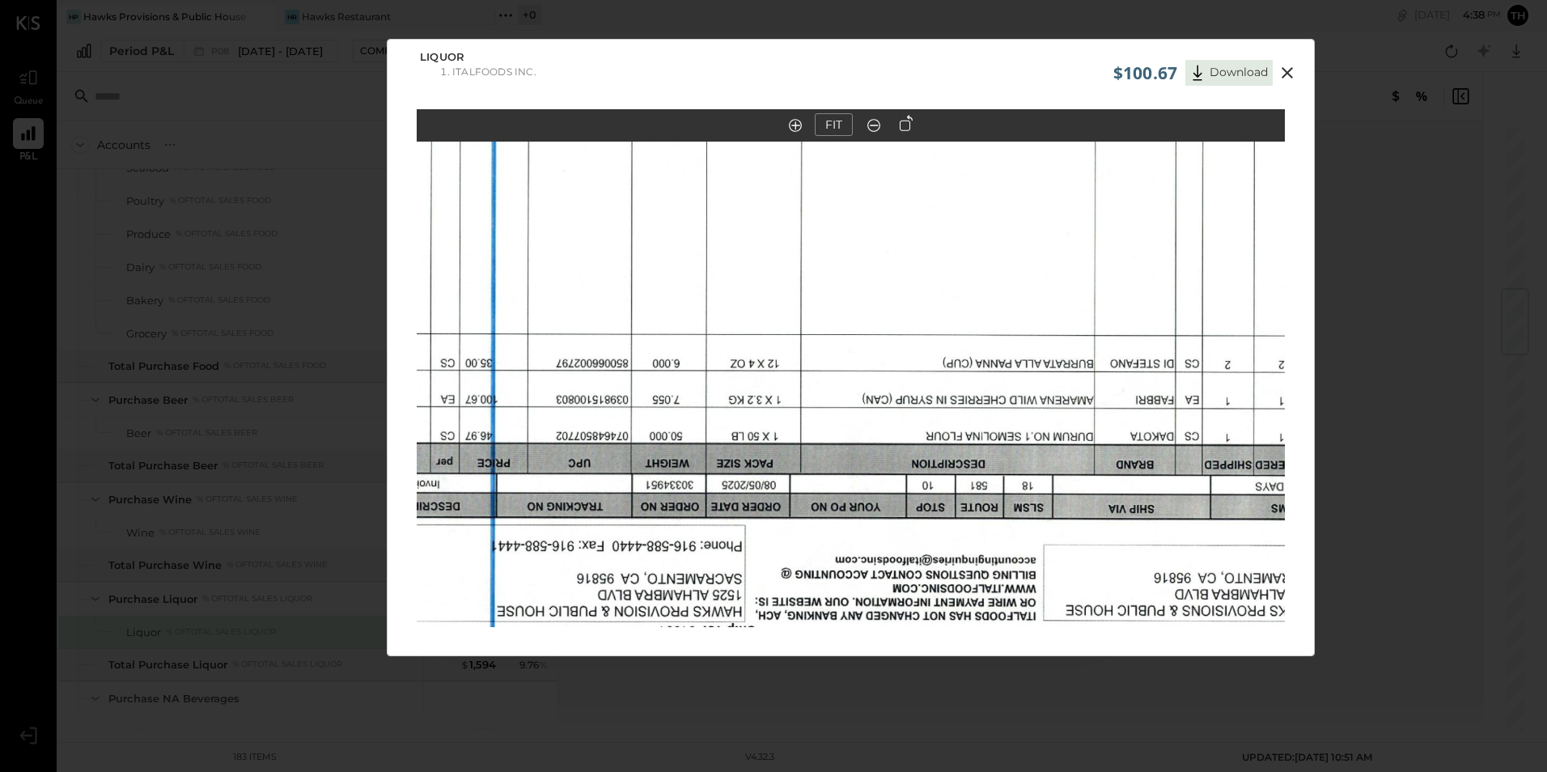
click at [904, 127] on icon at bounding box center [906, 123] width 13 height 16
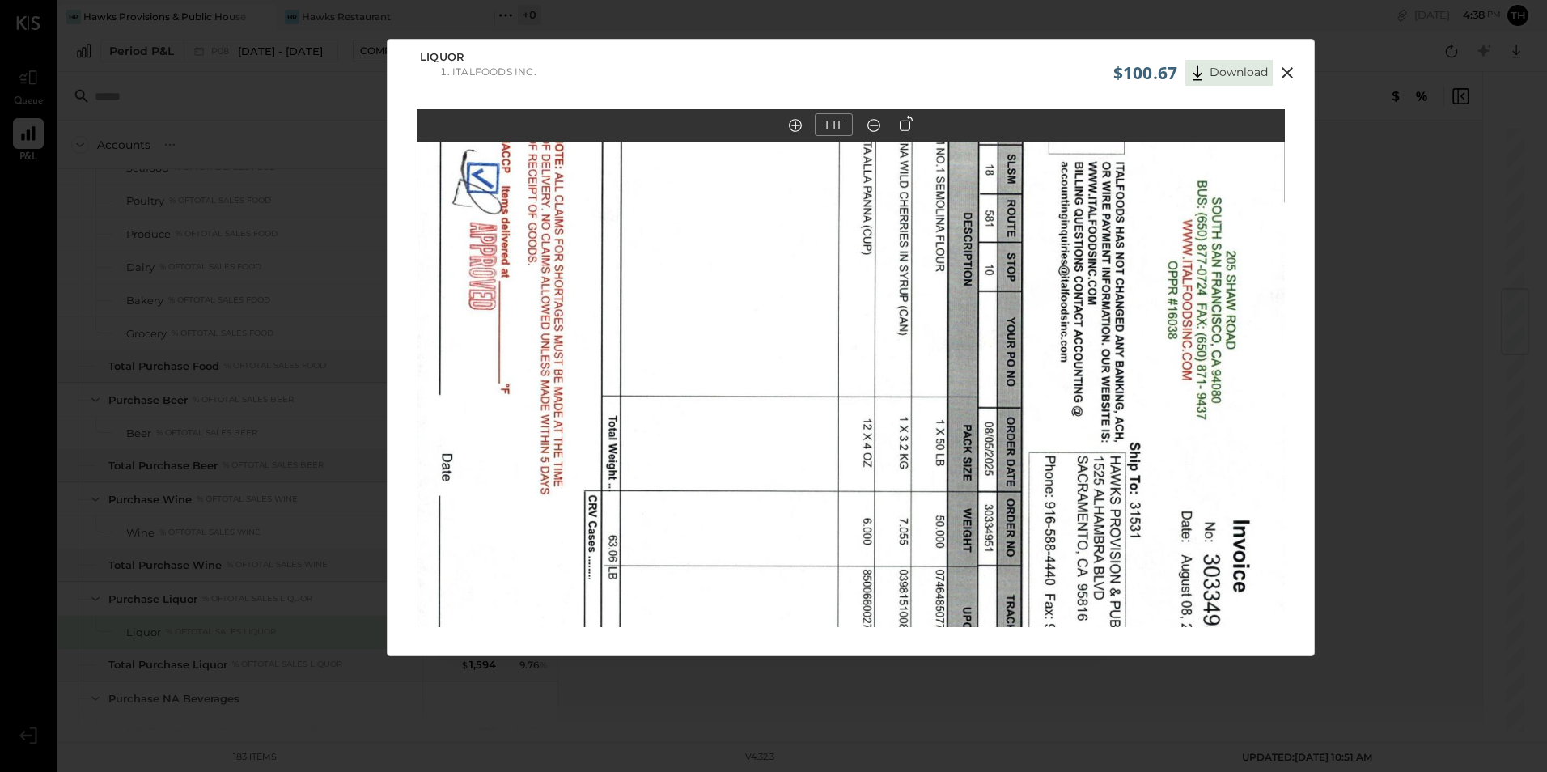
click at [904, 127] on icon at bounding box center [906, 123] width 13 height 16
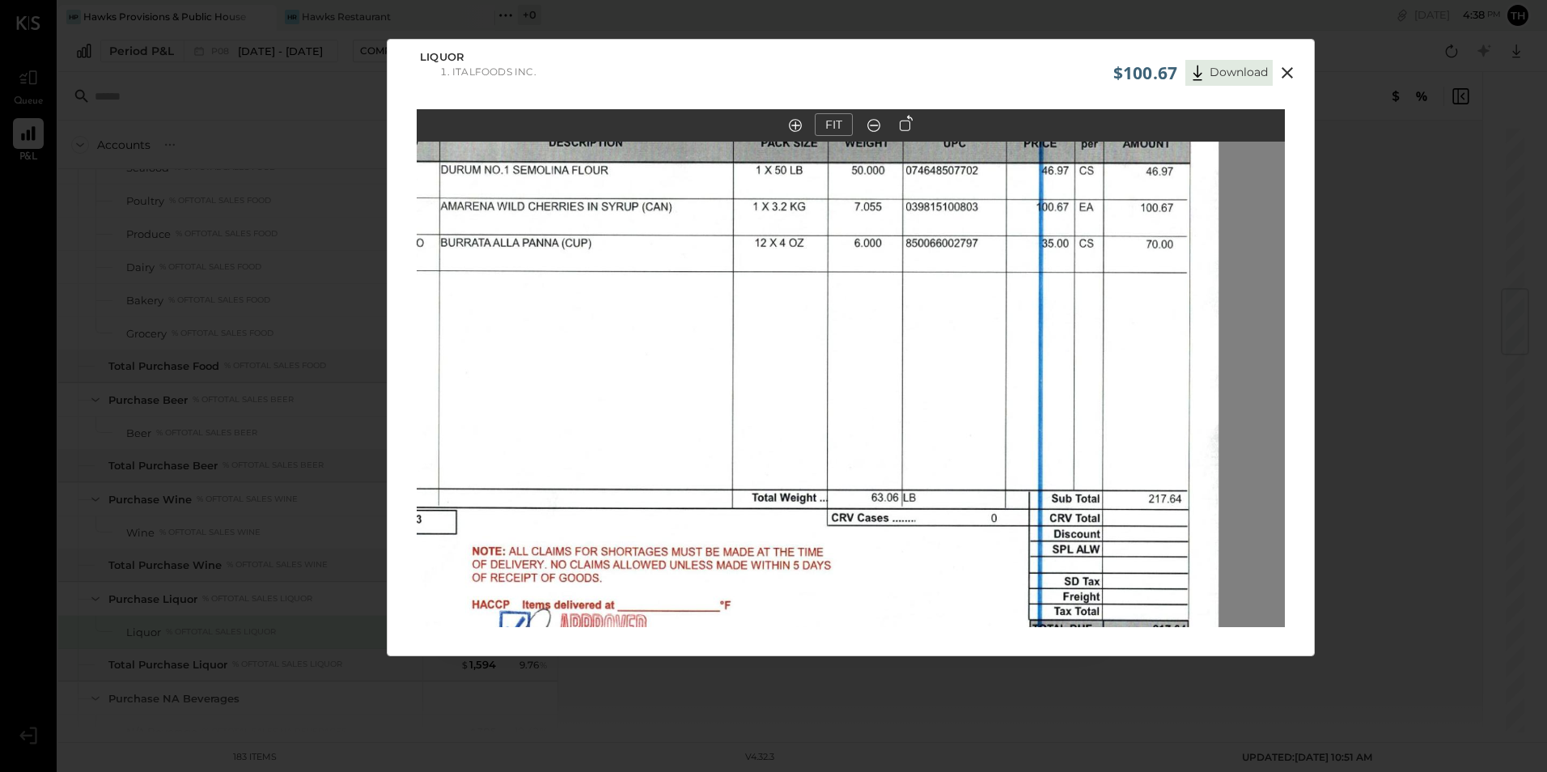
drag, startPoint x: 1183, startPoint y: 410, endPoint x: 1015, endPoint y: 323, distance: 188.9
click at [1015, 323] on img at bounding box center [683, 259] width 1070 height 868
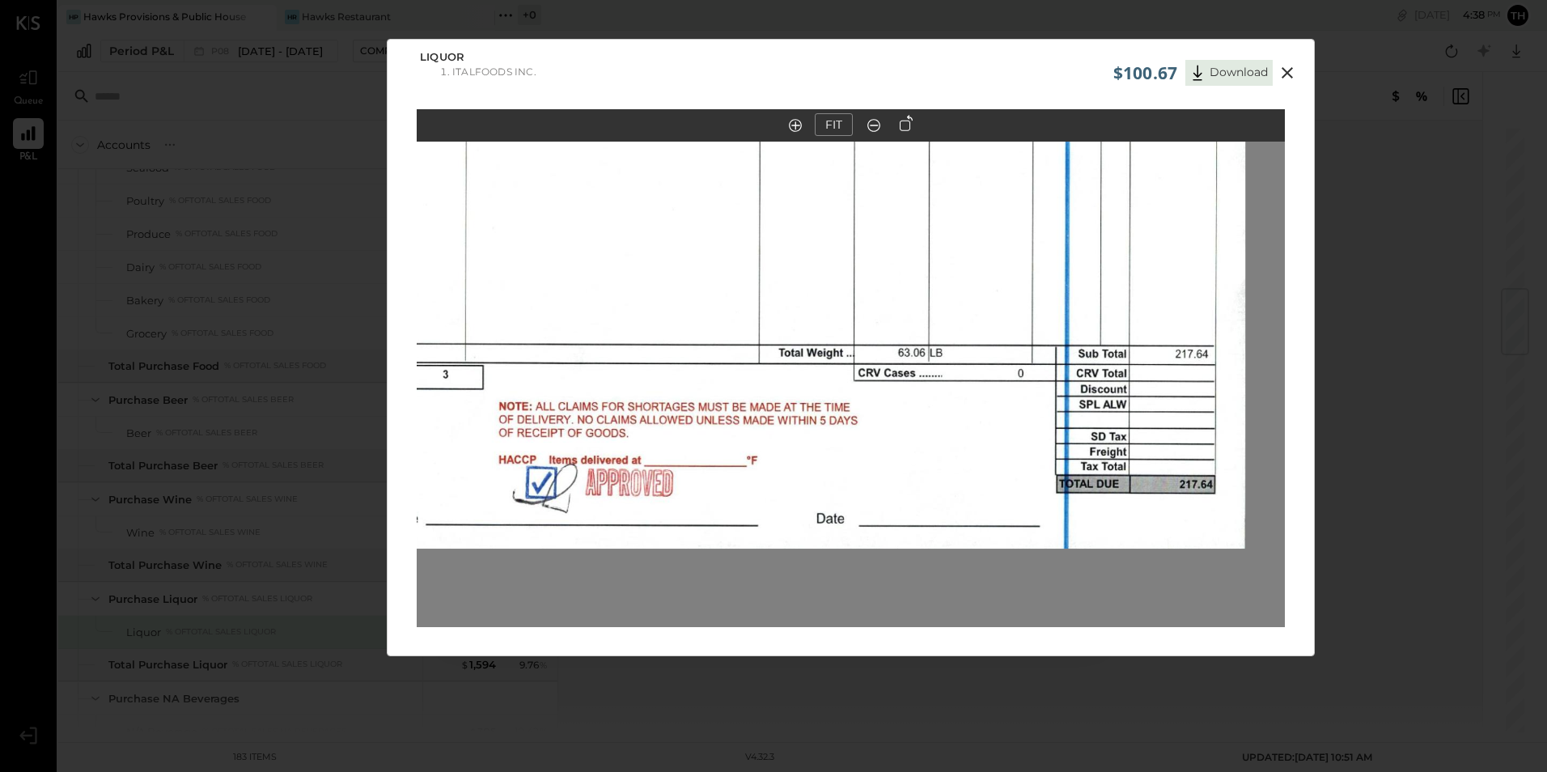
drag, startPoint x: 961, startPoint y: 363, endPoint x: 991, endPoint y: 256, distance: 111.7
click at [991, 256] on img at bounding box center [710, 114] width 1070 height 868
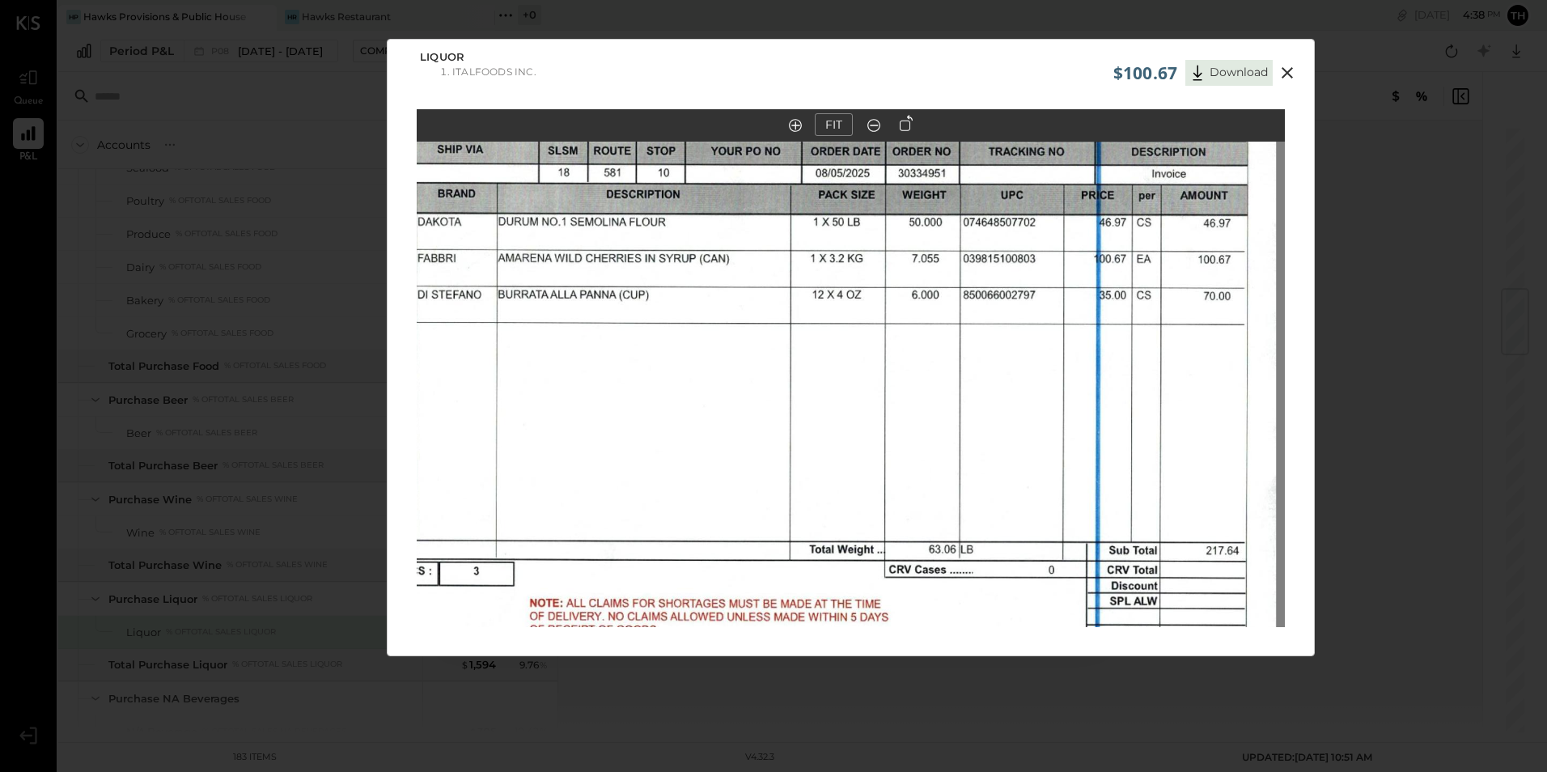
drag, startPoint x: 823, startPoint y: 290, endPoint x: 853, endPoint y: 487, distance: 199.0
click at [853, 487] on img at bounding box center [740, 311] width 1070 height 868
click at [1277, 67] on icon at bounding box center [1286, 72] width 19 height 19
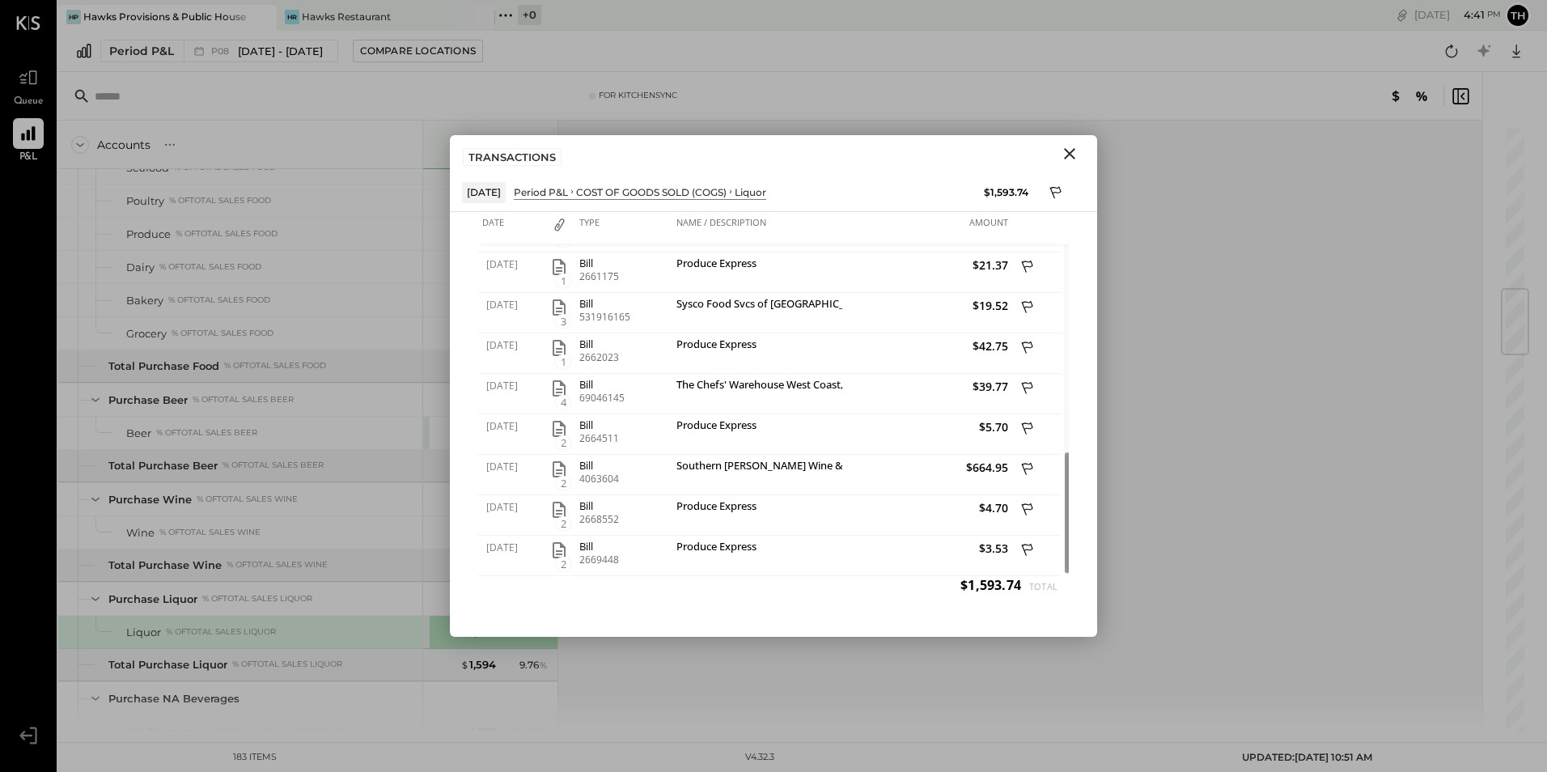
click at [1067, 154] on icon "Close" at bounding box center [1069, 153] width 19 height 19
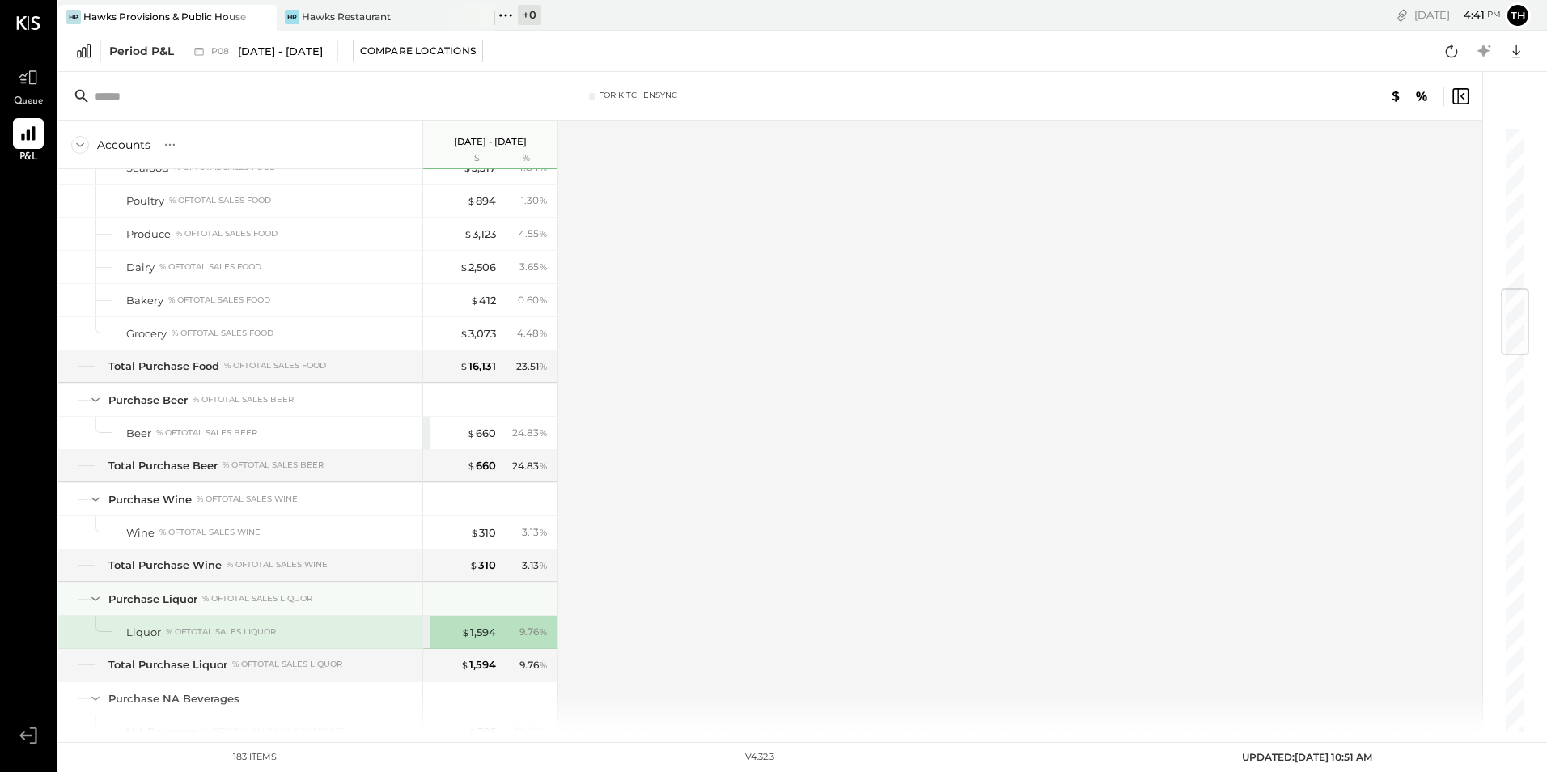
scroll to position [1537, 0]
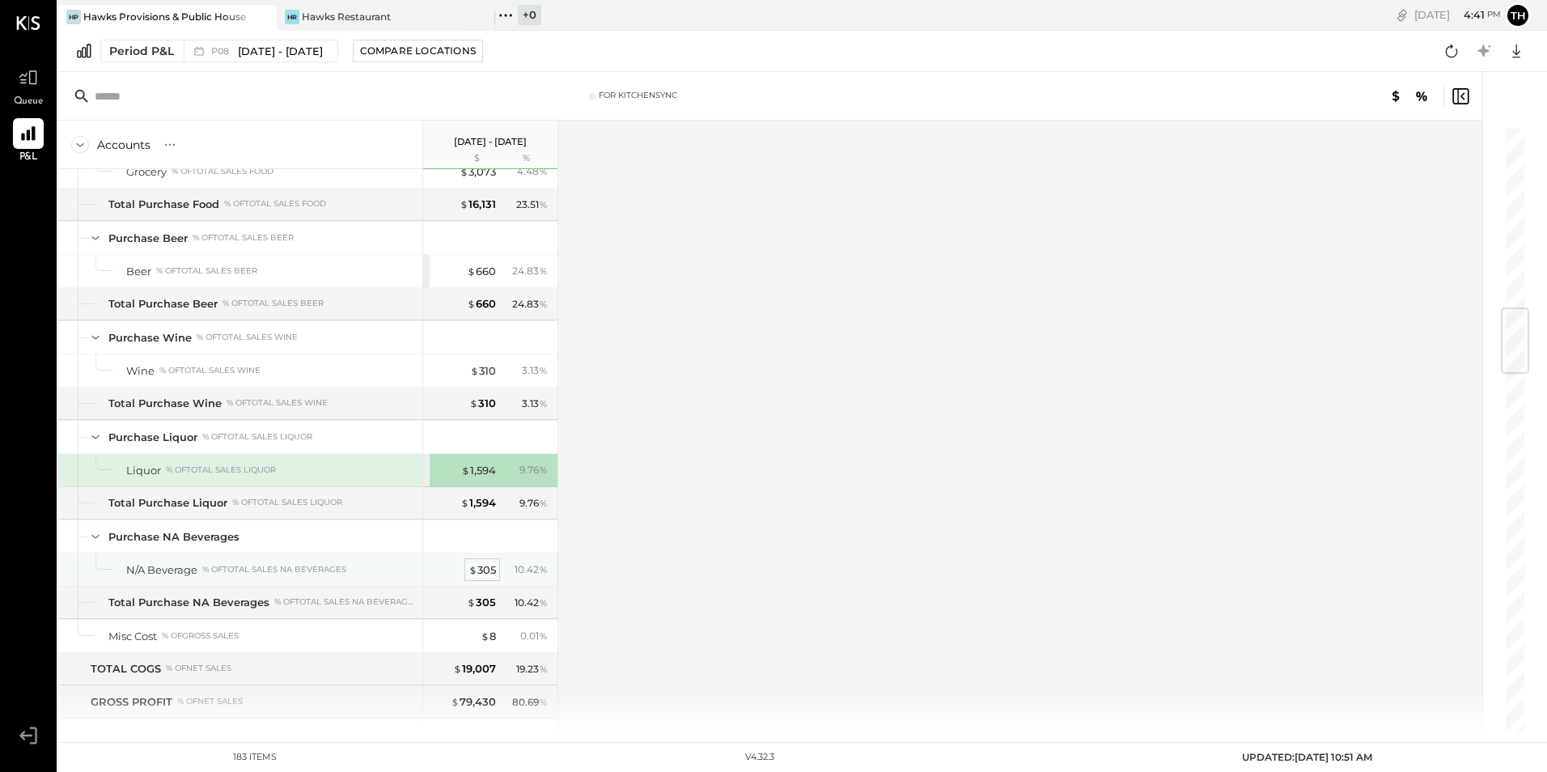
click at [493, 570] on div "$ 305" at bounding box center [482, 569] width 28 height 15
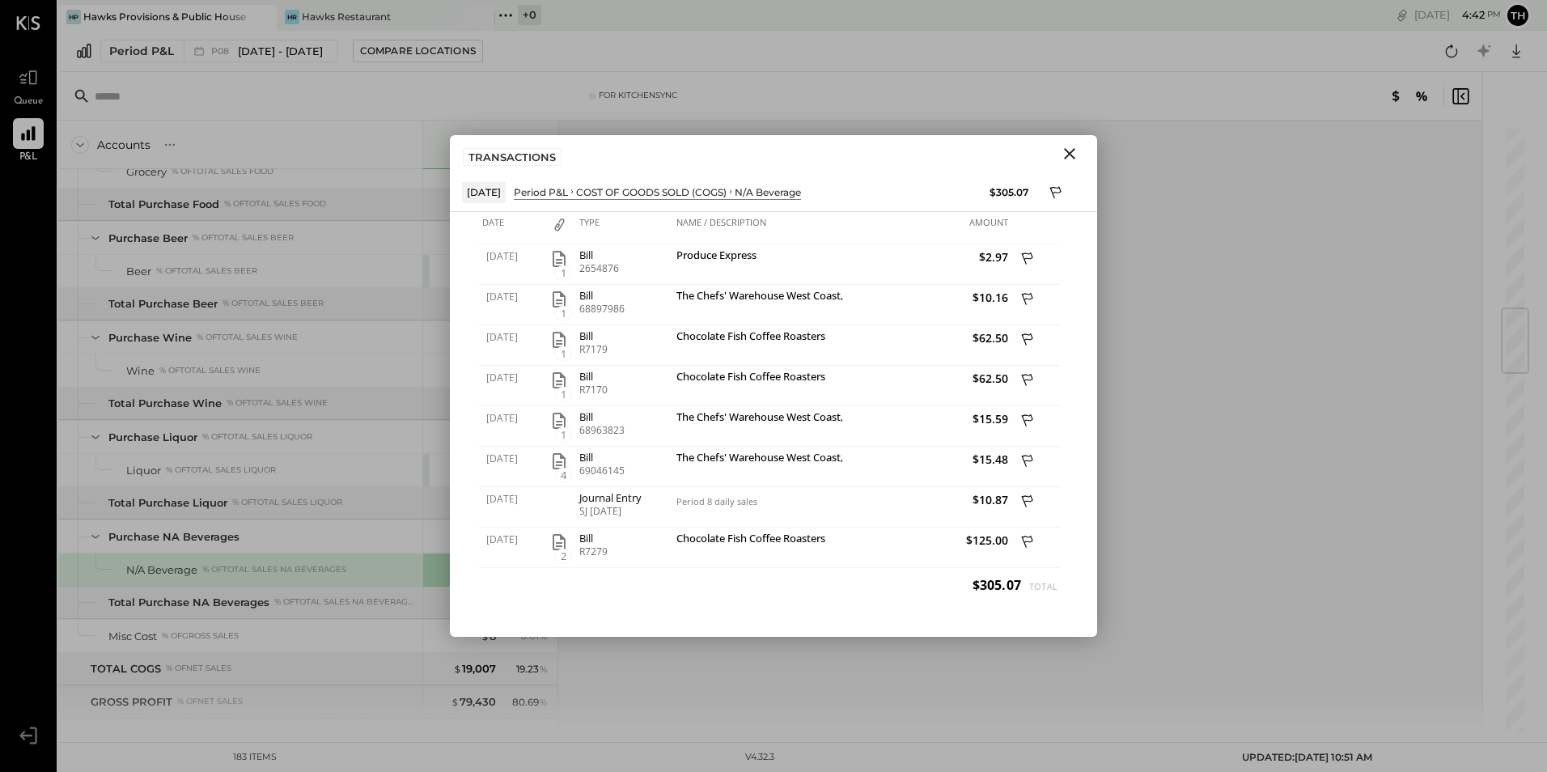
click at [1070, 152] on icon "Close" at bounding box center [1069, 153] width 11 height 11
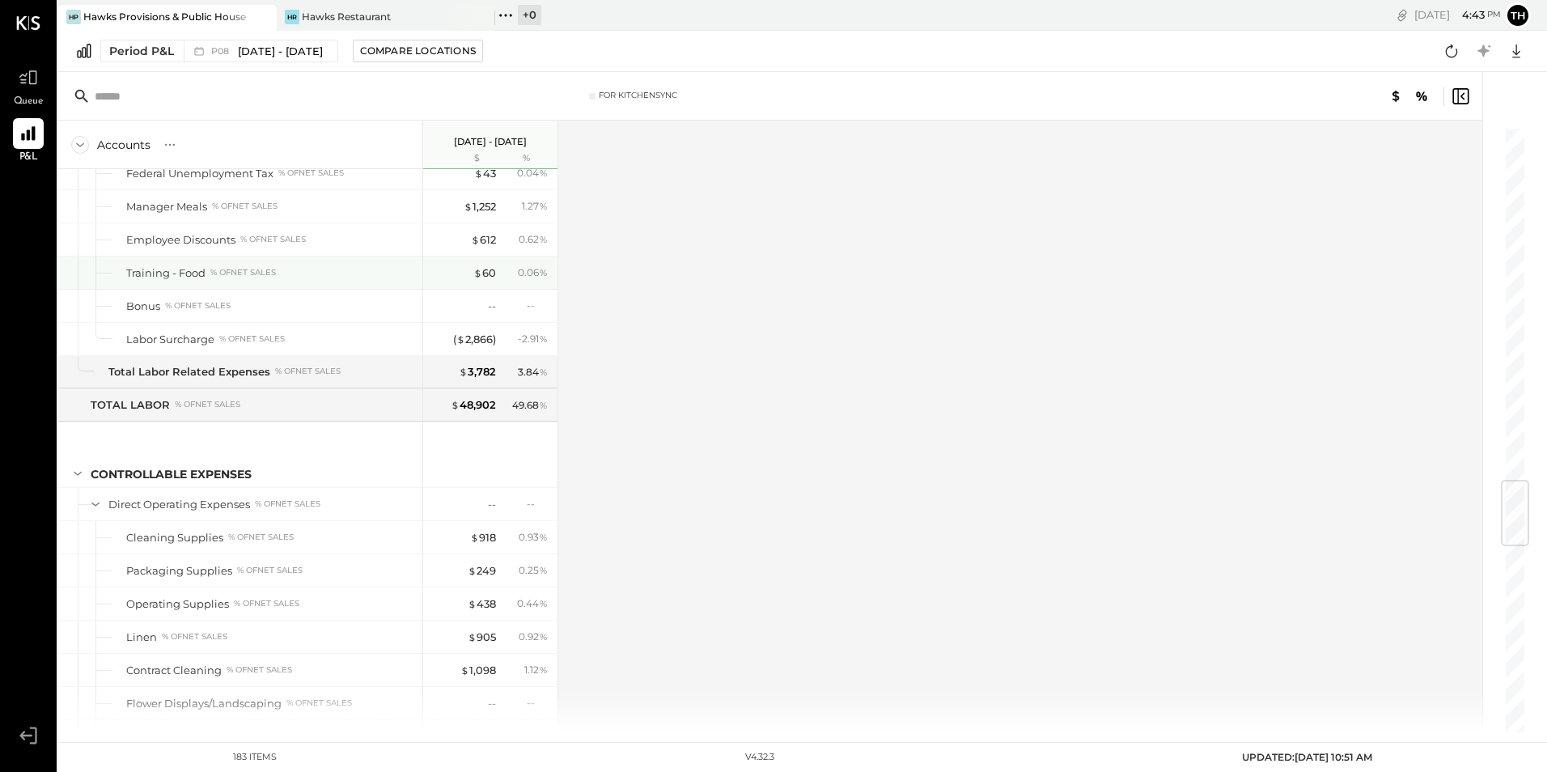
scroll to position [3236, 0]
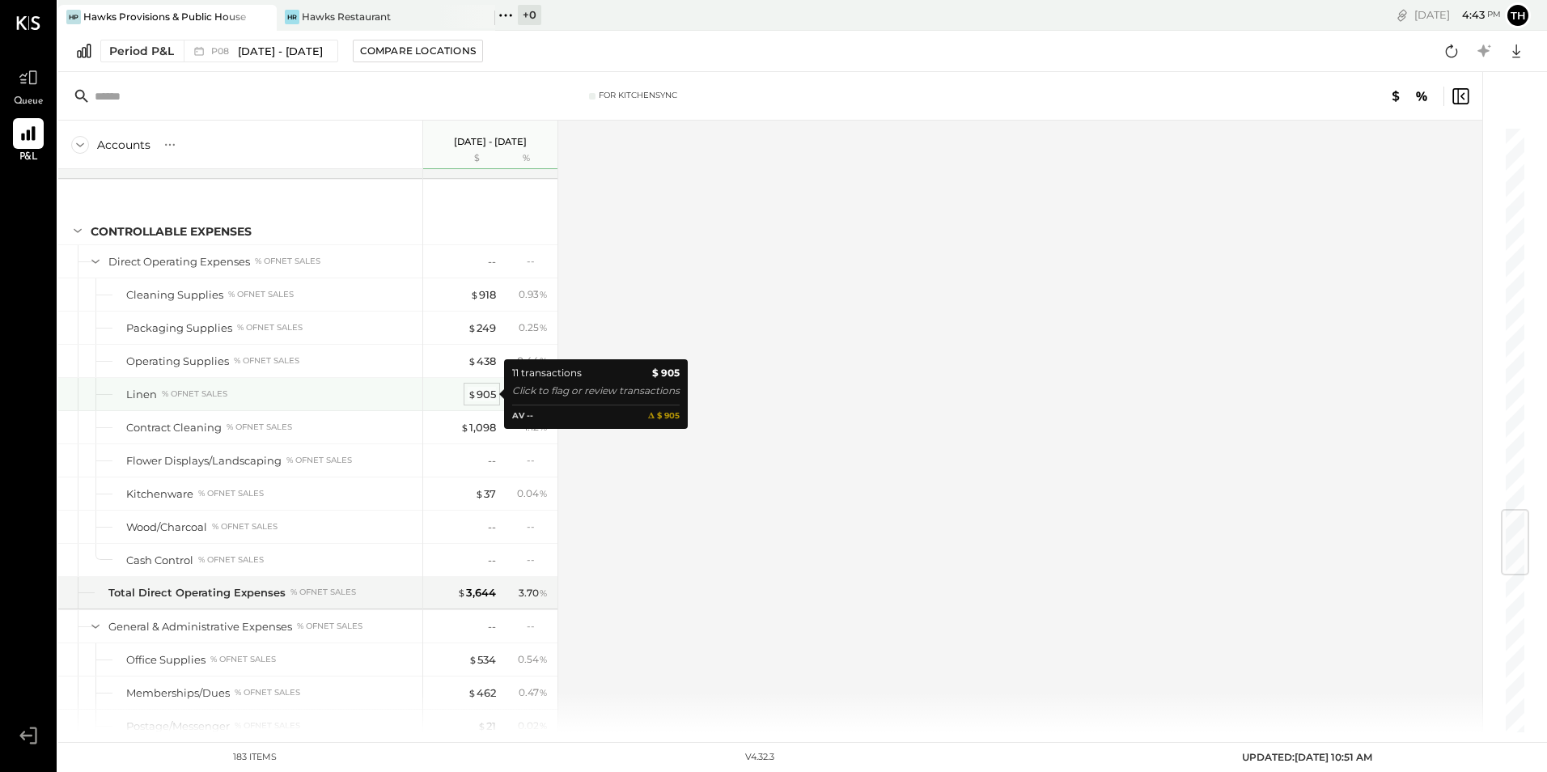
click at [480, 393] on div "$ 905" at bounding box center [482, 394] width 28 height 15
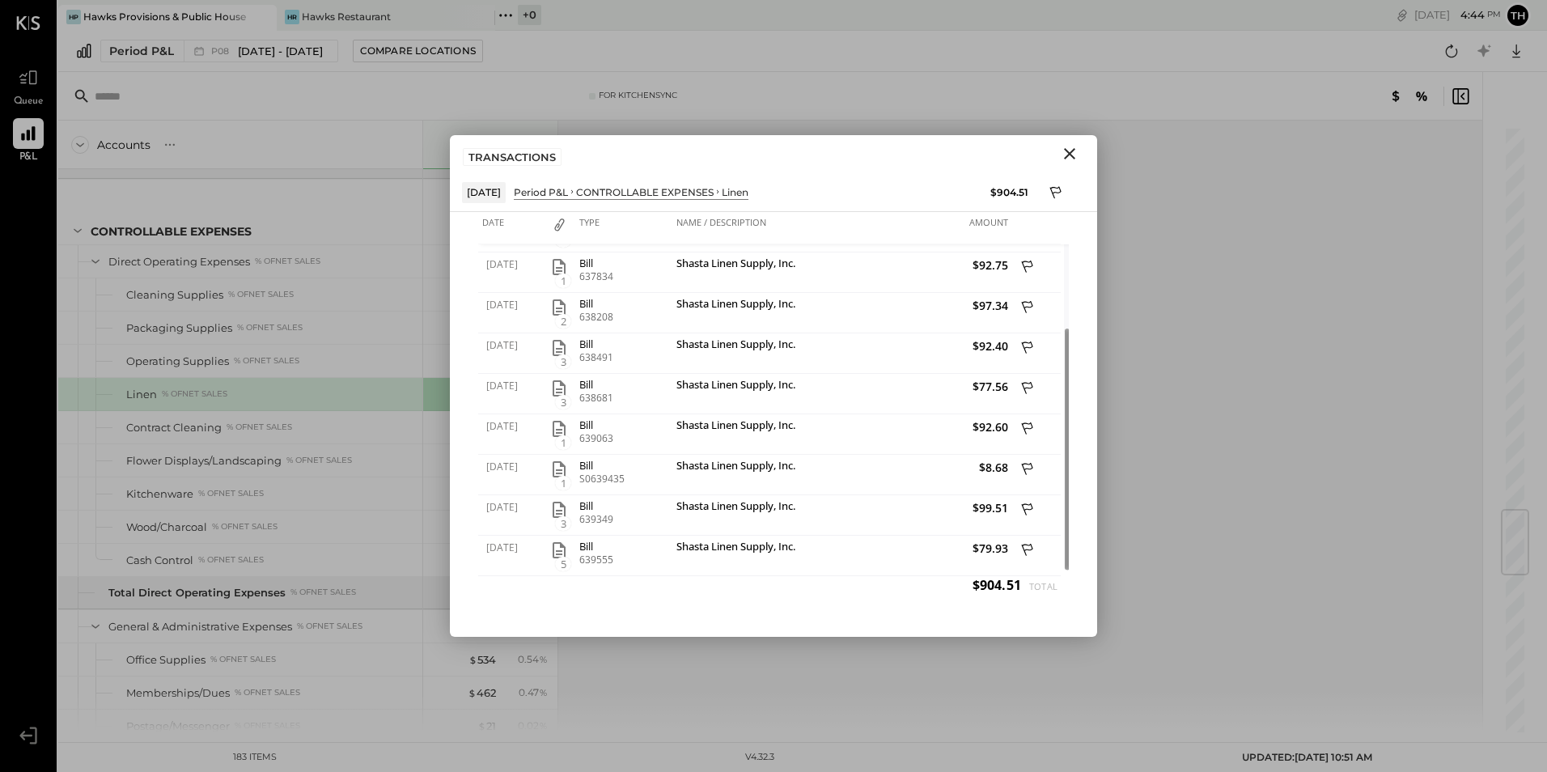
click at [1065, 155] on icon "Close" at bounding box center [1069, 153] width 19 height 19
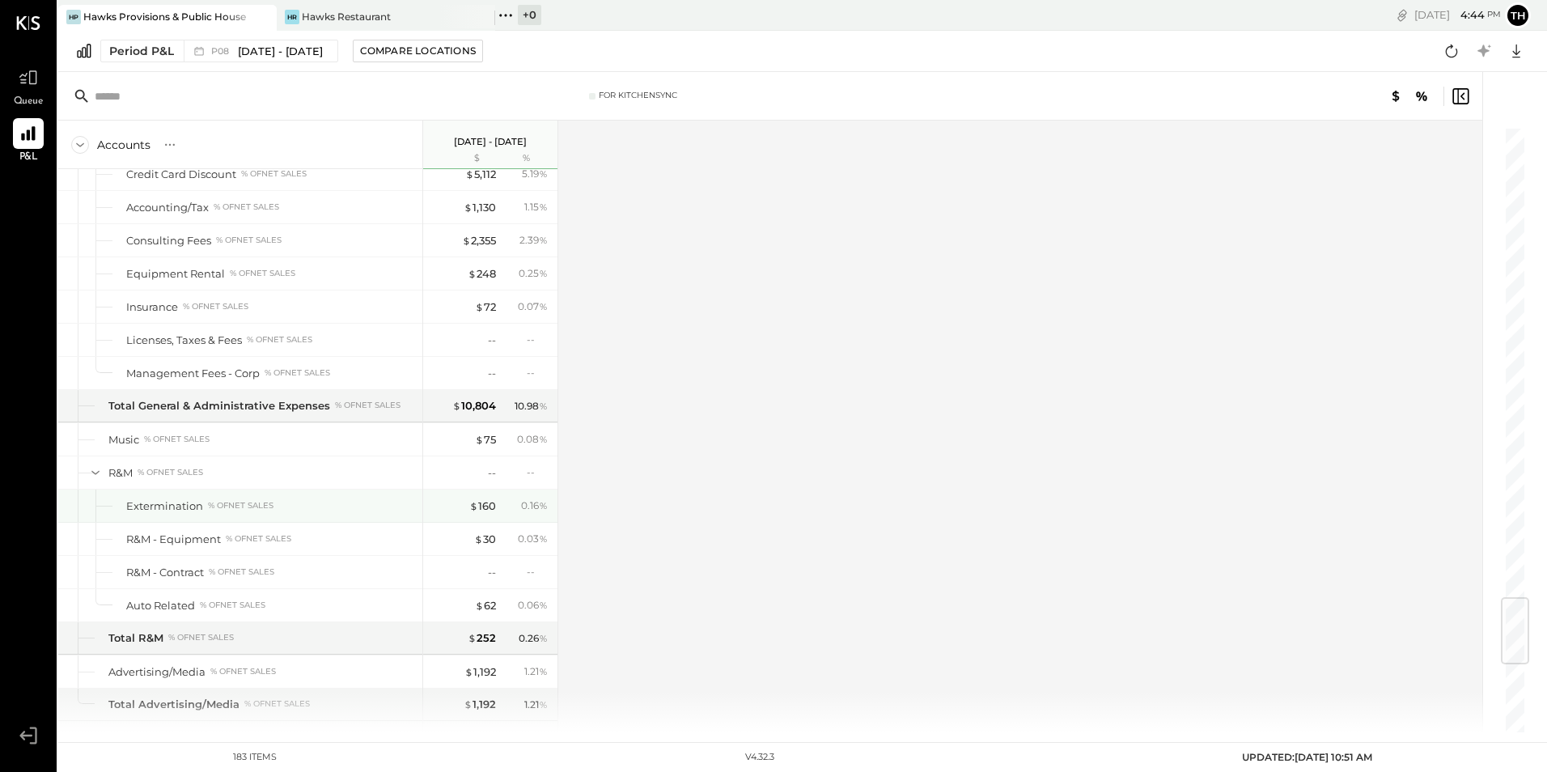
scroll to position [3663, 0]
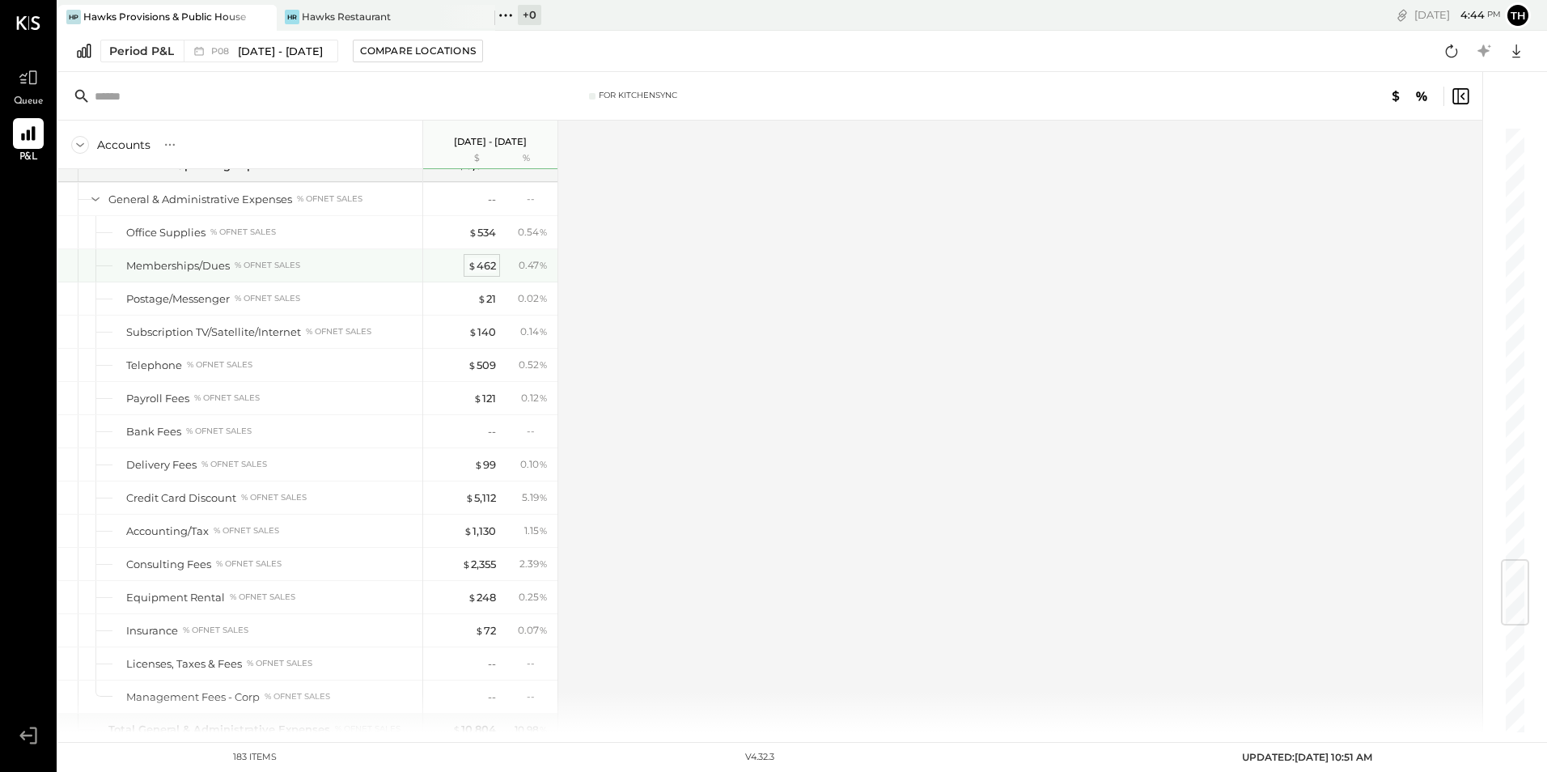
click at [482, 265] on div "$ 462" at bounding box center [482, 265] width 28 height 15
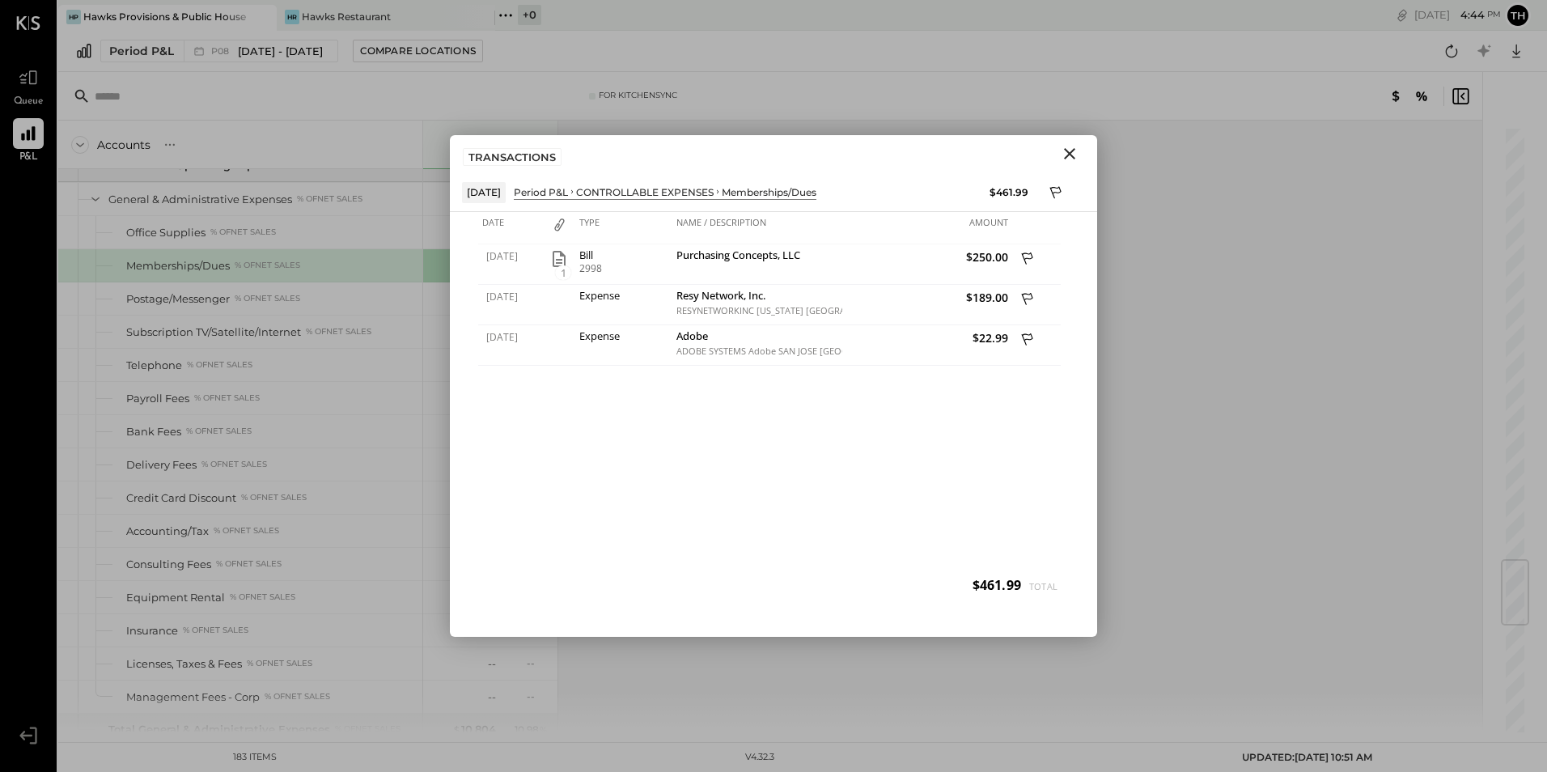
click at [1077, 153] on icon "Close" at bounding box center [1069, 153] width 19 height 19
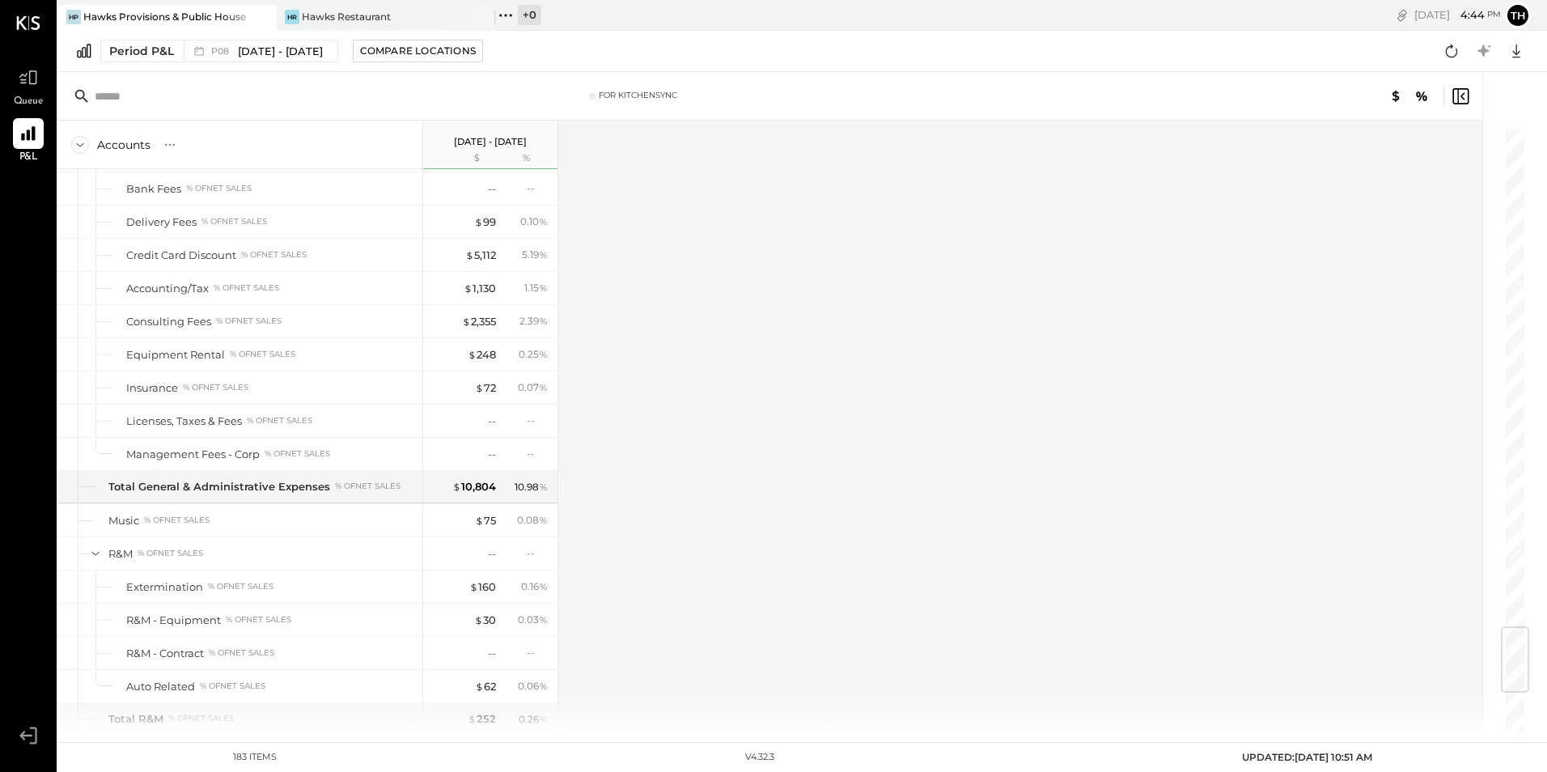
scroll to position [4310, 0]
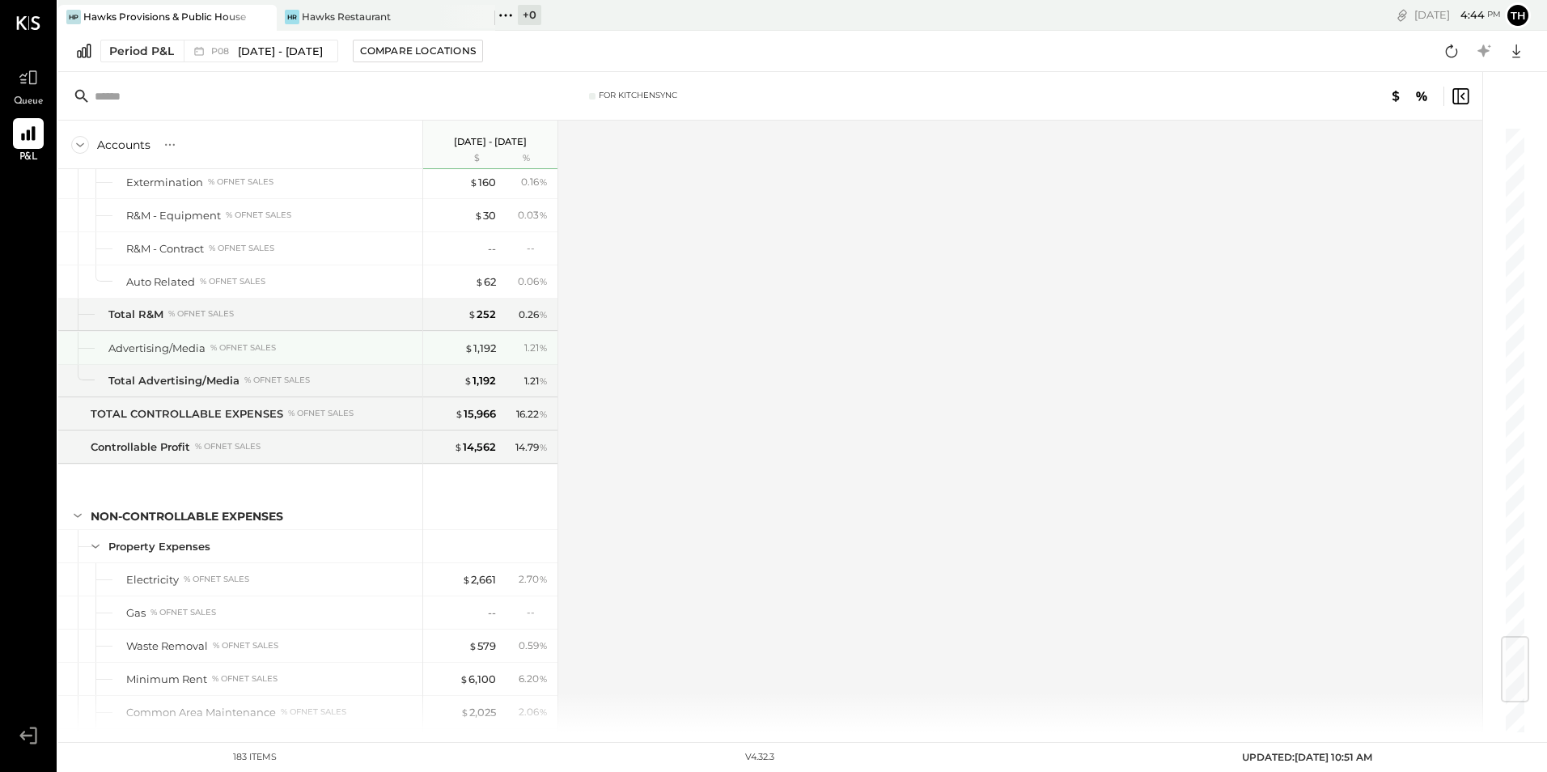
click at [499, 348] on div "$ 1,192 1.21 %" at bounding box center [491, 348] width 121 height 32
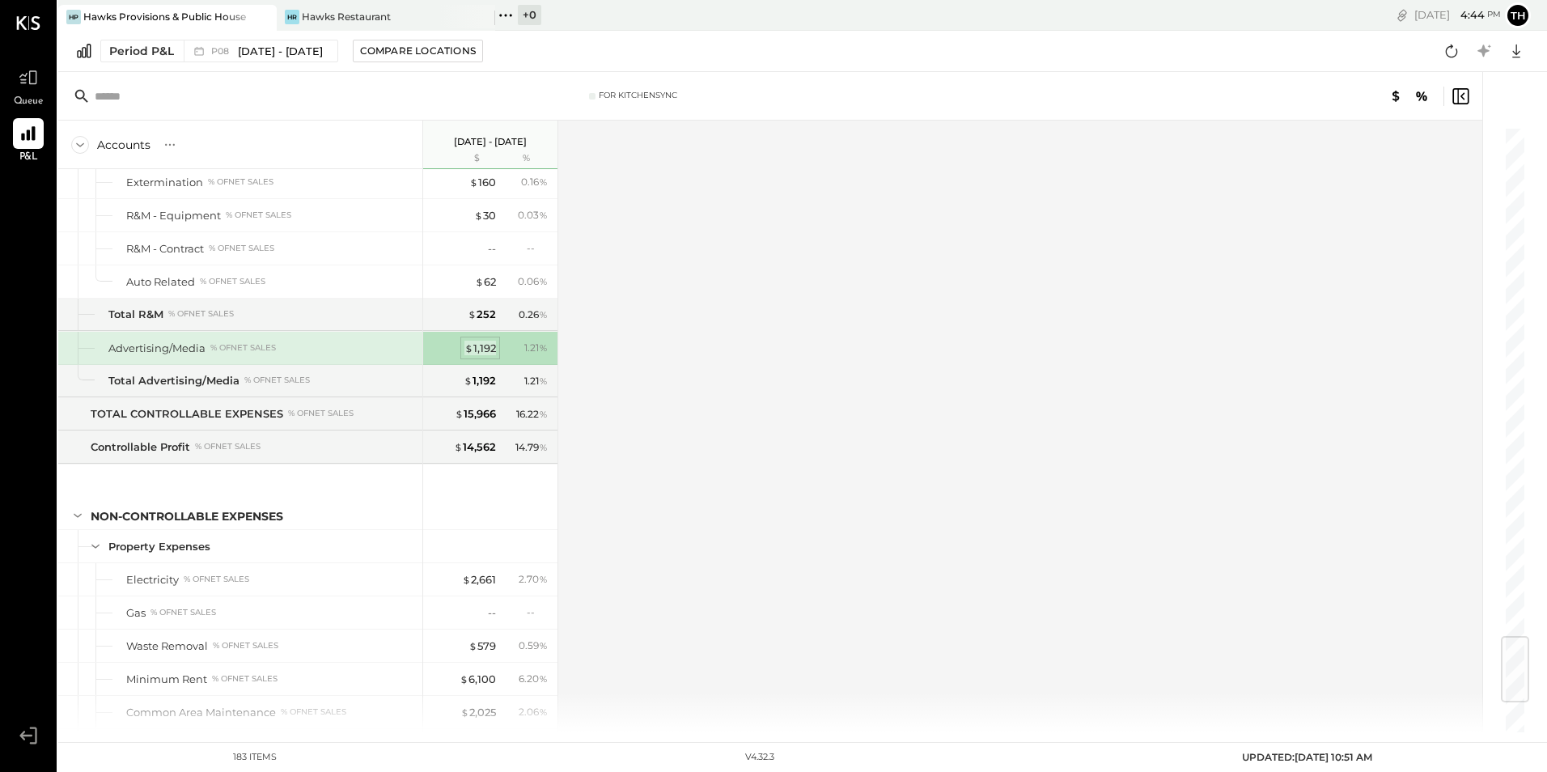
click at [486, 348] on div "$ 1,192" at bounding box center [480, 348] width 32 height 15
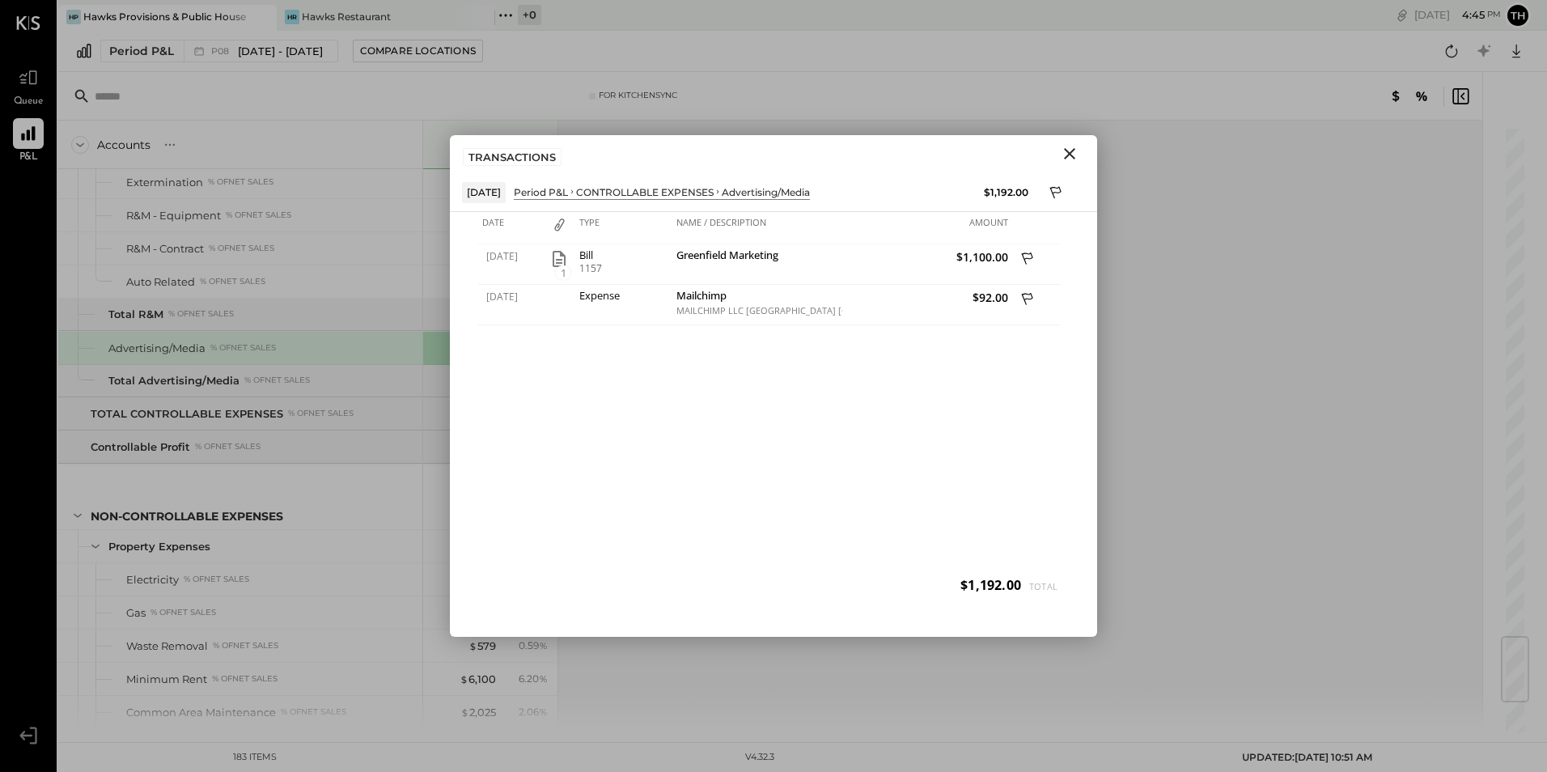
click at [1066, 149] on icon "Close" at bounding box center [1069, 153] width 19 height 19
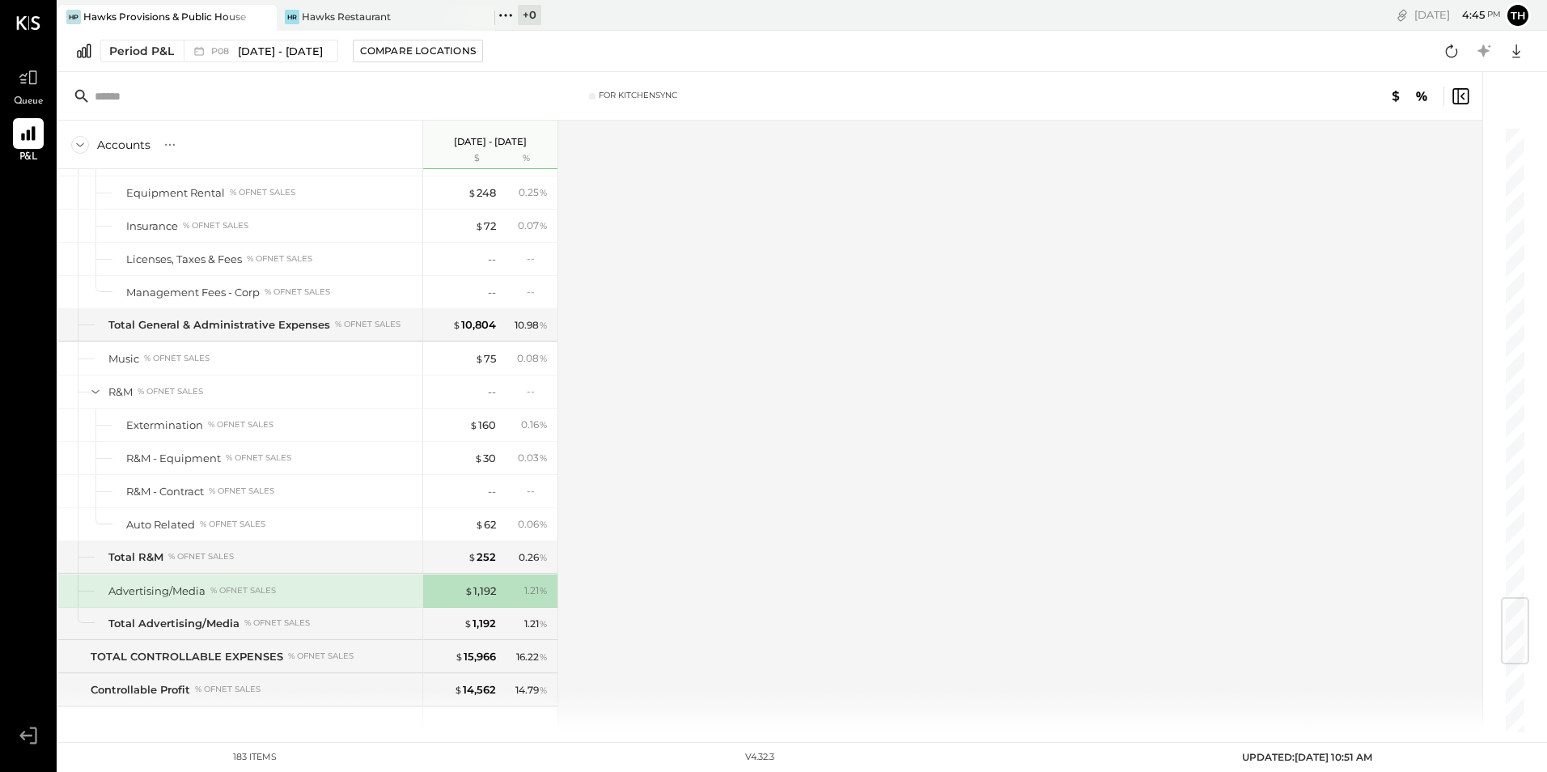
scroll to position [3663, 0]
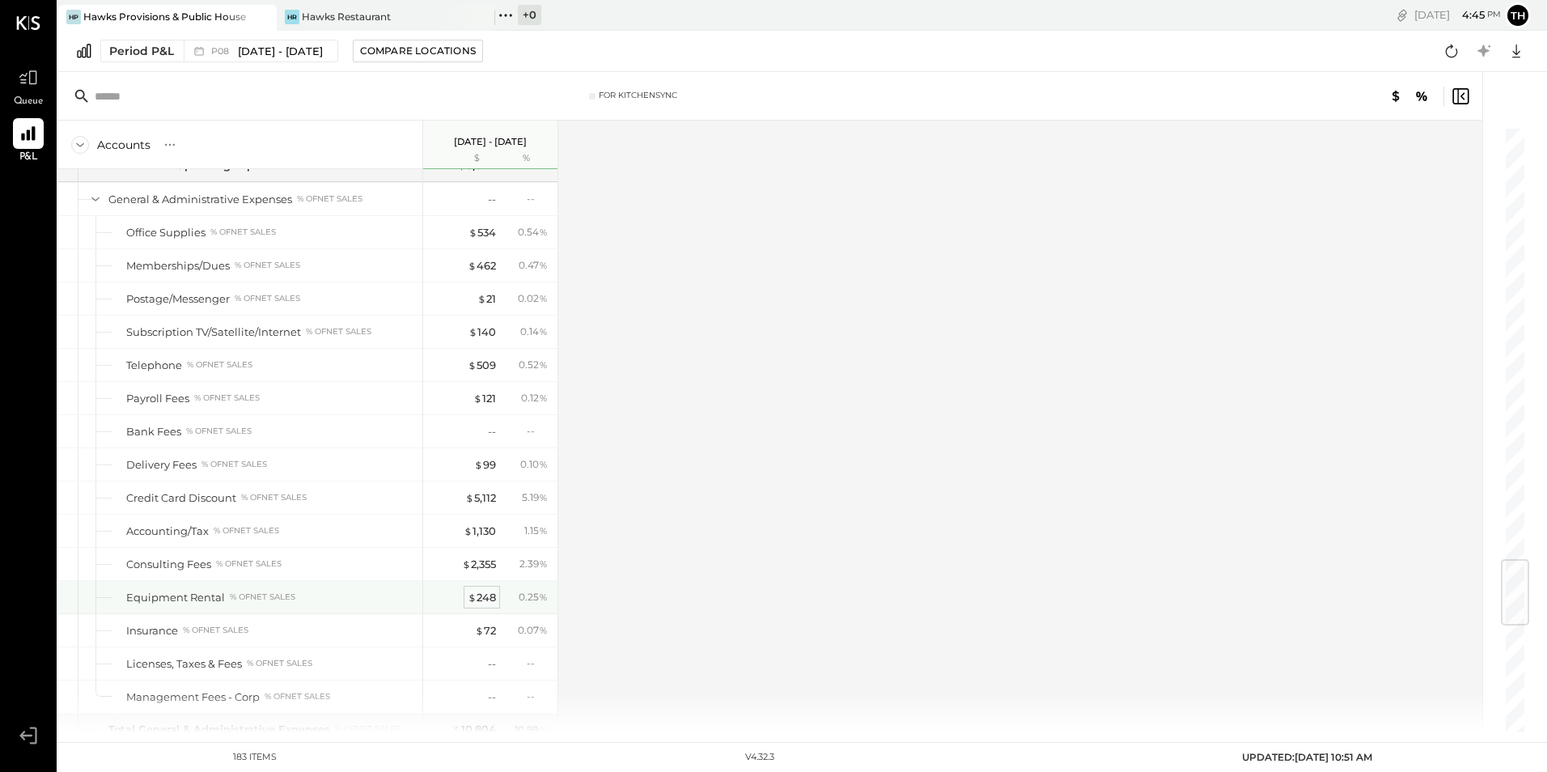
click at [485, 595] on div "$ 248" at bounding box center [482, 597] width 28 height 15
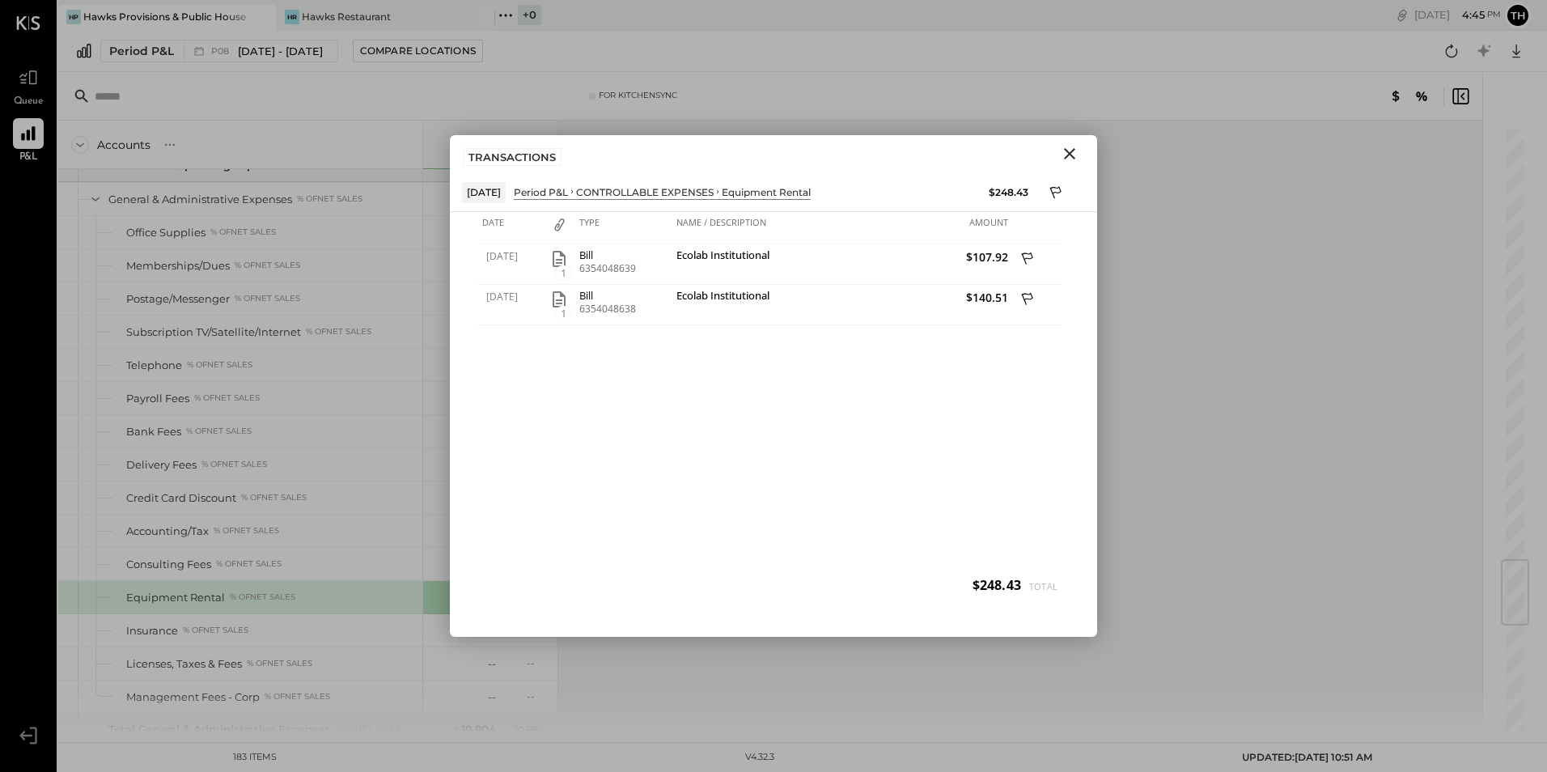
click at [1077, 155] on icon "Close" at bounding box center [1069, 153] width 19 height 19
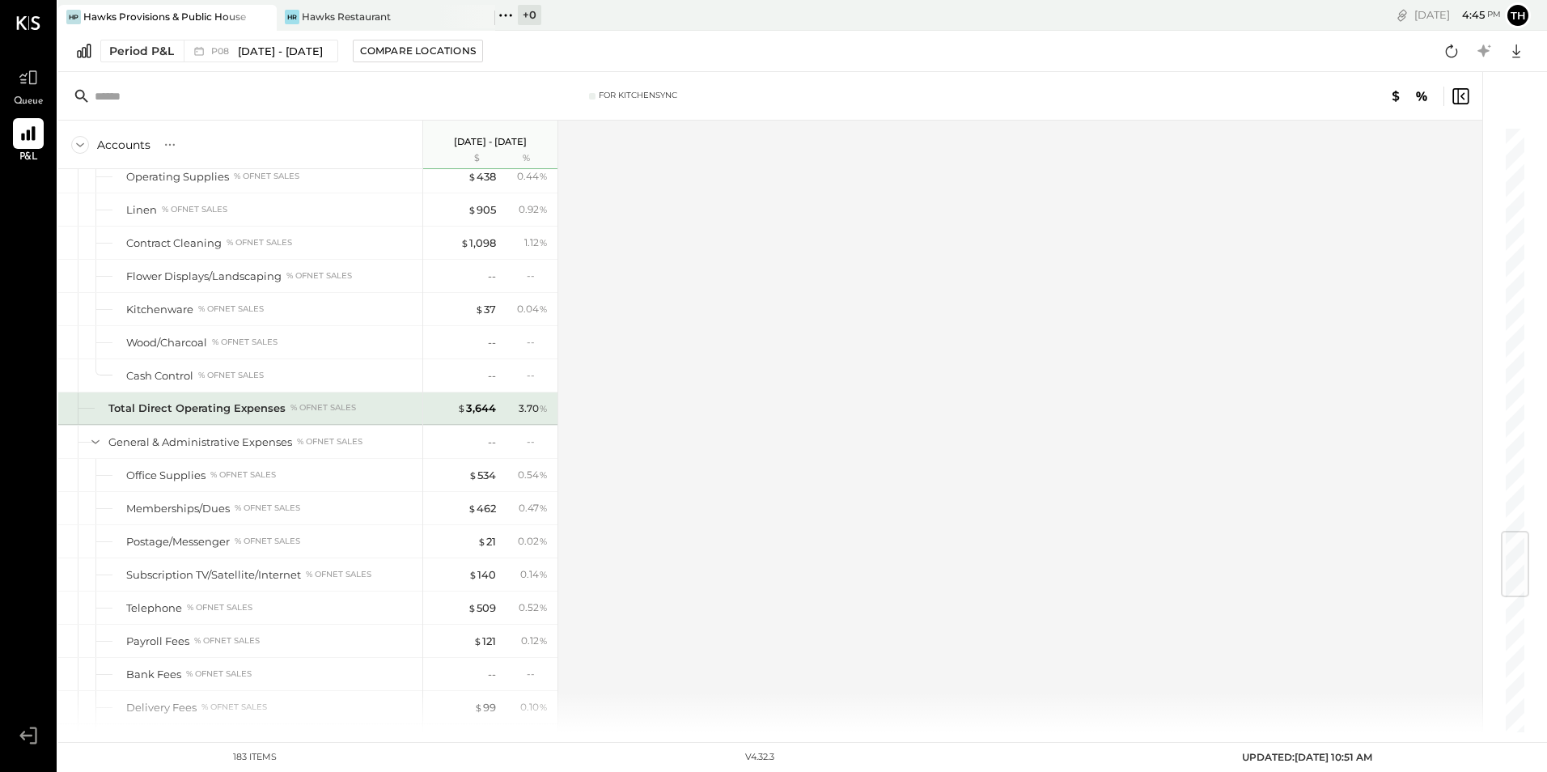
scroll to position [3420, 0]
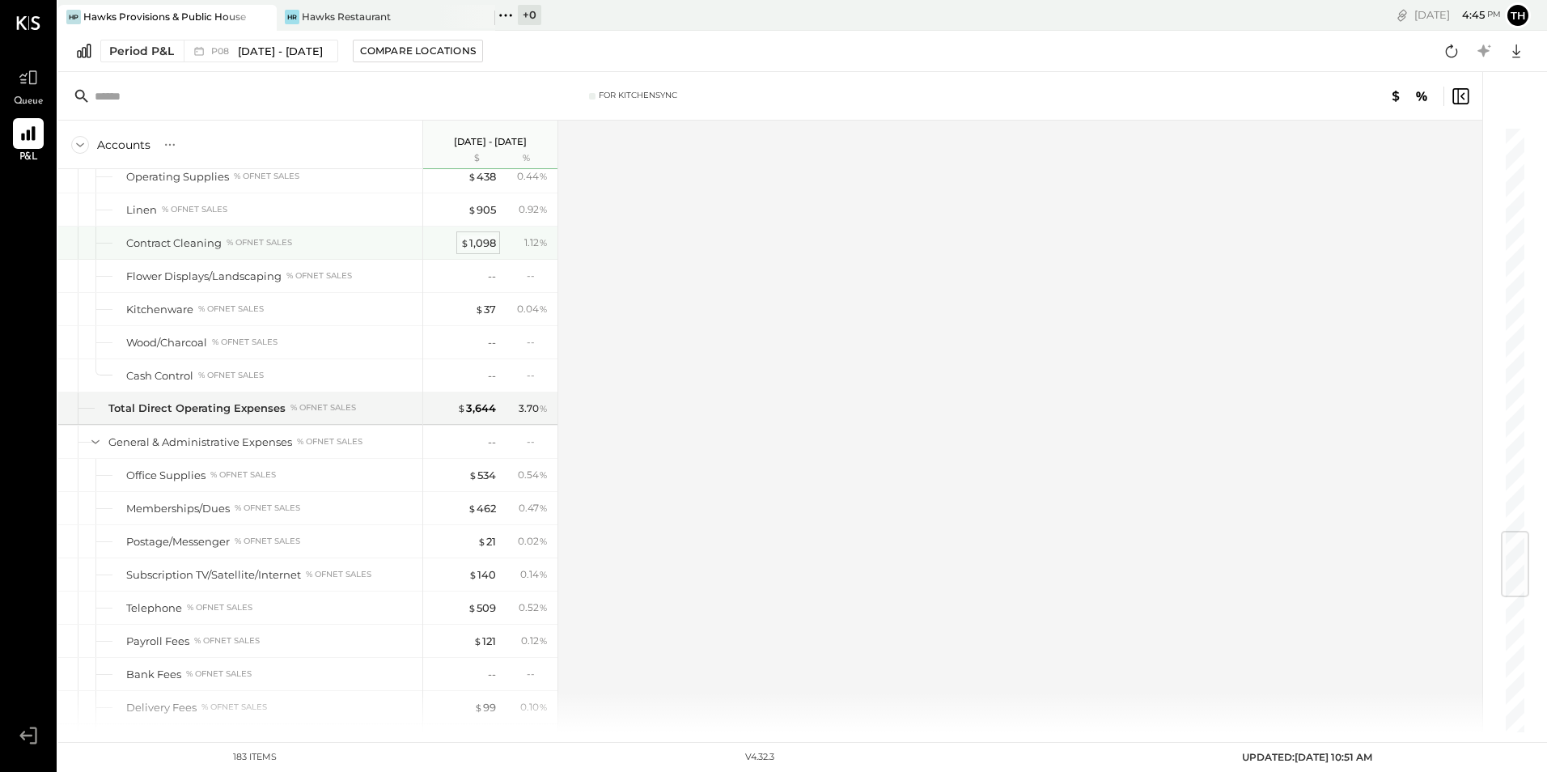
click at [482, 246] on div "$ 1,098" at bounding box center [478, 242] width 36 height 15
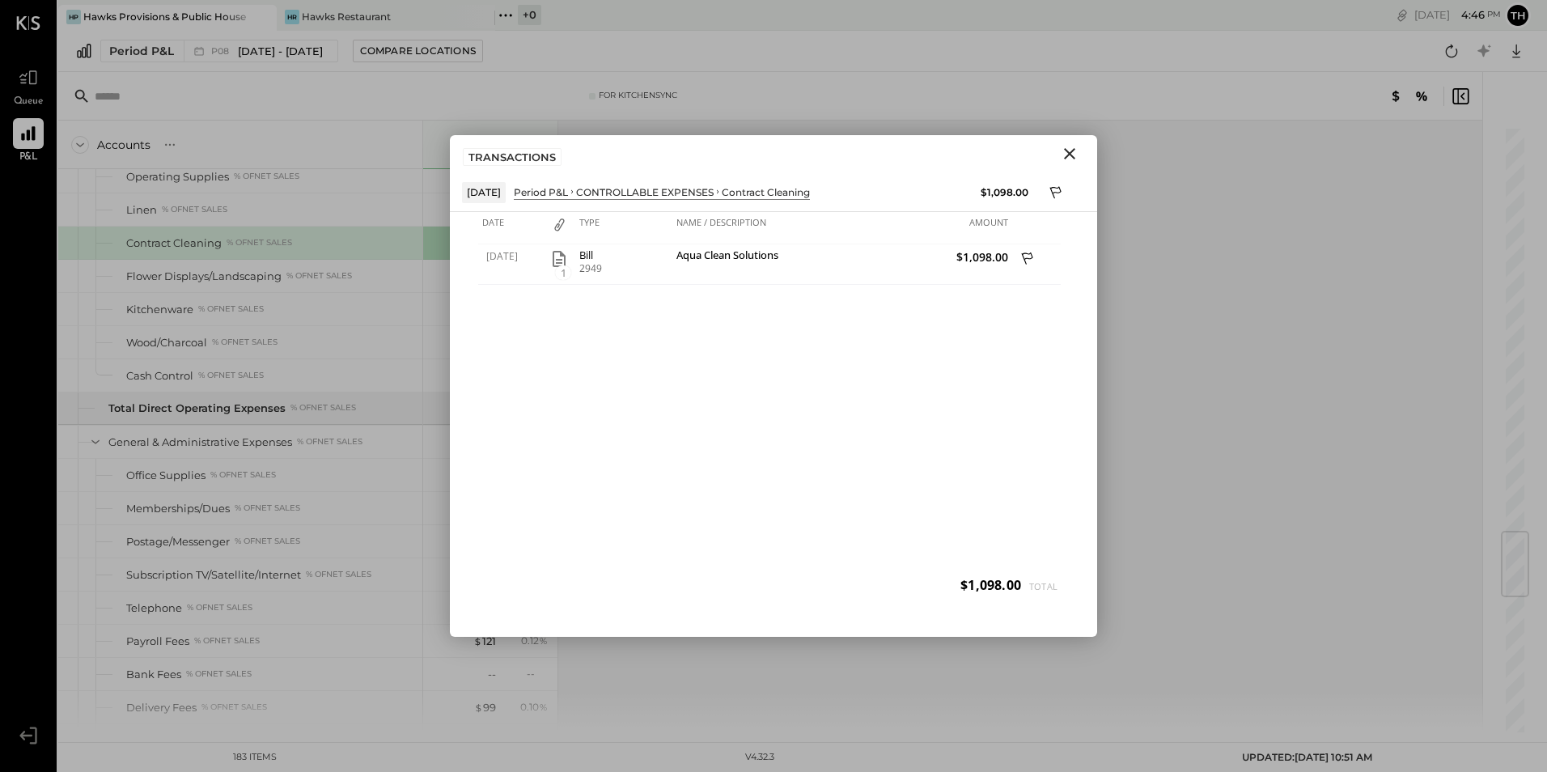
click at [1062, 150] on icon "Close" at bounding box center [1069, 153] width 19 height 19
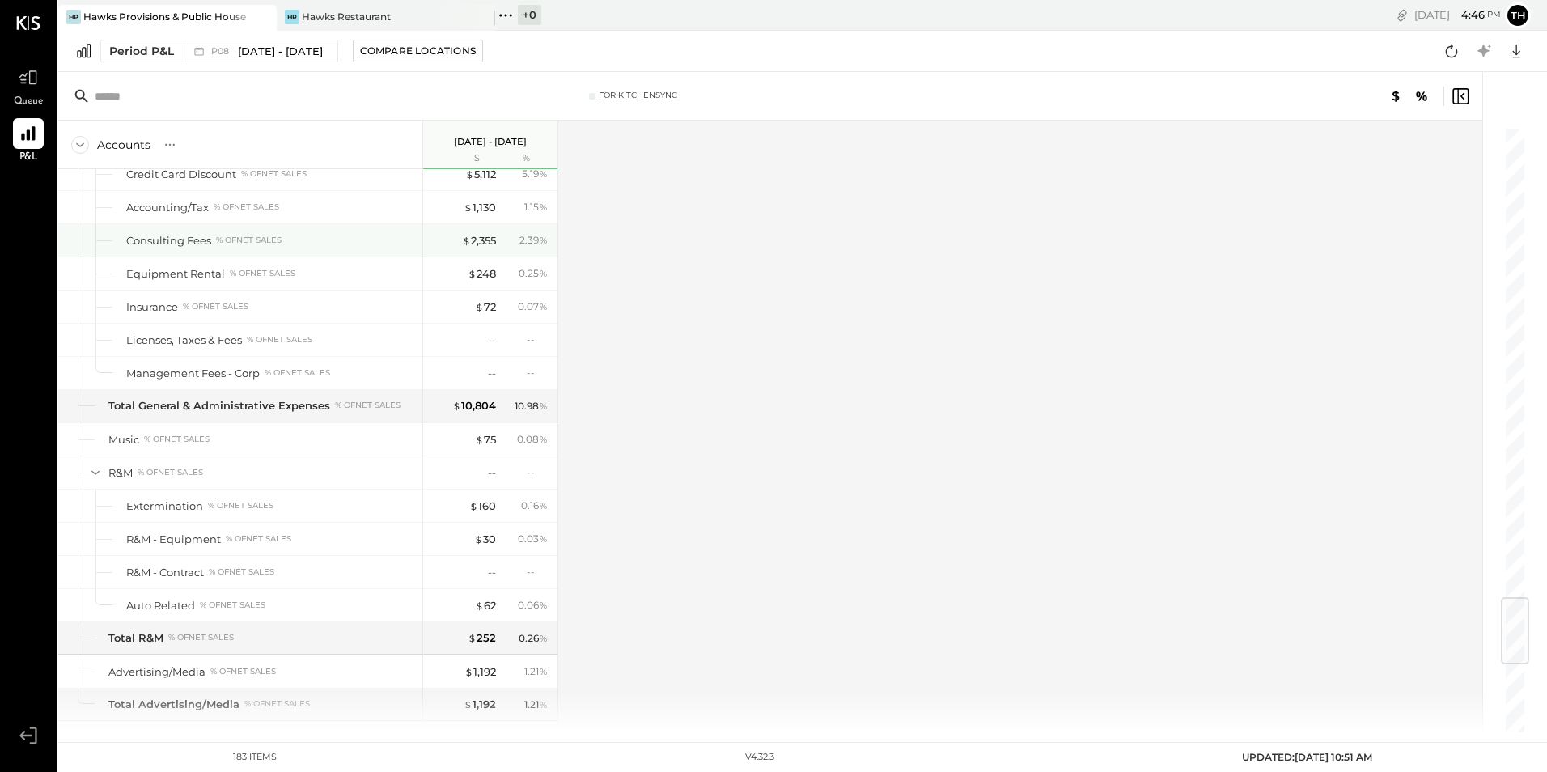
scroll to position [3582, 0]
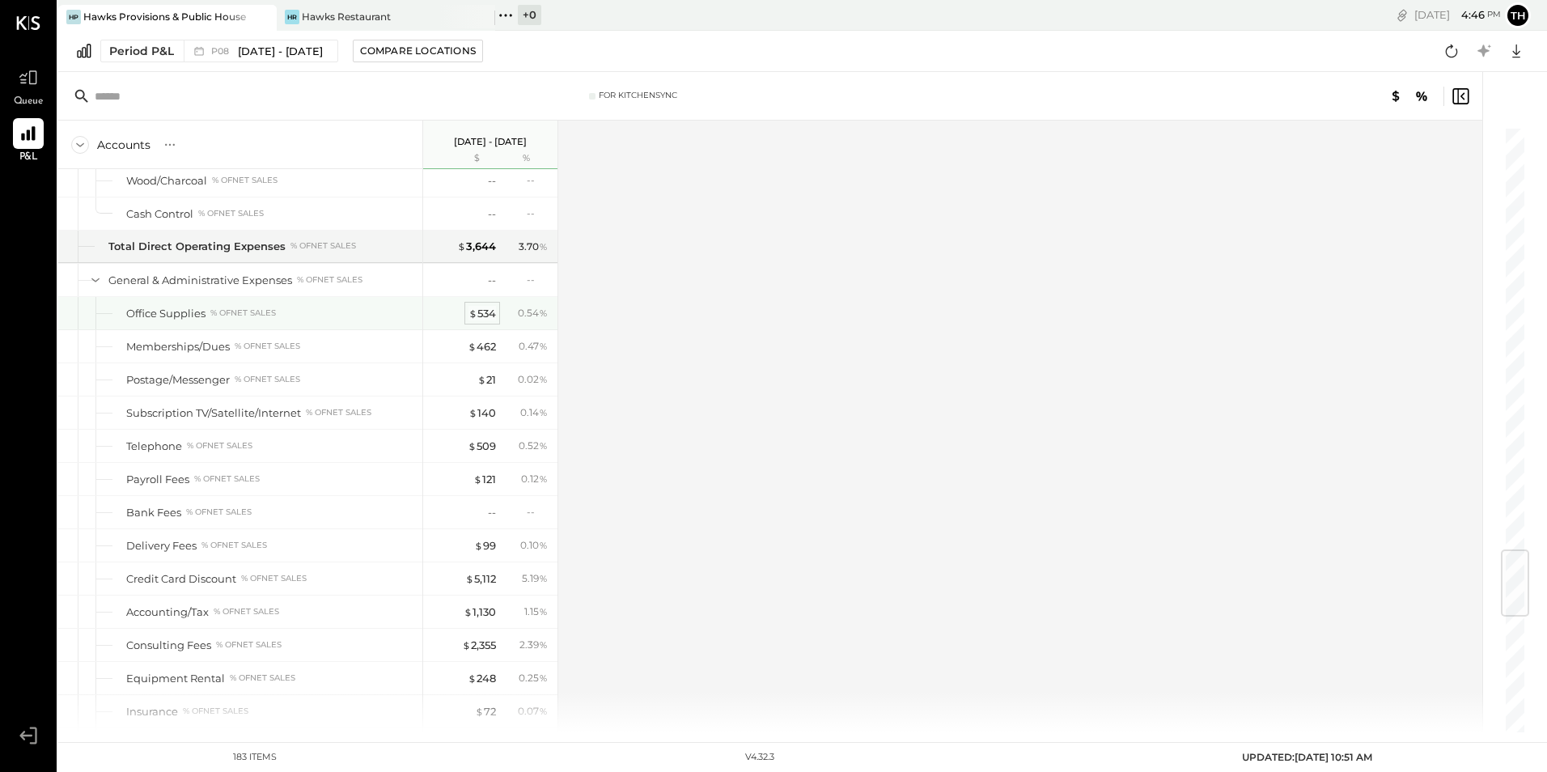
click at [487, 310] on div "$ 534" at bounding box center [482, 313] width 28 height 15
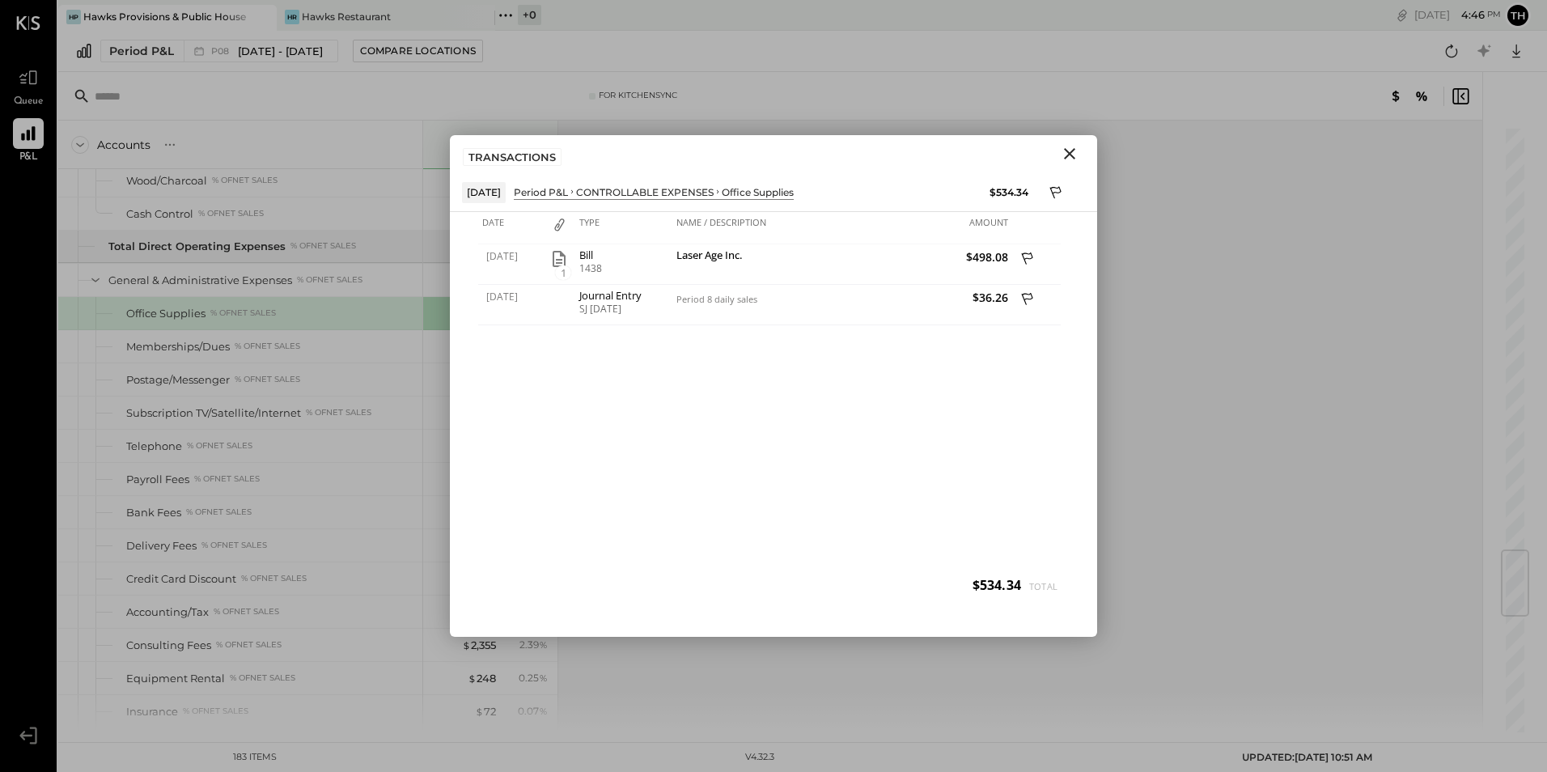
click at [1069, 156] on icon "Close" at bounding box center [1069, 153] width 19 height 19
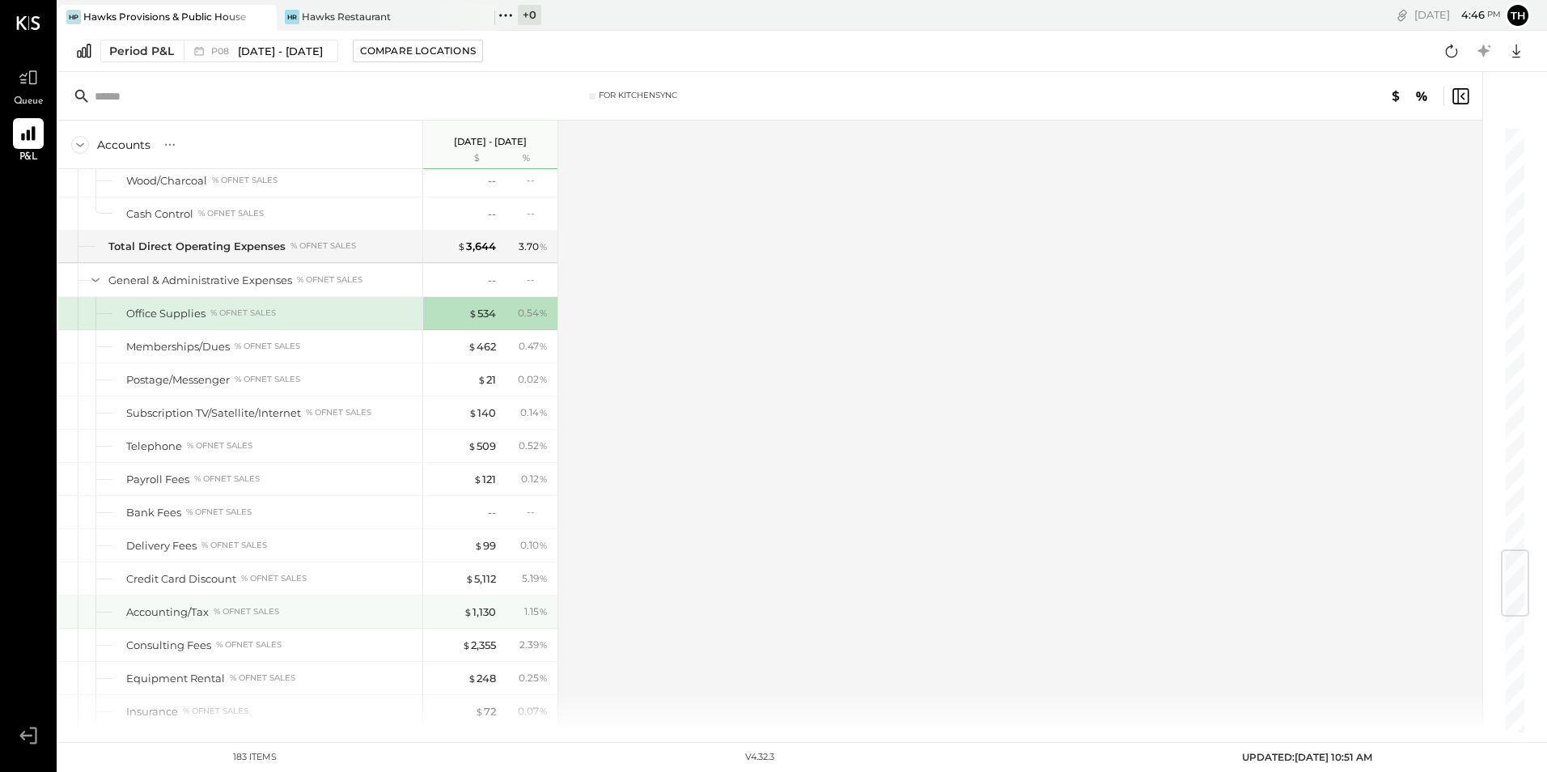
scroll to position [3825, 0]
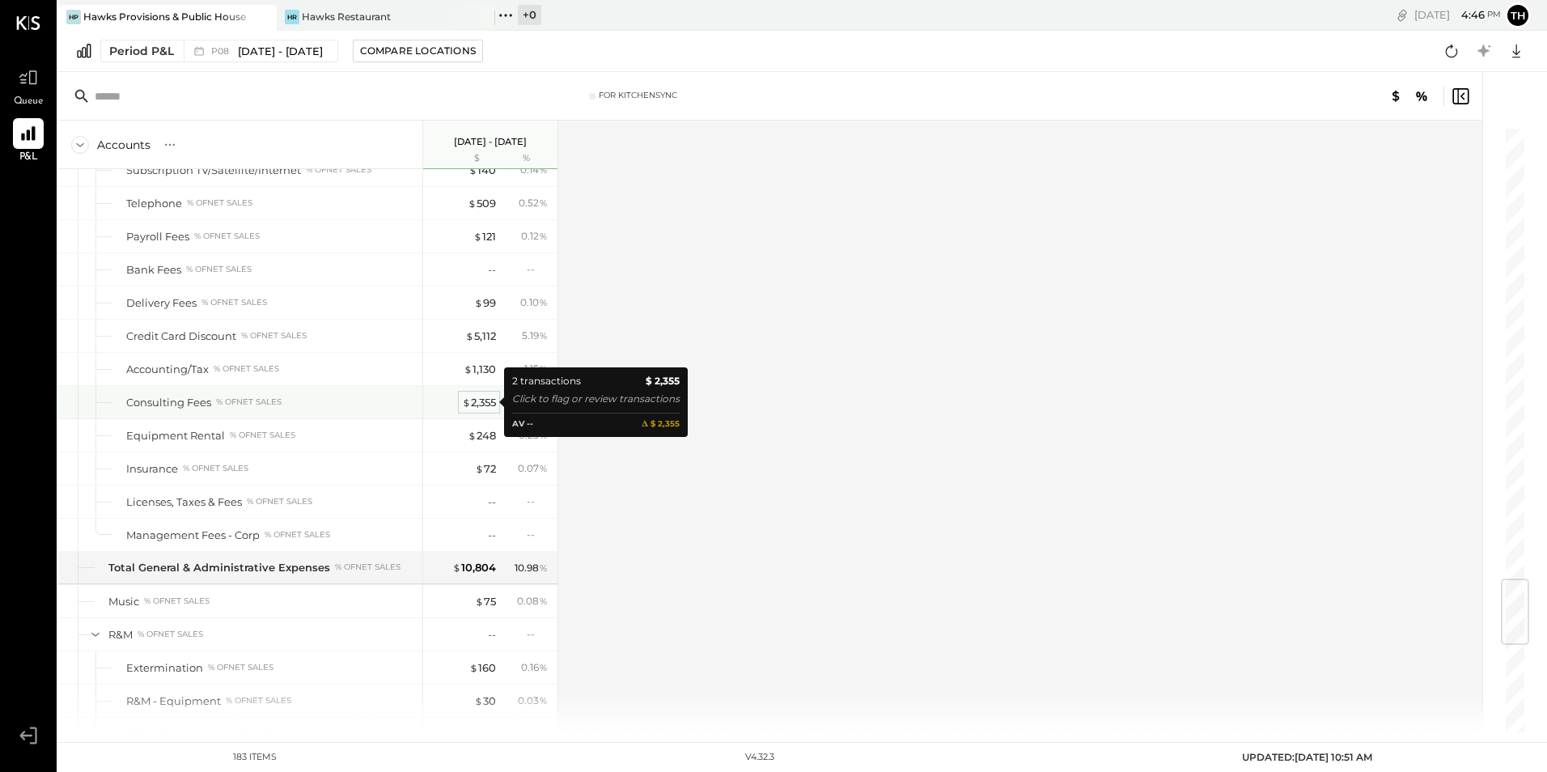
click at [489, 400] on div "$ 2,355" at bounding box center [479, 402] width 34 height 15
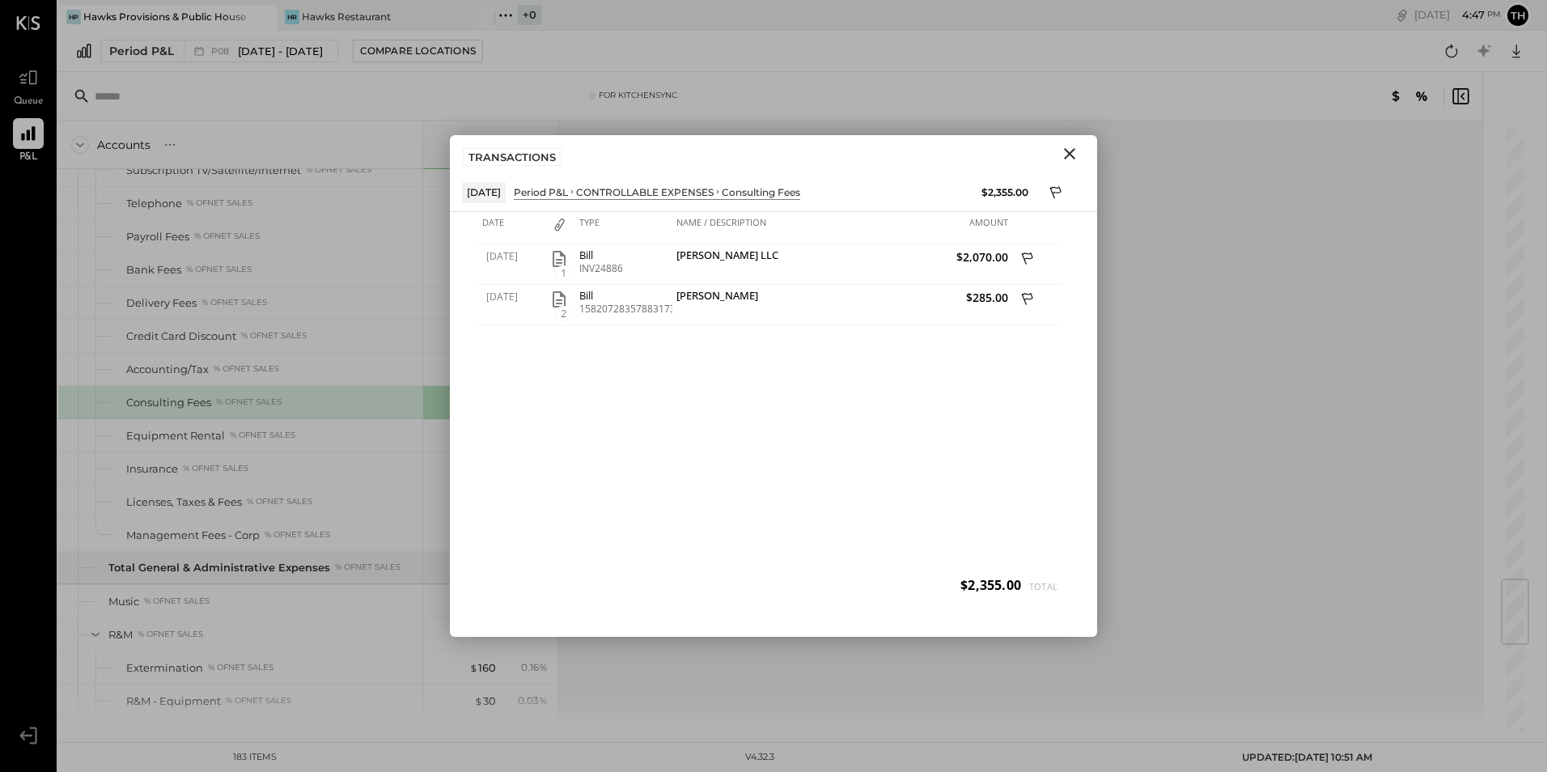
drag, startPoint x: 1072, startPoint y: 154, endPoint x: 997, endPoint y: 176, distance: 78.3
click at [1072, 154] on icon "Close" at bounding box center [1069, 153] width 19 height 19
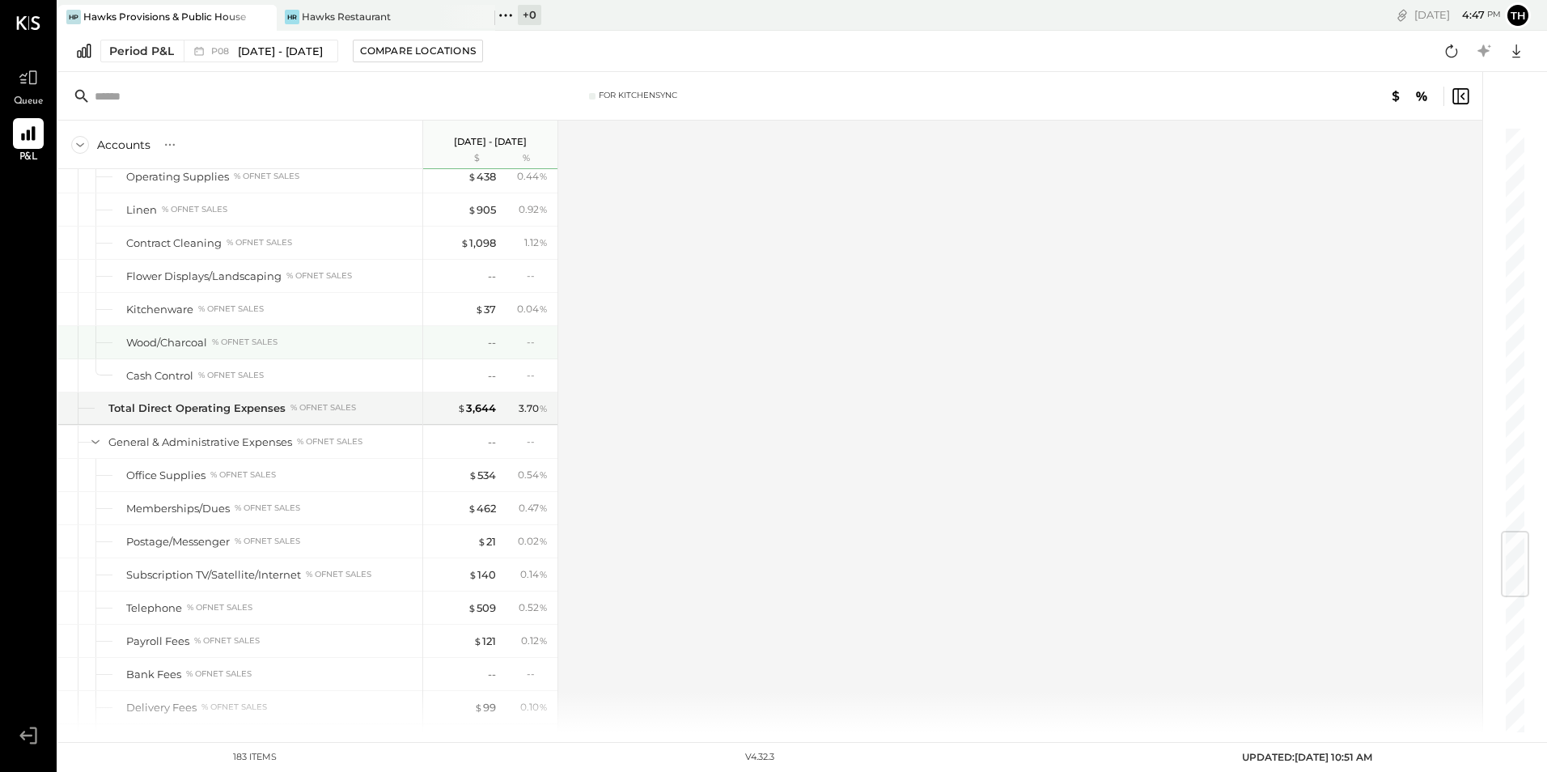
scroll to position [3177, 0]
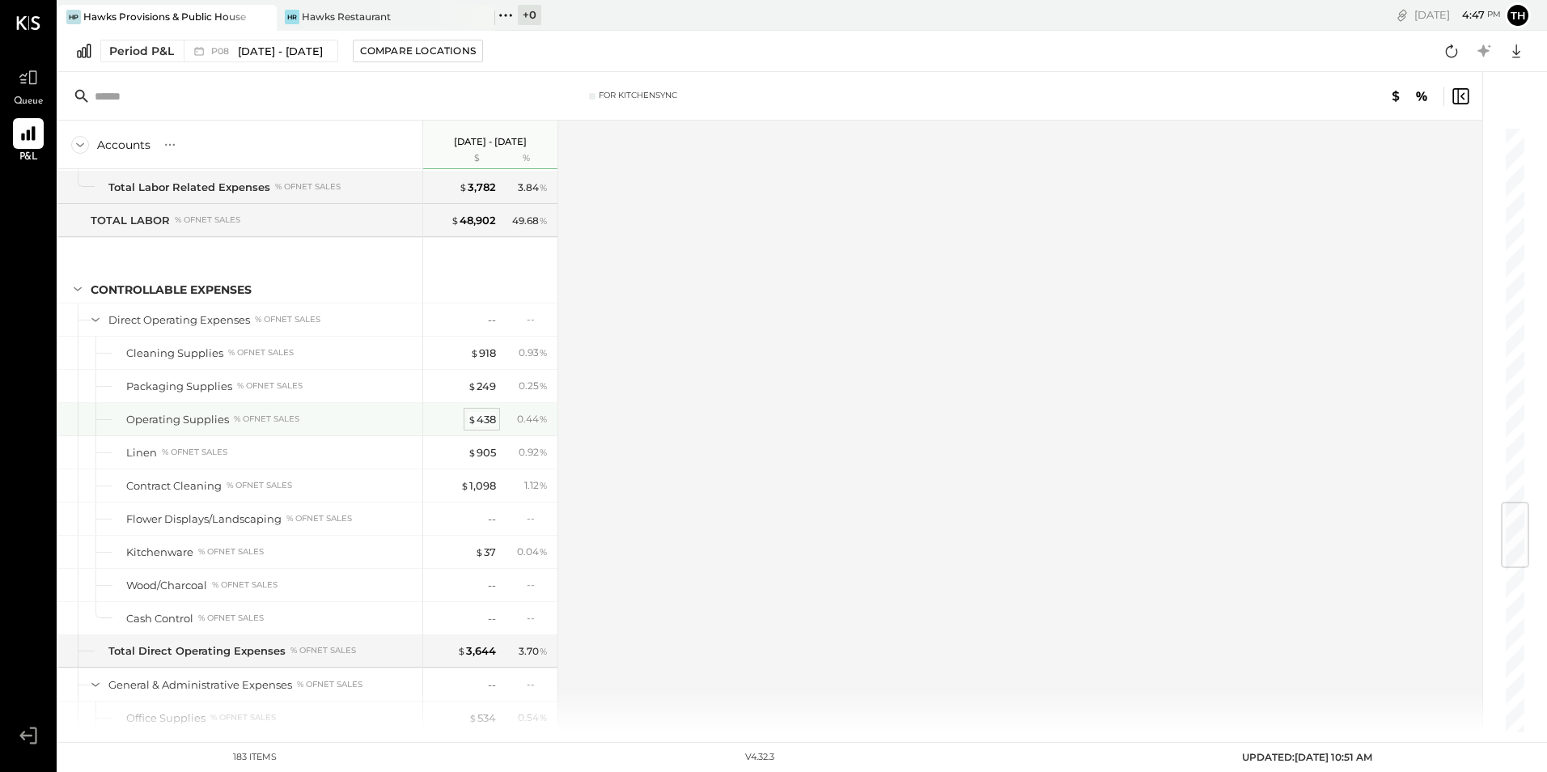
click at [489, 421] on div "$ 438" at bounding box center [482, 419] width 28 height 15
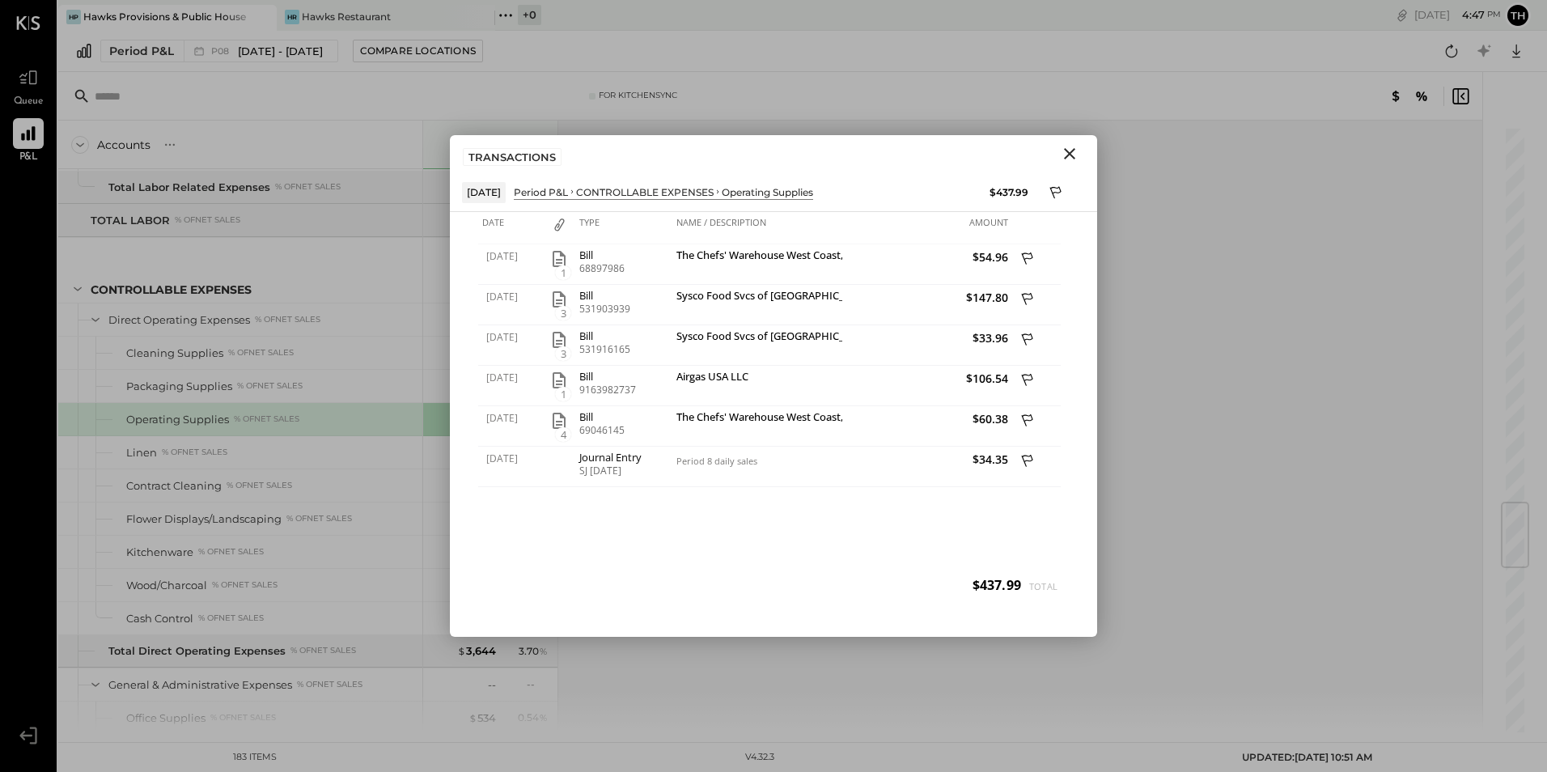
click at [1066, 153] on icon "Close" at bounding box center [1069, 153] width 19 height 19
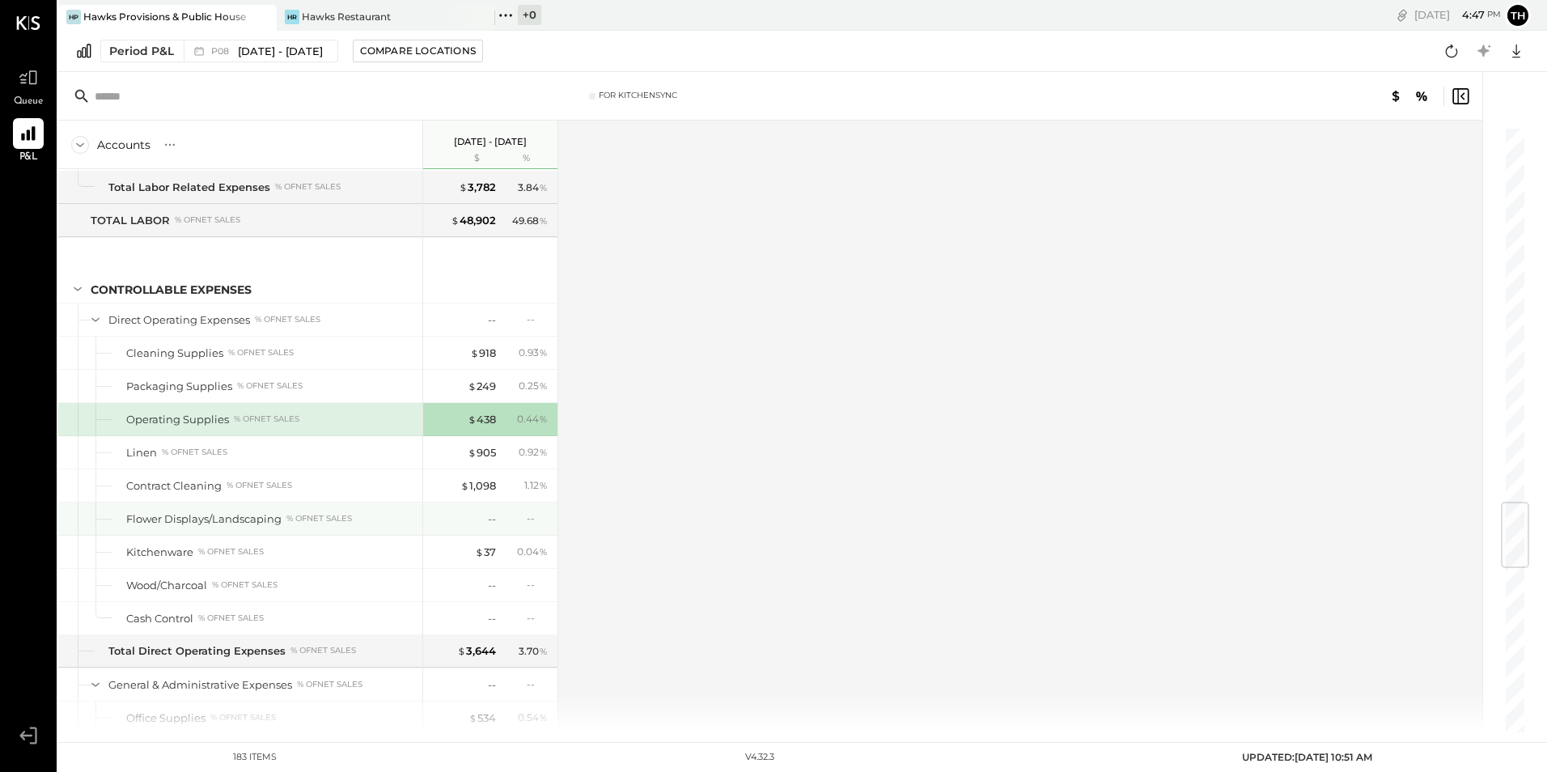
click at [268, 515] on div "Flower Displays/Landscaping" at bounding box center [203, 518] width 155 height 15
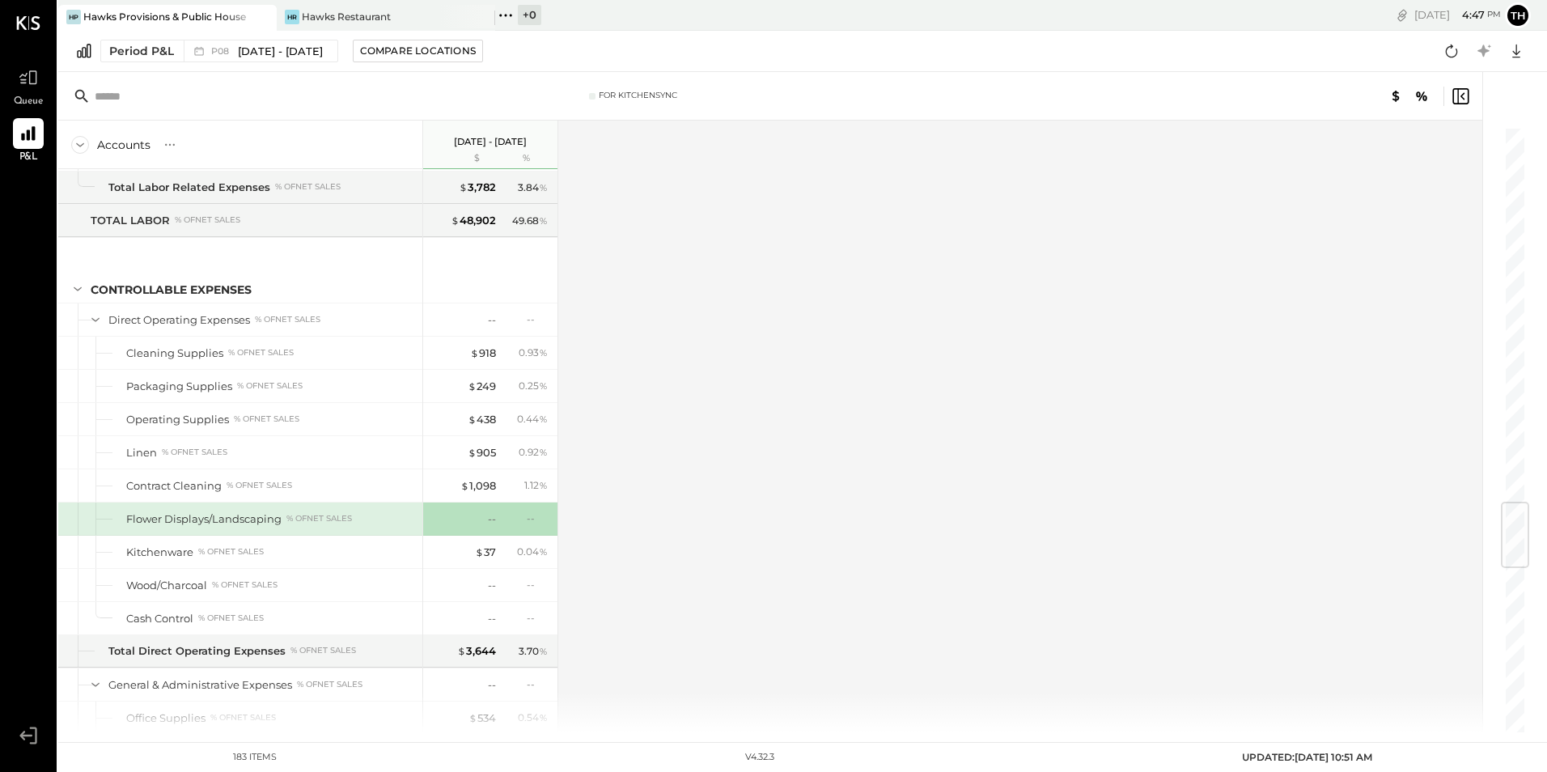
click at [266, 518] on div "Flower Displays/Landscaping" at bounding box center [203, 518] width 155 height 15
